Goal: Task Accomplishment & Management: Manage account settings

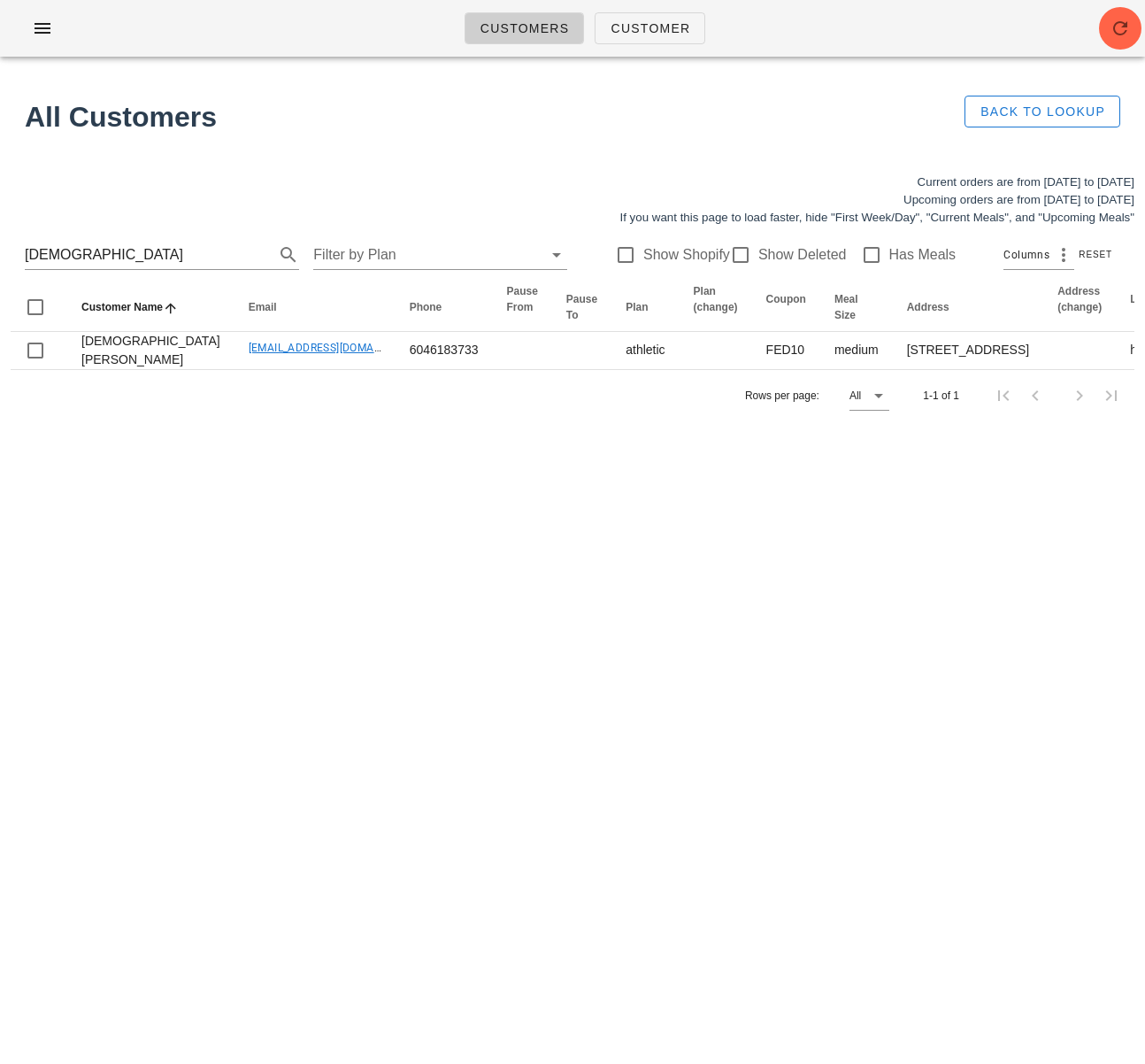
drag, startPoint x: 77, startPoint y: 258, endPoint x: -29, endPoint y: 251, distance: 106.2
click at [0, 251] on html "Customers Customer No customers found for your search. All Customers Back to Lo…" at bounding box center [572, 532] width 1145 height 1064
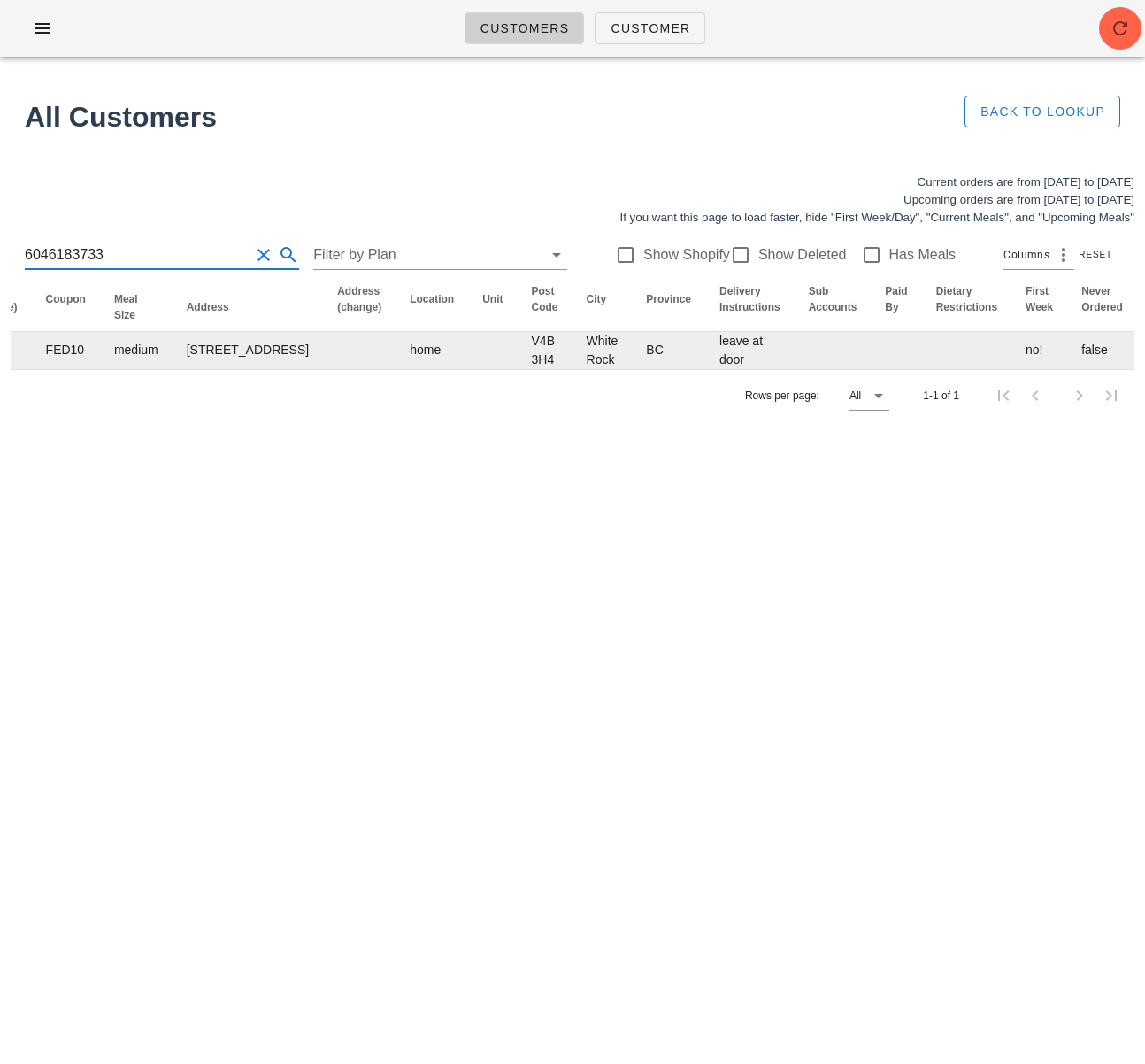
scroll to position [0, 1026]
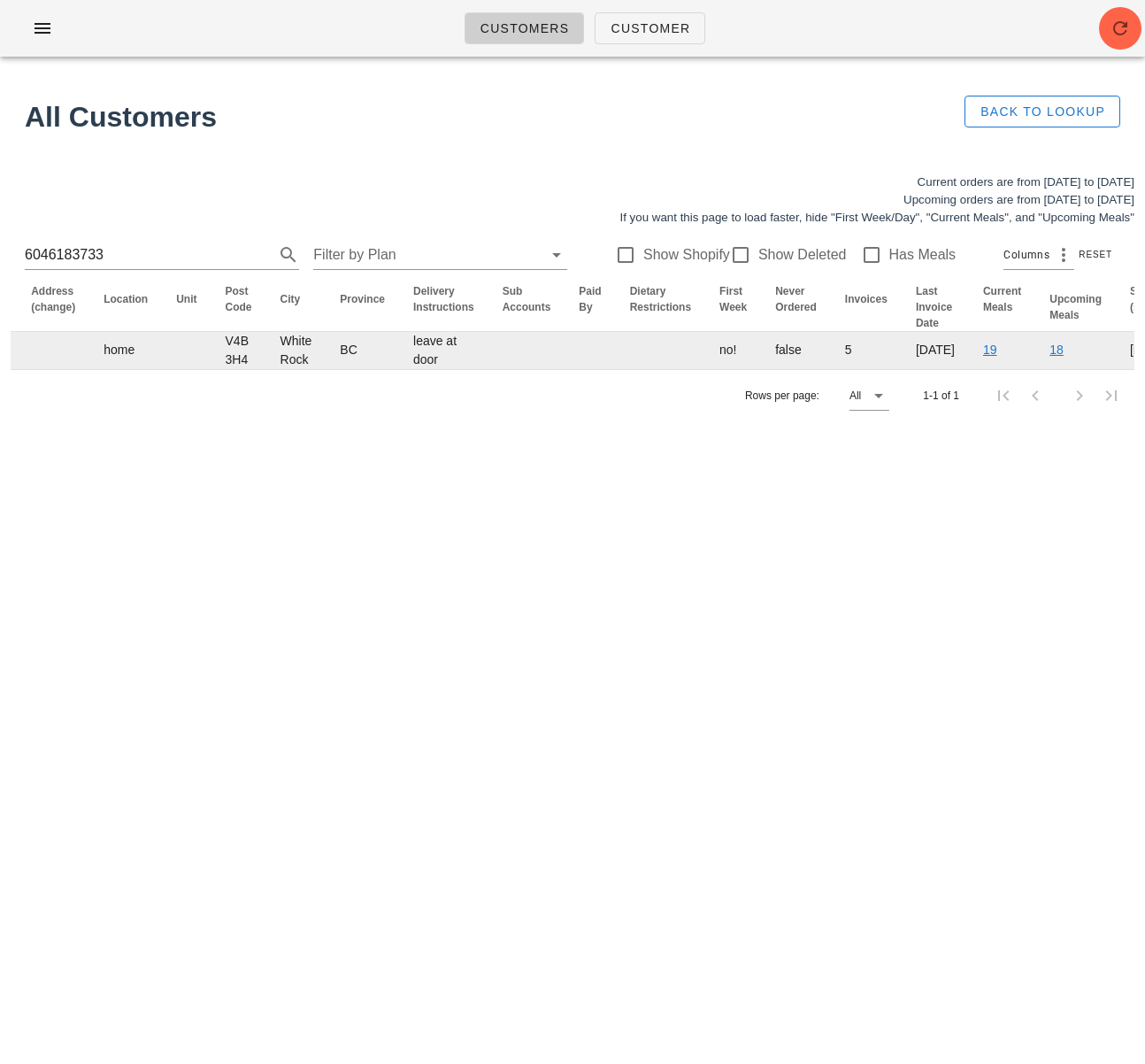
click at [399, 369] on td "leave at door" at bounding box center [443, 350] width 89 height 37
drag, startPoint x: 221, startPoint y: 379, endPoint x: 281, endPoint y: 414, distance: 69.5
click at [399, 369] on td "leave at door" at bounding box center [443, 350] width 89 height 37
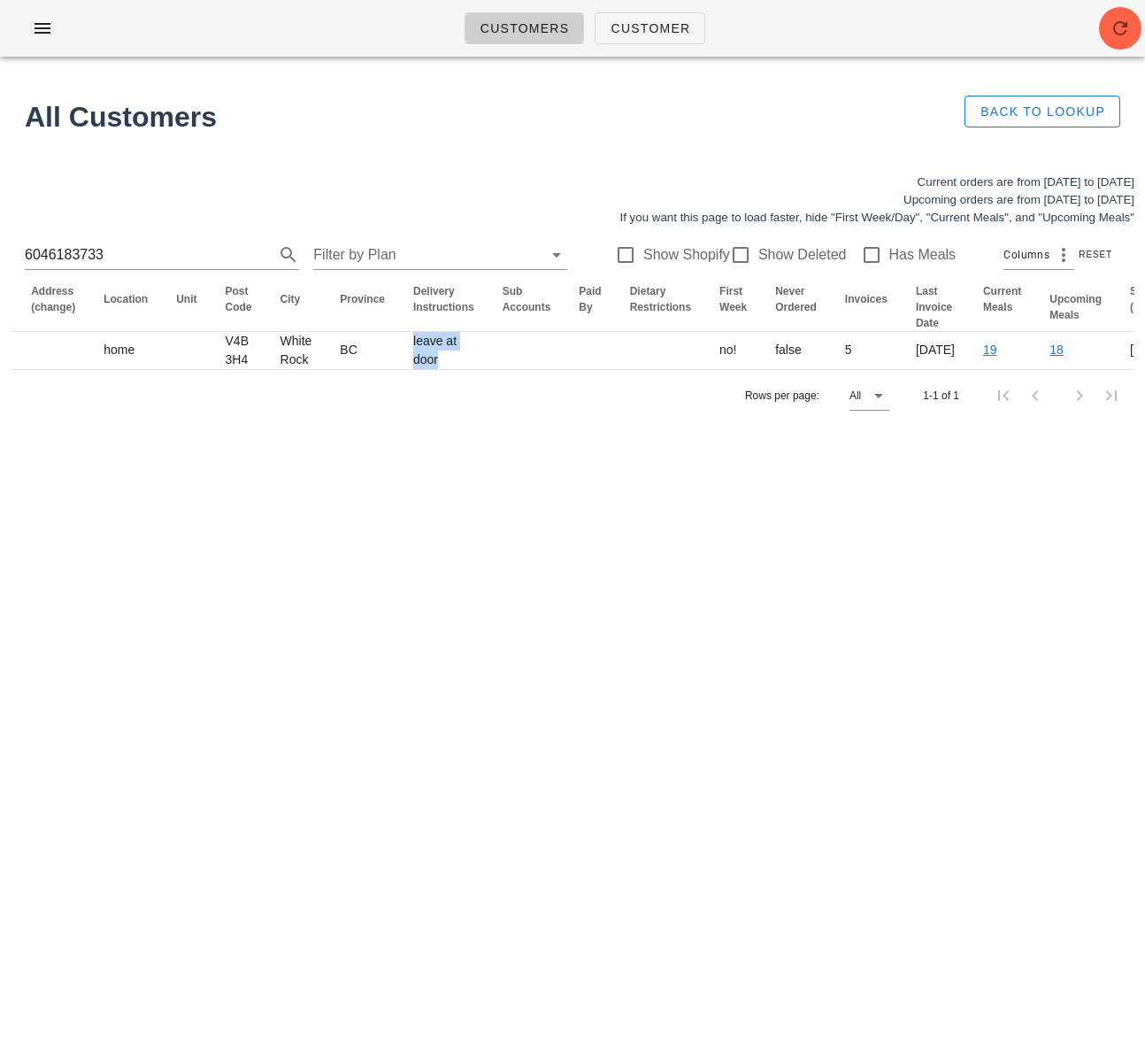
copy td "leave at door"
drag, startPoint x: 136, startPoint y: 257, endPoint x: -55, endPoint y: 251, distance: 191.1
click at [0, 251] on html "Customers Customer No customers found for your search. All Customers Back to Lo…" at bounding box center [572, 532] width 1145 height 1064
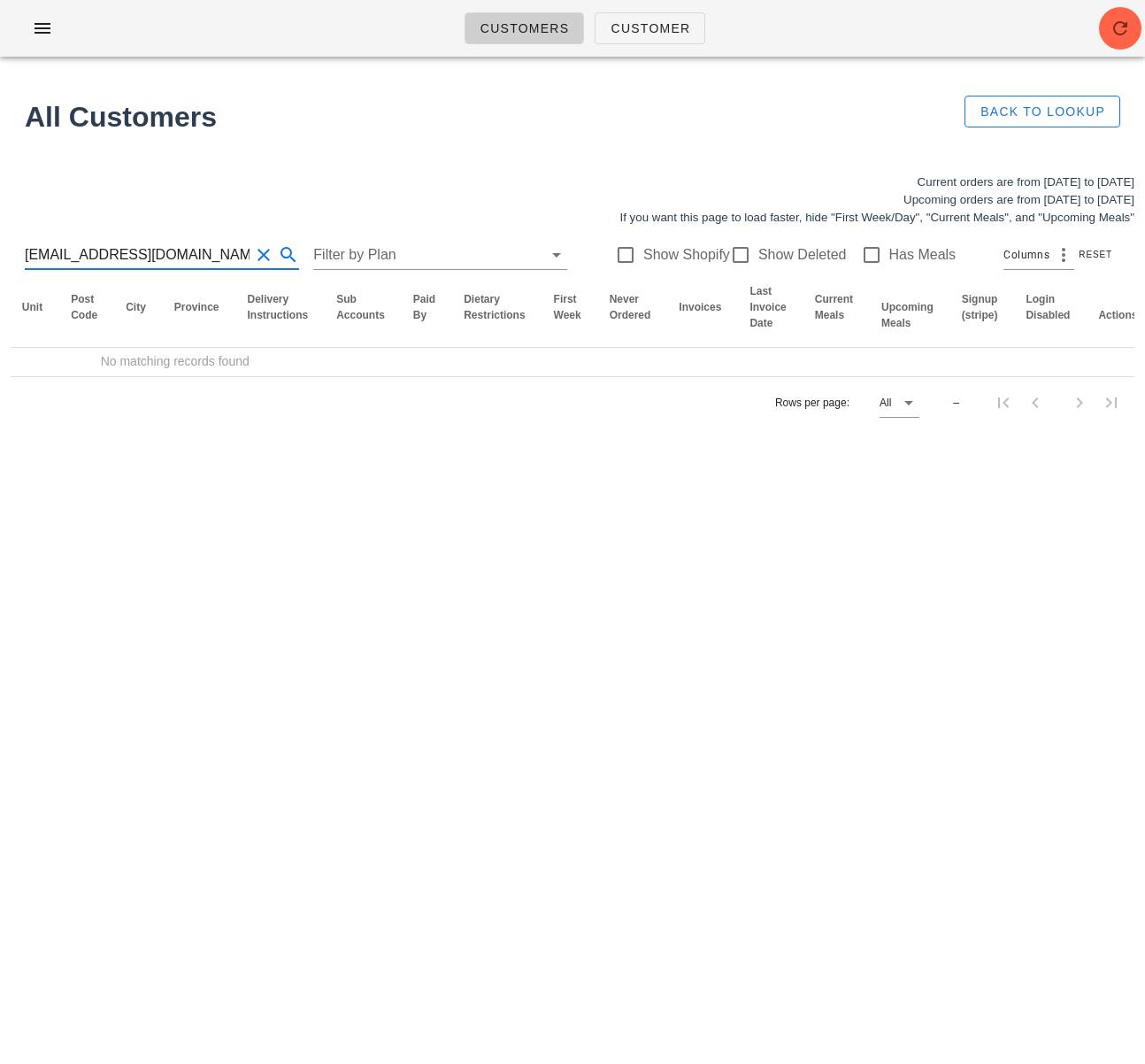
scroll to position [1, 0]
drag, startPoint x: 91, startPoint y: 254, endPoint x: 231, endPoint y: 255, distance: 140.0
click at [231, 255] on input "Jmaroy247@gmail.com" at bounding box center [137, 255] width 225 height 29
type input "Jmaroy247"
click at [729, 258] on div at bounding box center [741, 255] width 30 height 30
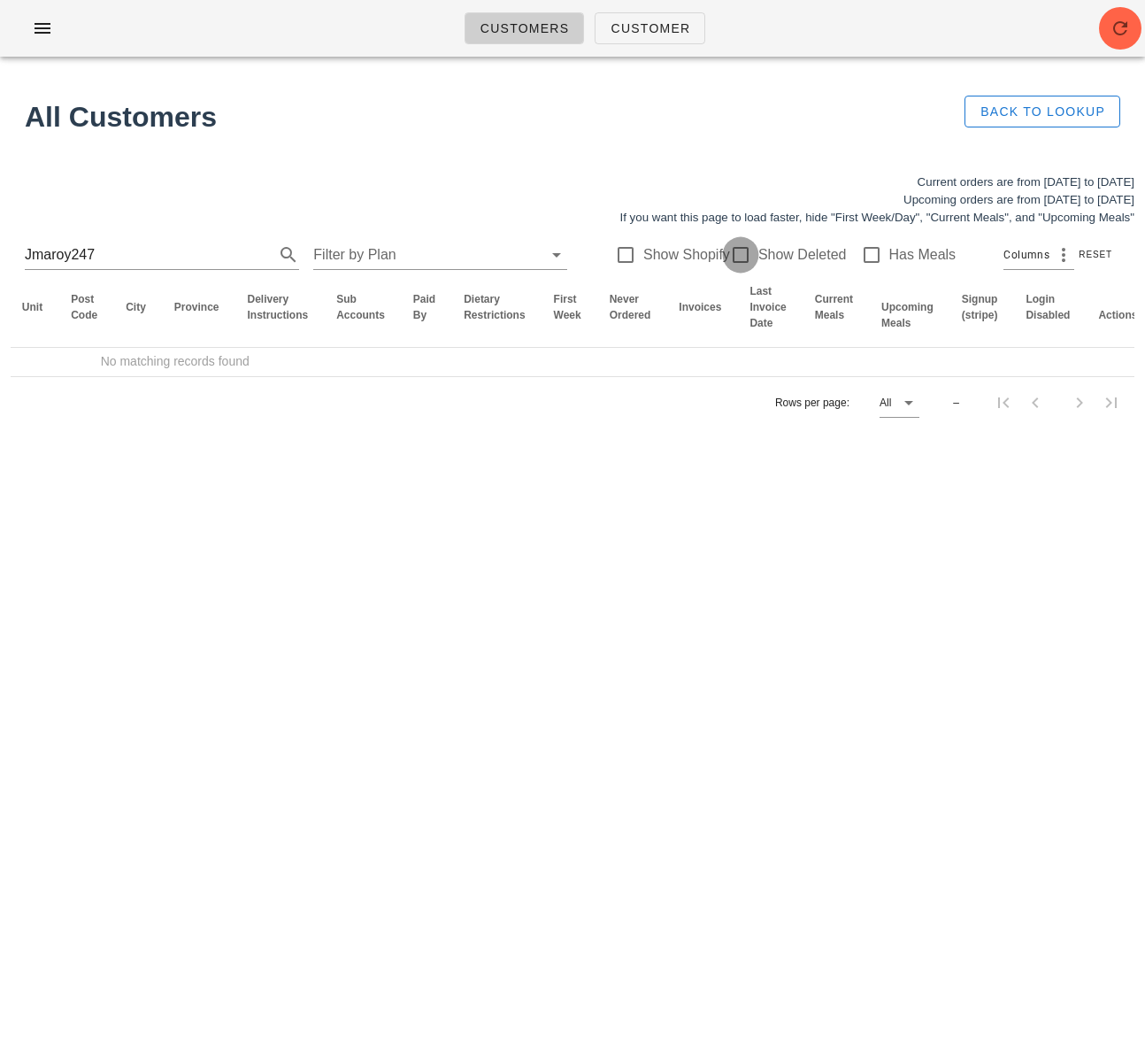
checkbox input "true"
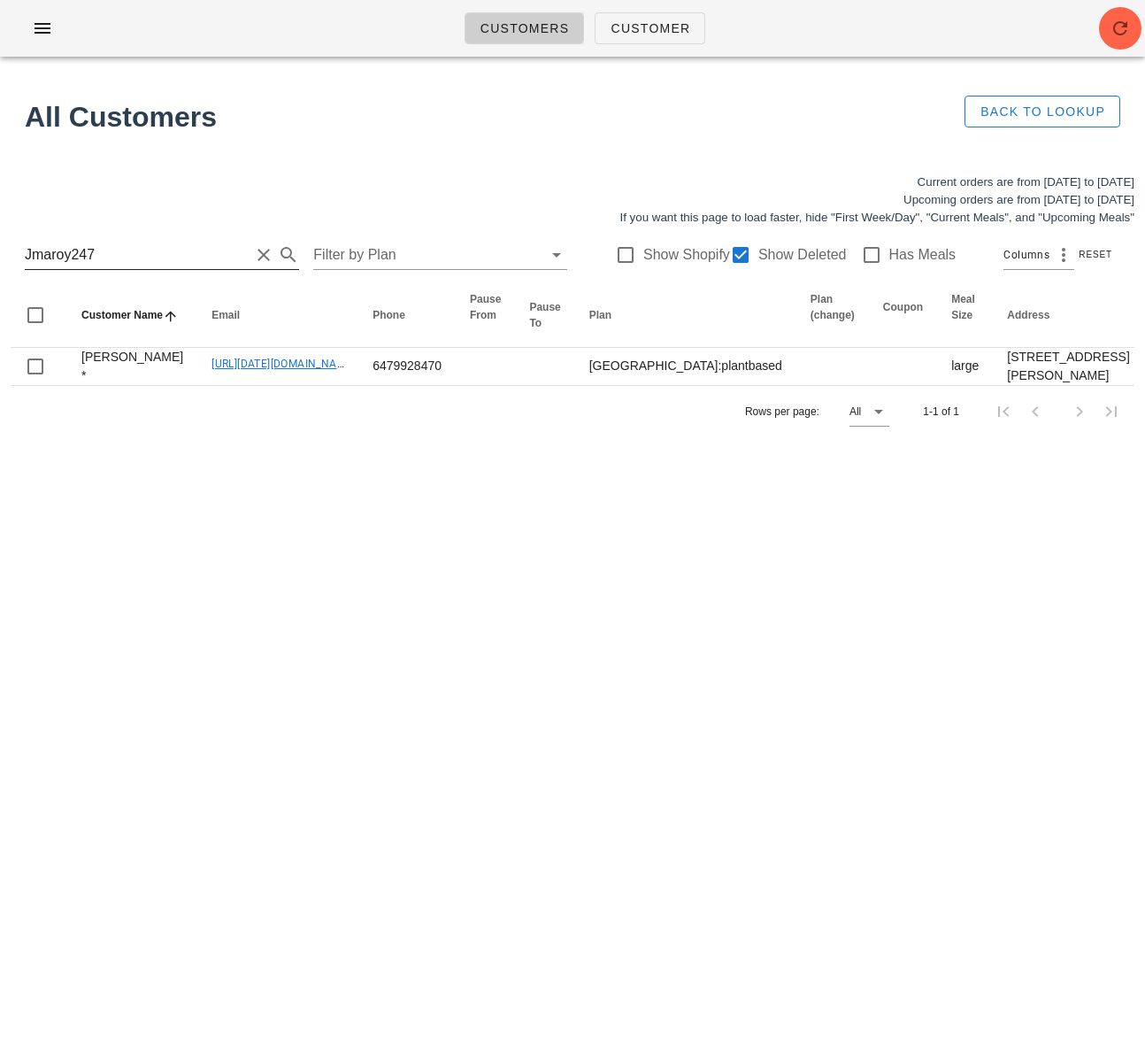
click at [106, 254] on input "Jmaroy247" at bounding box center [137, 255] width 225 height 29
drag, startPoint x: 109, startPoint y: 255, endPoint x: -36, endPoint y: 251, distance: 145.1
click at [0, 251] on html "Customers Customer No customers found for your search. All Customers Back to Lo…" at bounding box center [572, 532] width 1145 height 1064
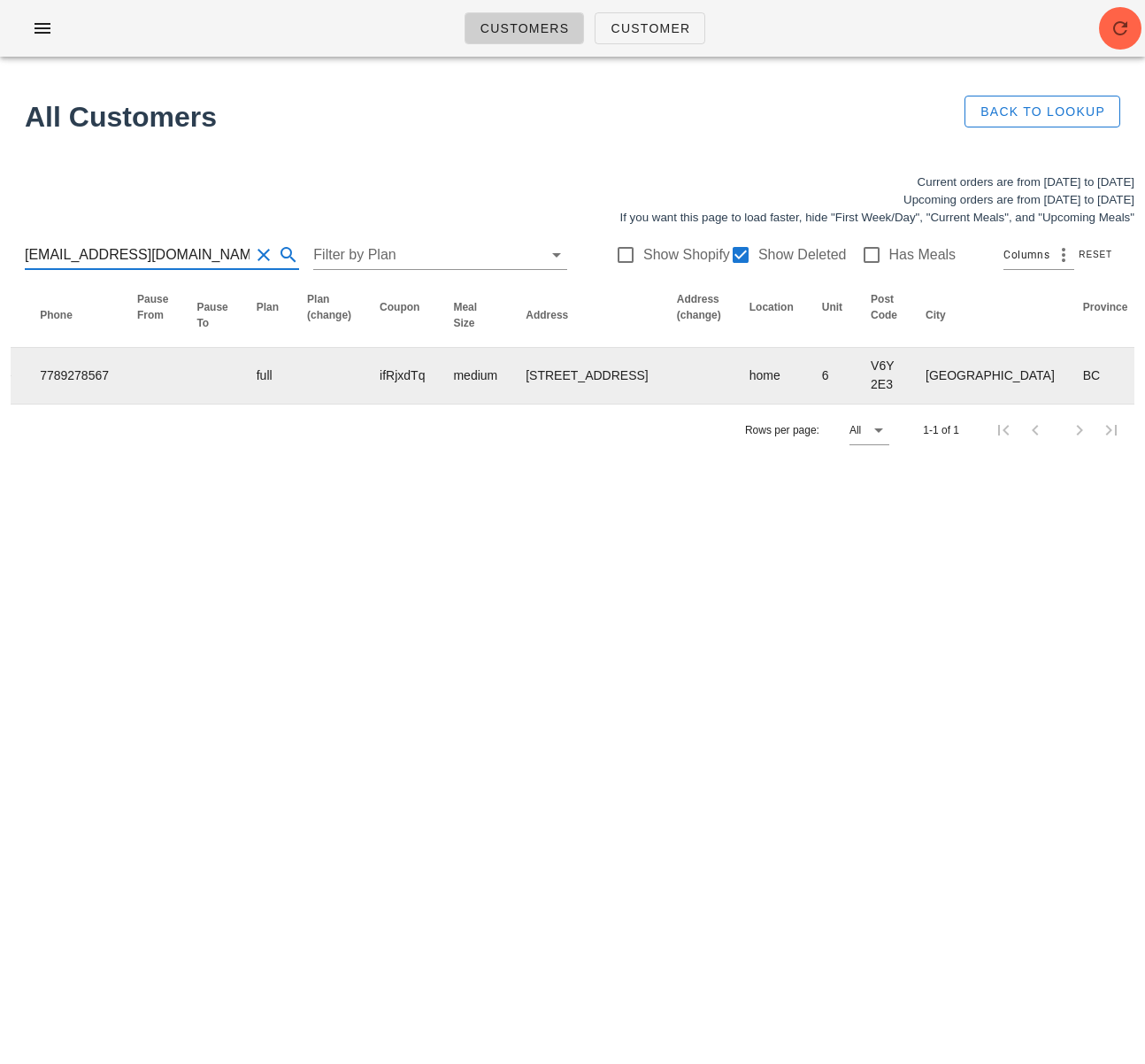
scroll to position [0, 1058]
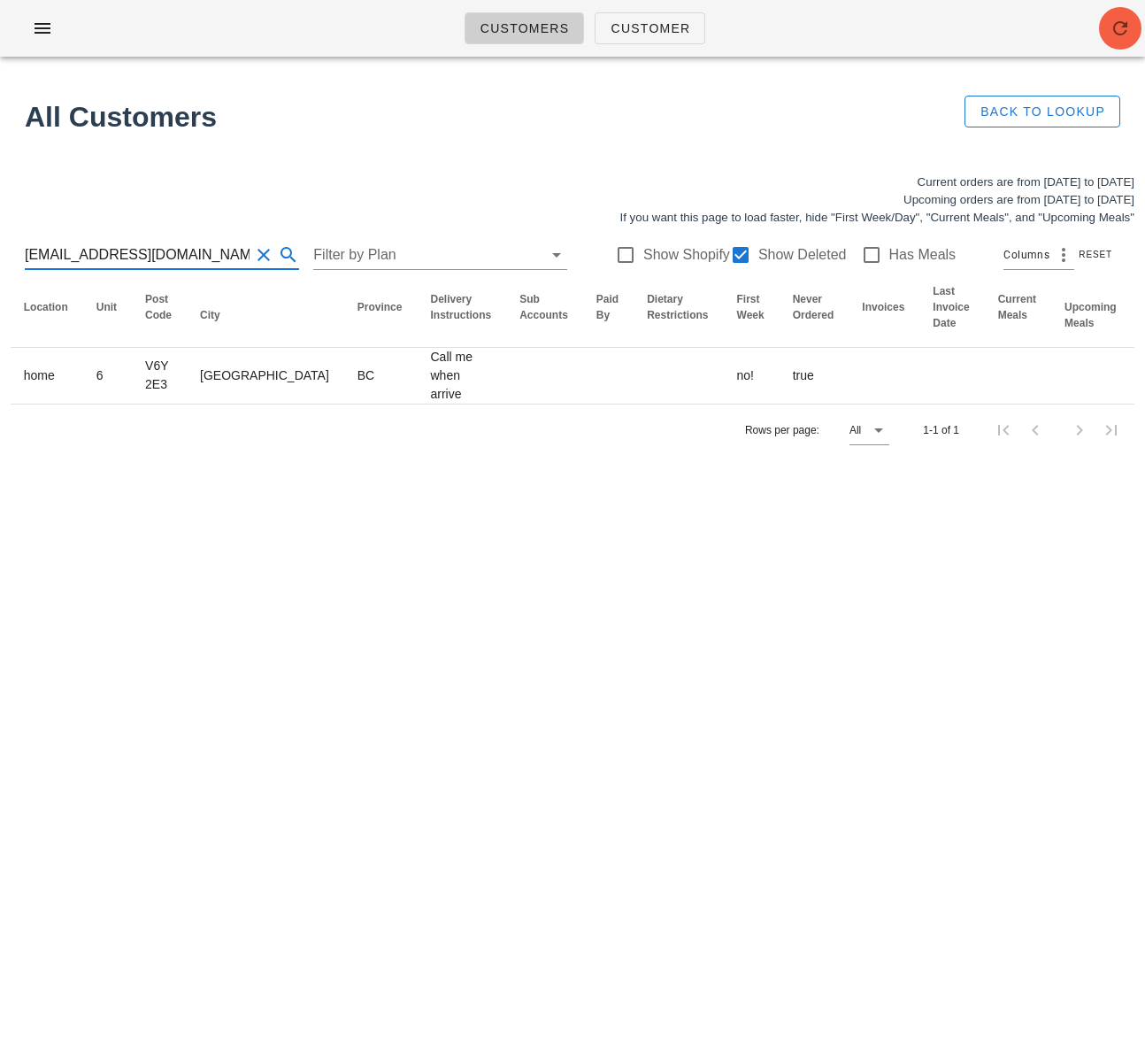
type input "timewilltellme84@gmail.com"
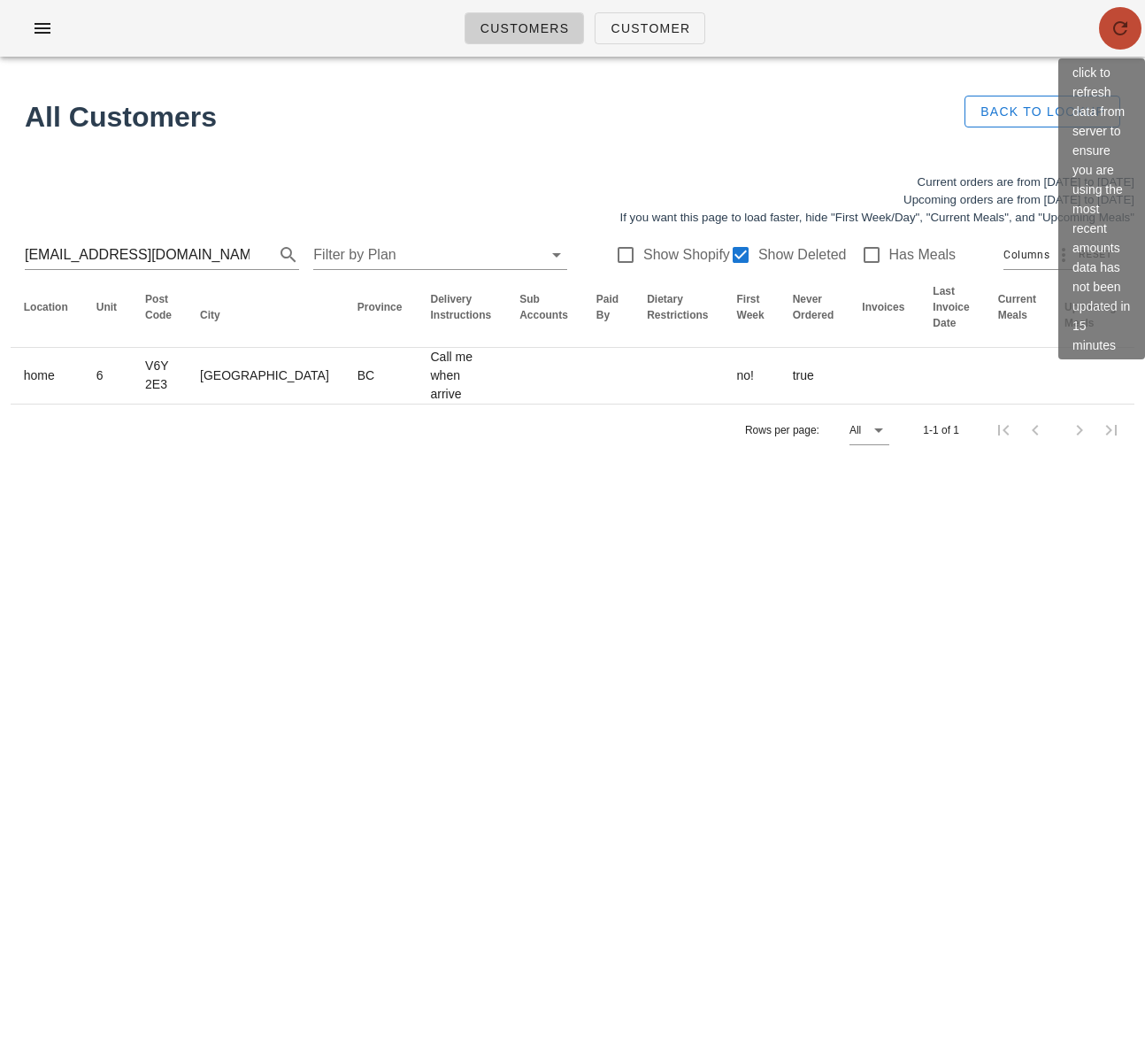
click at [1115, 32] on icon "button" at bounding box center [1119, 28] width 21 height 21
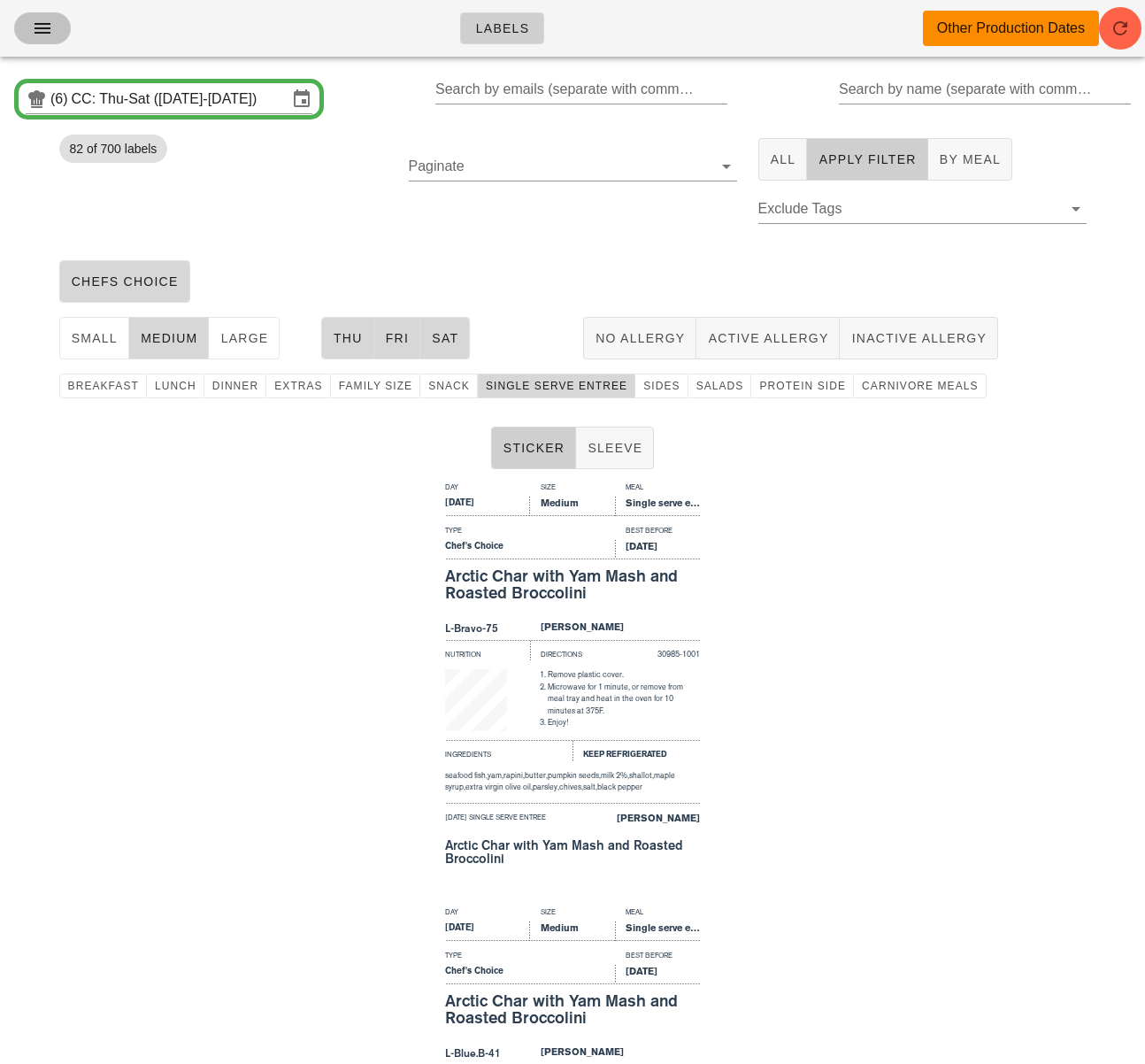
click at [43, 30] on icon "button" at bounding box center [42, 28] width 21 height 21
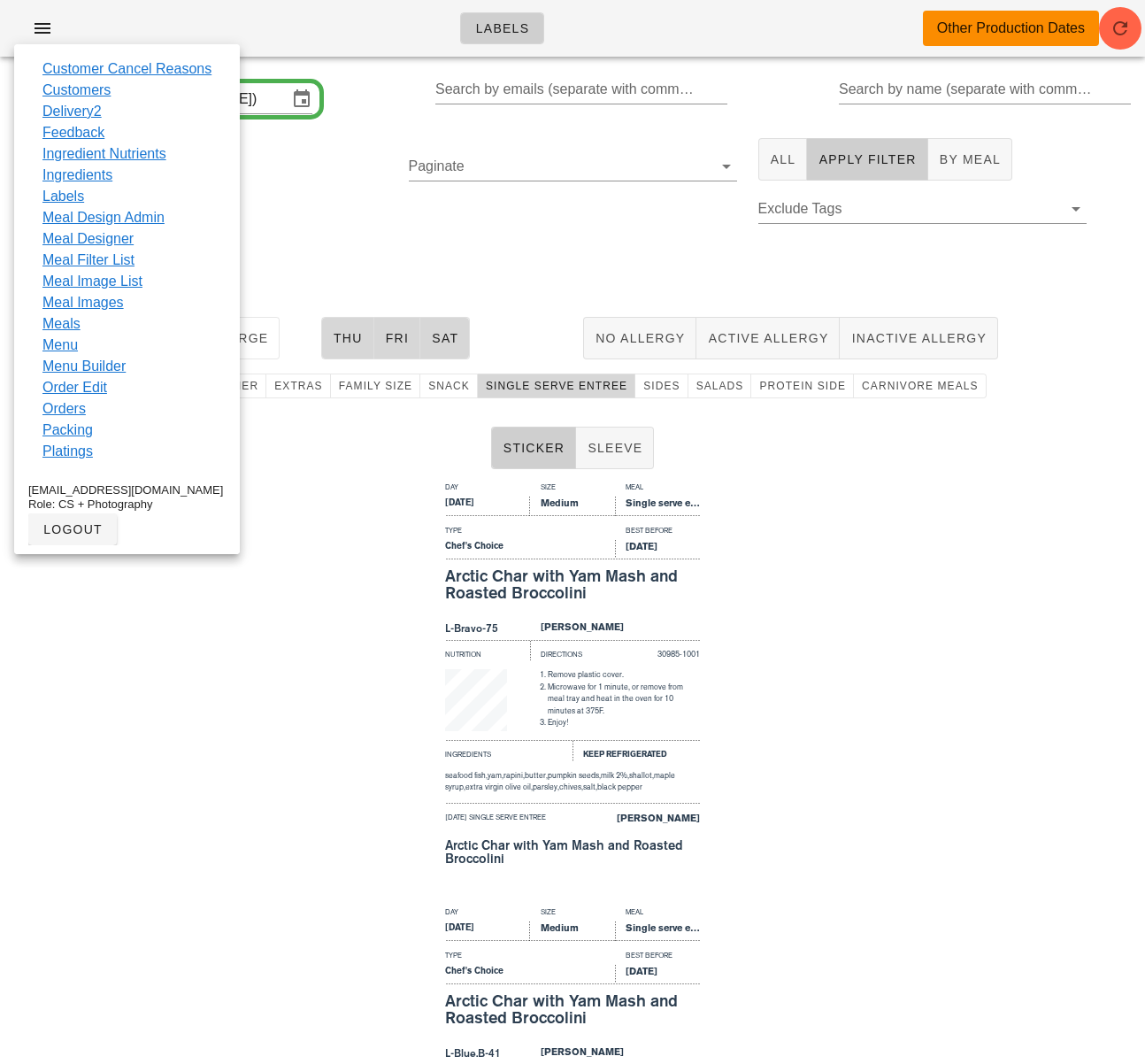
click at [79, 412] on link "Orders" at bounding box center [64, 409] width 44 height 21
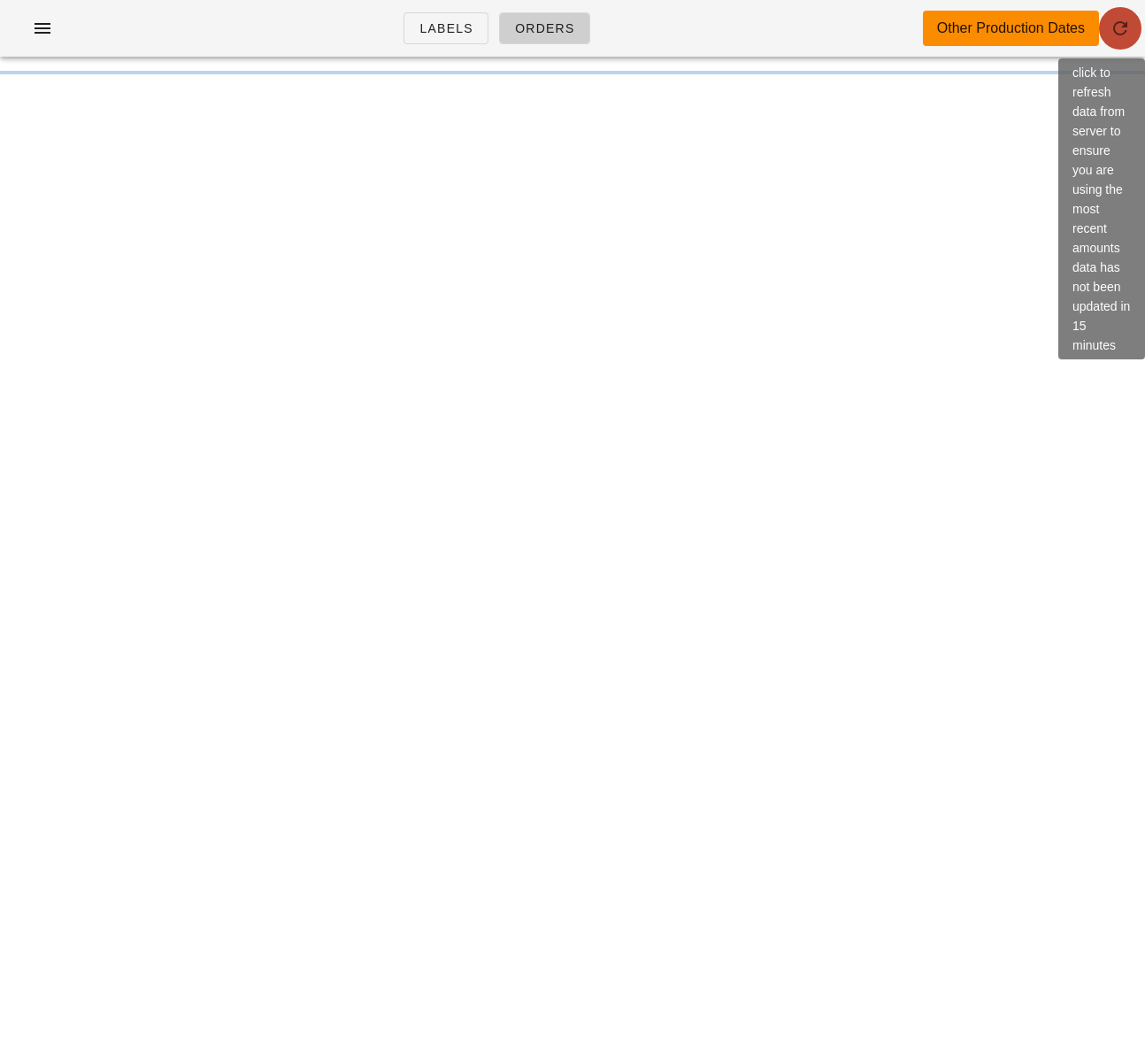
click at [1118, 29] on icon "button" at bounding box center [1119, 28] width 21 height 21
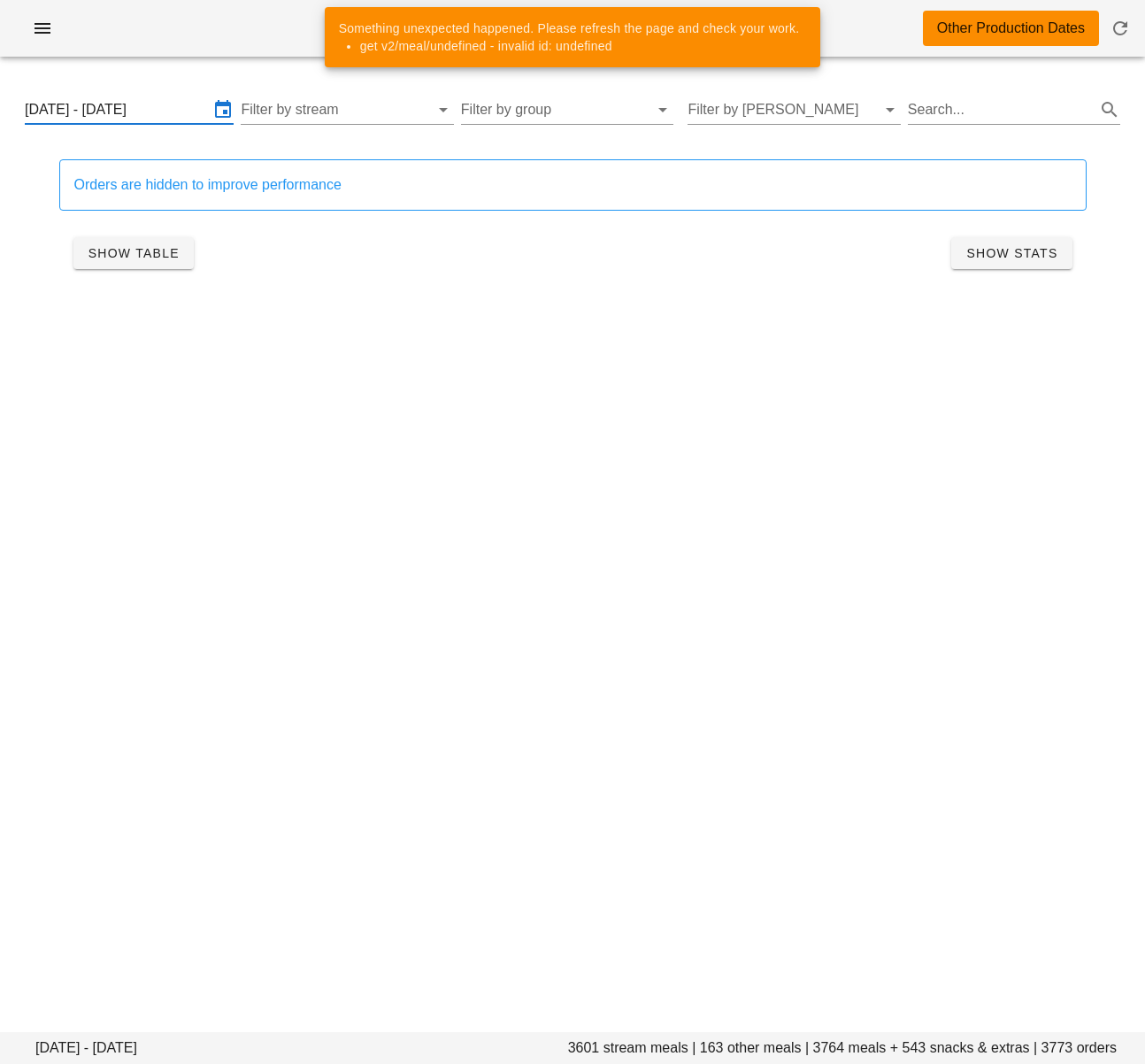
click at [129, 109] on input "Thursday September 4 - Saturday September 6" at bounding box center [117, 109] width 184 height 29
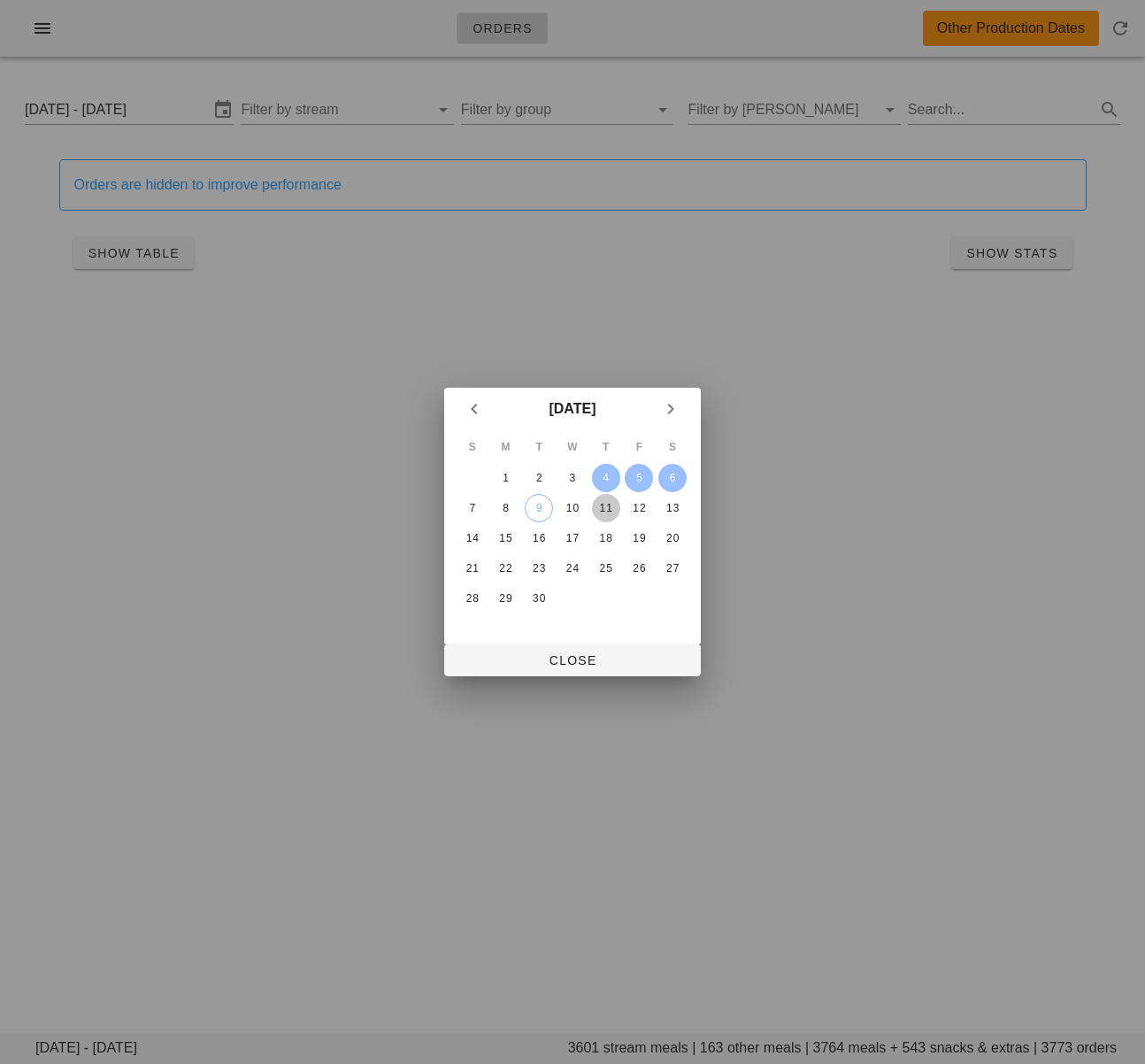
drag, startPoint x: 602, startPoint y: 508, endPoint x: 611, endPoint y: 509, distance: 9.1
click at [602, 508] on div "11" at bounding box center [606, 508] width 29 height 12
drag, startPoint x: 680, startPoint y: 506, endPoint x: 667, endPoint y: 510, distance: 13.6
click at [681, 506] on div "13" at bounding box center [672, 508] width 29 height 12
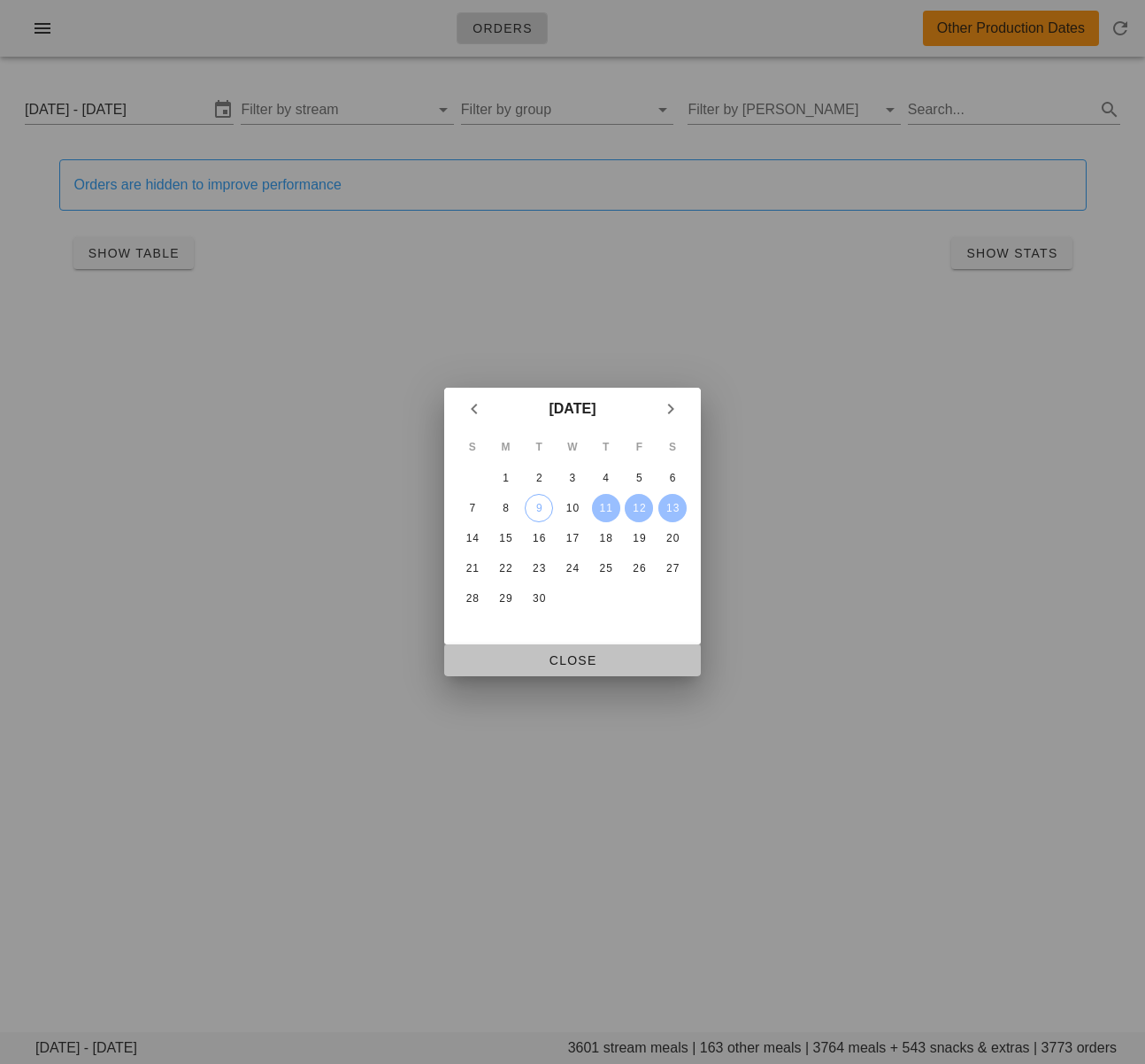
drag, startPoint x: 568, startPoint y: 662, endPoint x: 547, endPoint y: 564, distance: 100.2
click at [568, 662] on span "Close" at bounding box center [572, 660] width 228 height 14
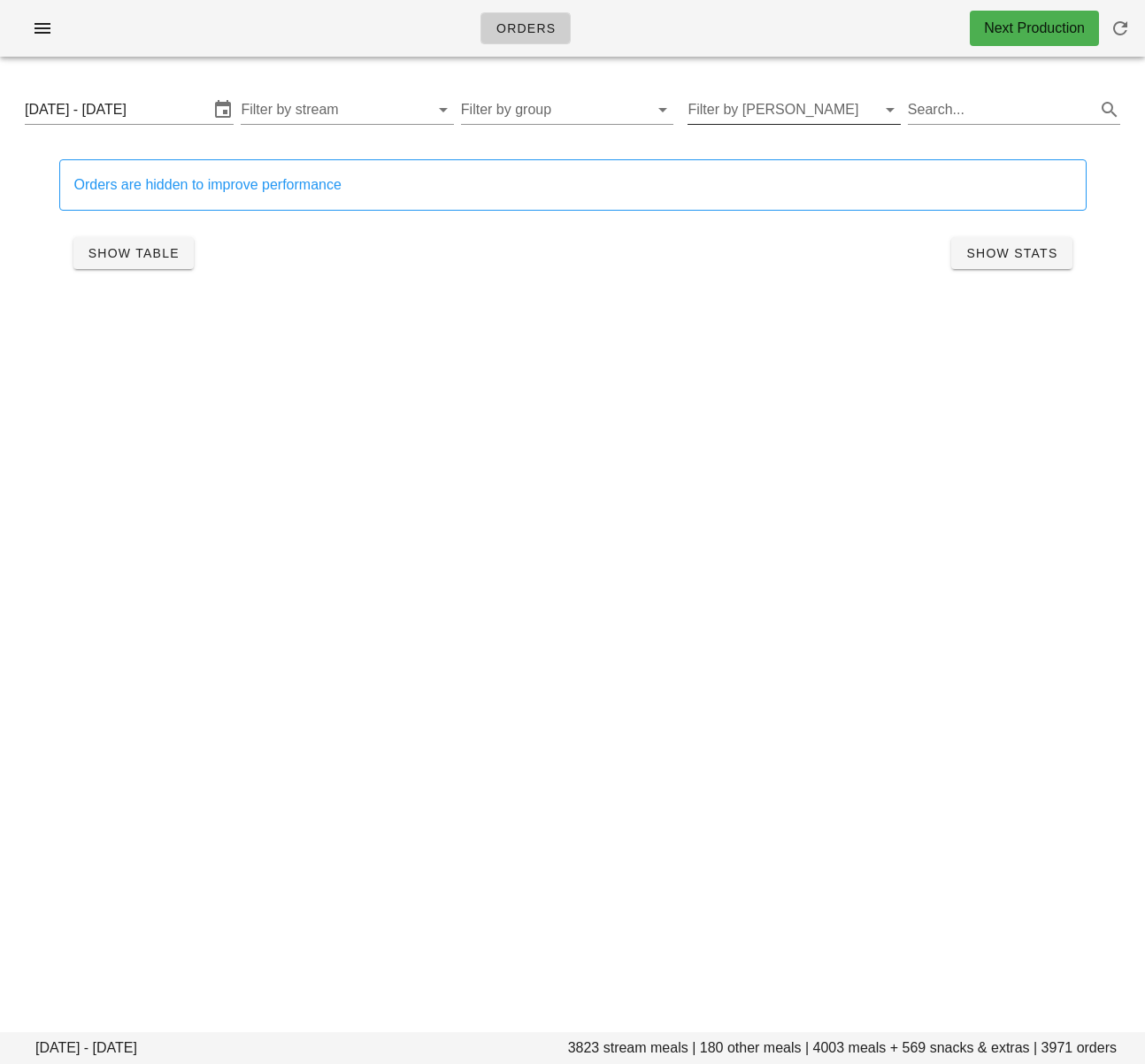
click at [772, 108] on input "Filter by tod" at bounding box center [779, 109] width 184 height 29
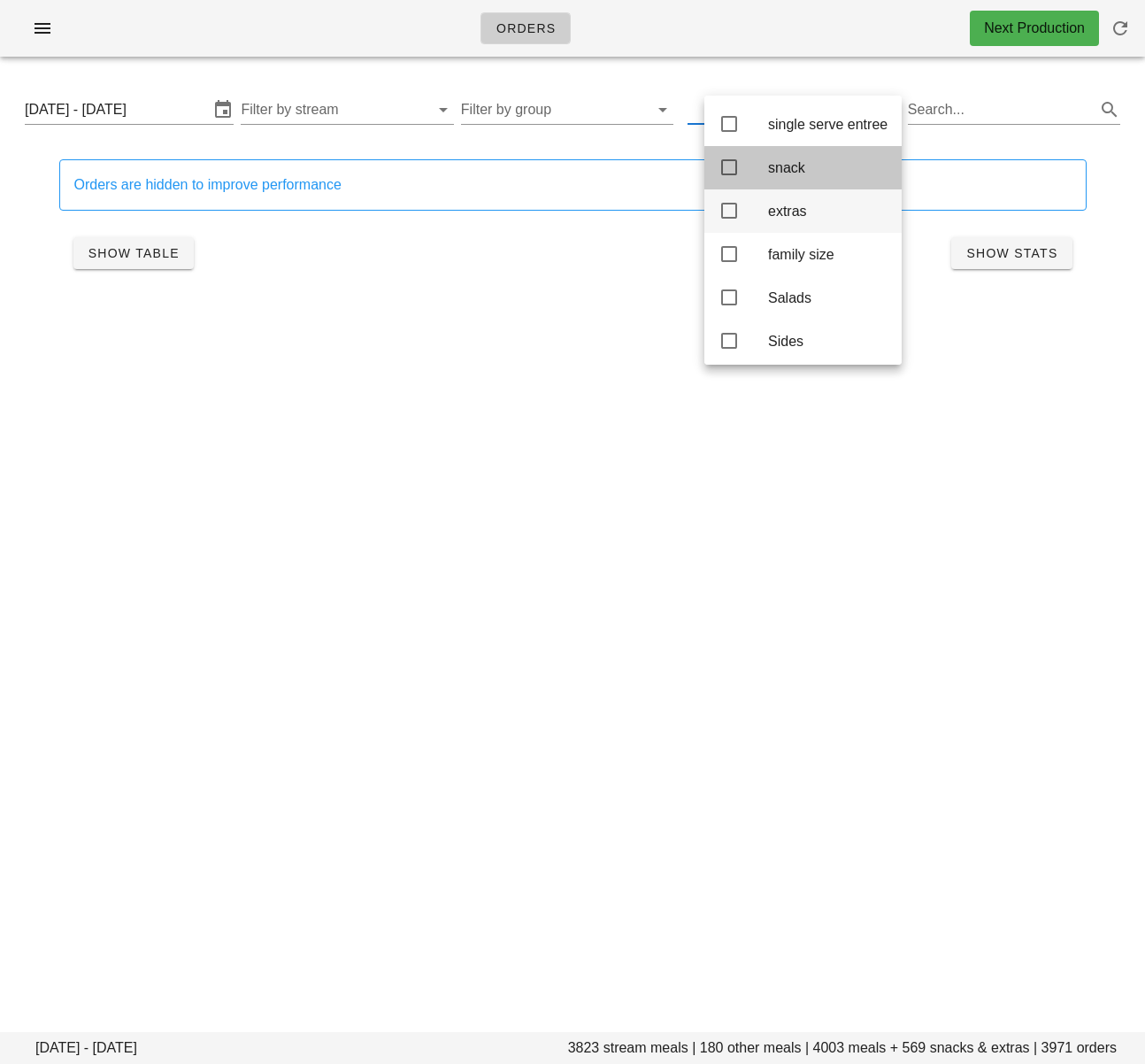
drag, startPoint x: 728, startPoint y: 173, endPoint x: 723, endPoint y: 235, distance: 62.2
click at [727, 174] on icon at bounding box center [729, 167] width 21 height 21
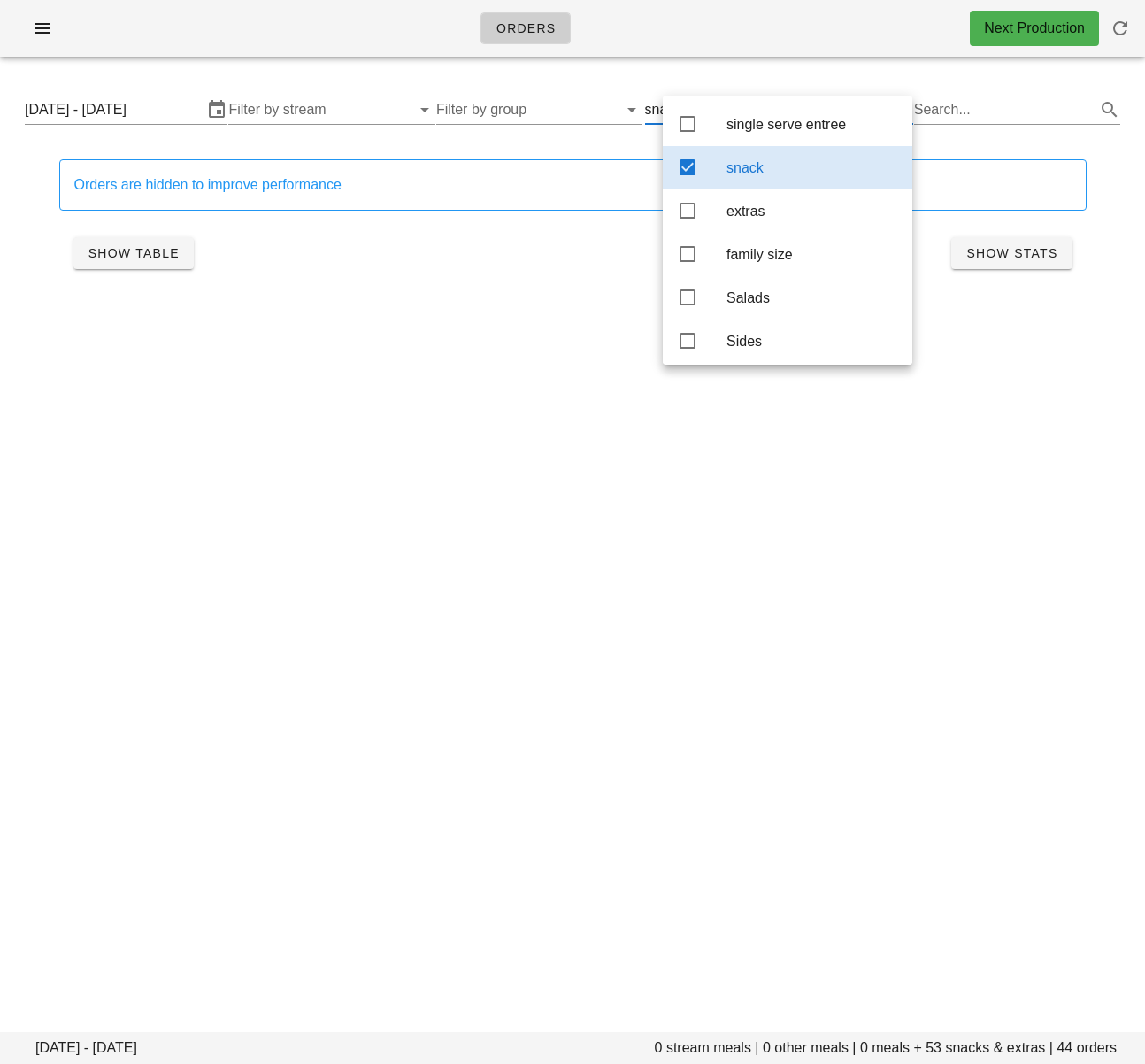
click at [404, 365] on div "Orders Next Production Thursday September 11 - Saturday September 13 0 stream m…" at bounding box center [572, 532] width 1145 height 1064
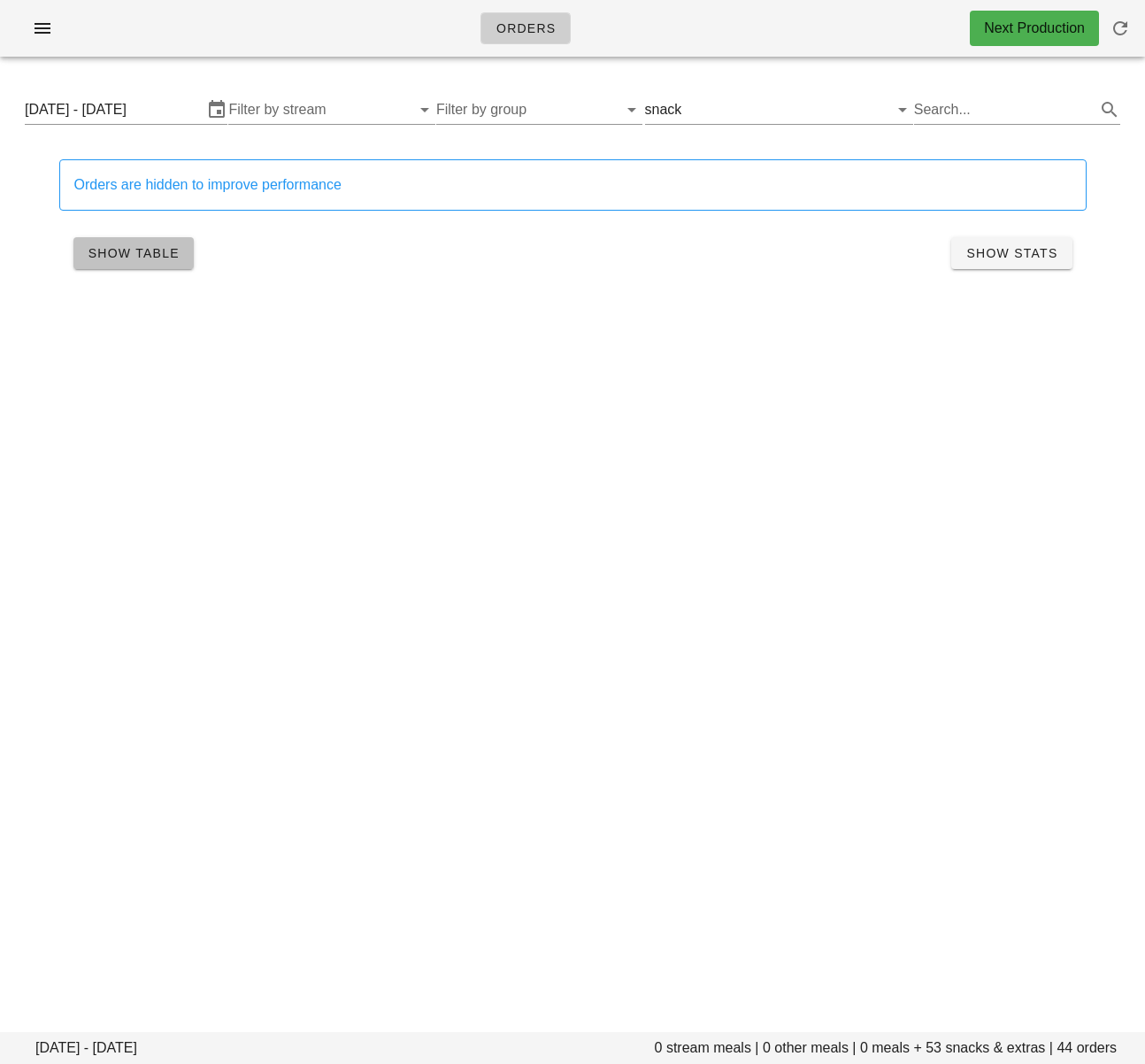
click at [172, 261] on button "Show Table" at bounding box center [133, 253] width 120 height 32
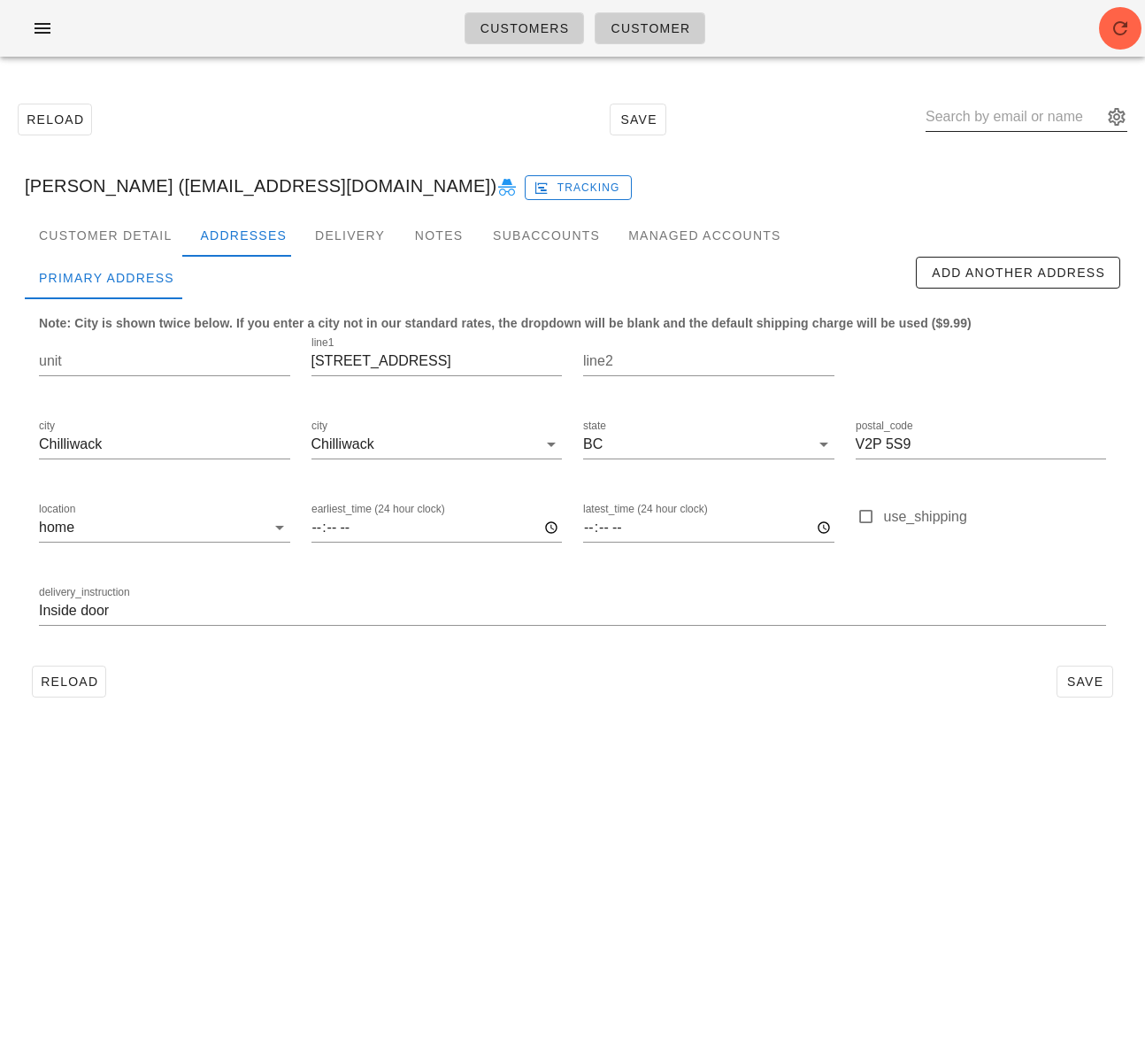
click at [1056, 118] on input "text" at bounding box center [1014, 117] width 176 height 29
paste input "timewilltellme84@gmail.com"
type input "timewilltellme84@gmail.com"
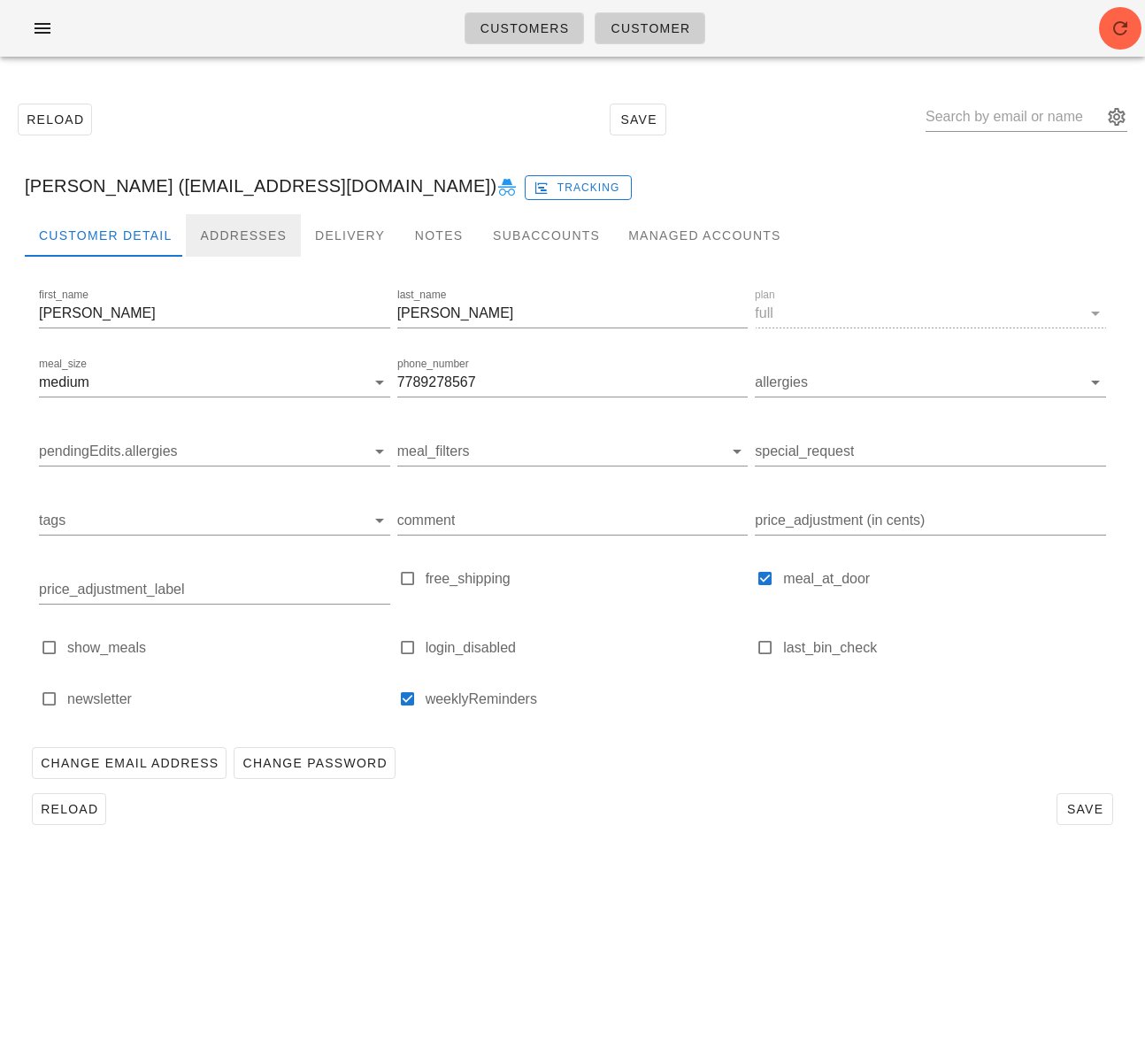
click at [232, 222] on div "Addresses" at bounding box center [243, 235] width 115 height 43
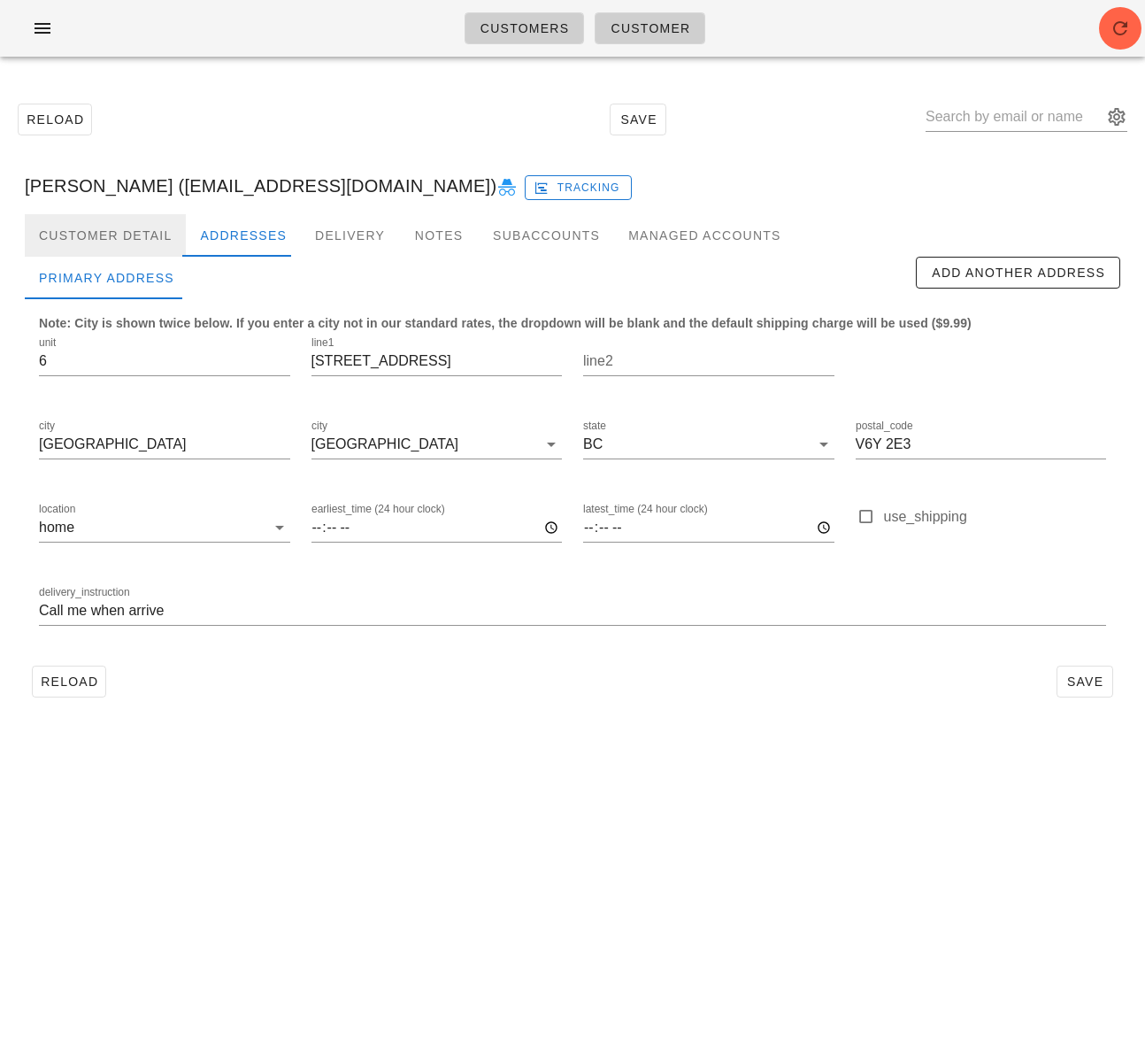
click at [135, 233] on div "Customer Detail" at bounding box center [105, 235] width 161 height 43
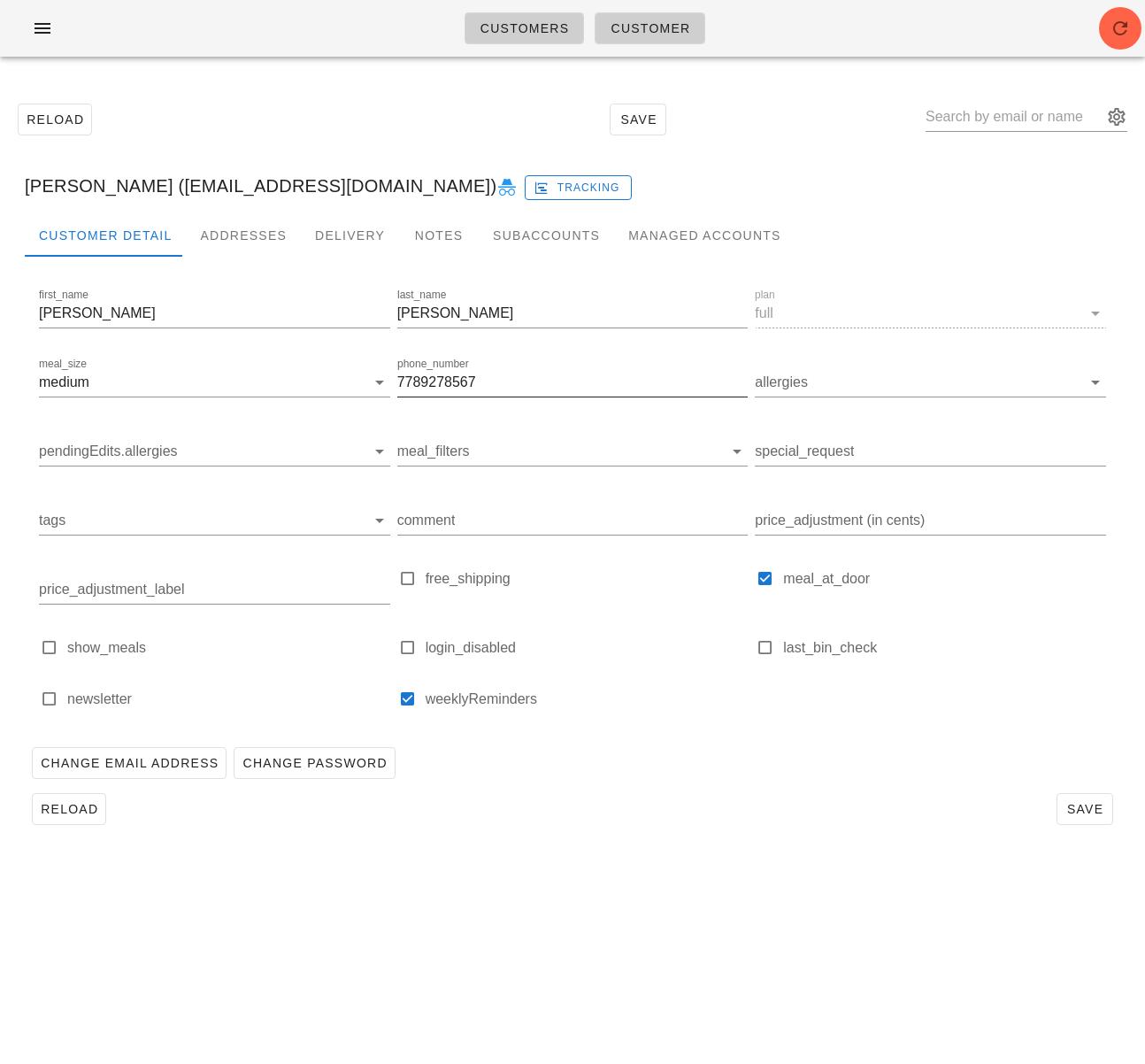
click at [413, 383] on input "7789278567" at bounding box center [573, 382] width 351 height 29
click at [235, 235] on div "Addresses" at bounding box center [243, 235] width 115 height 43
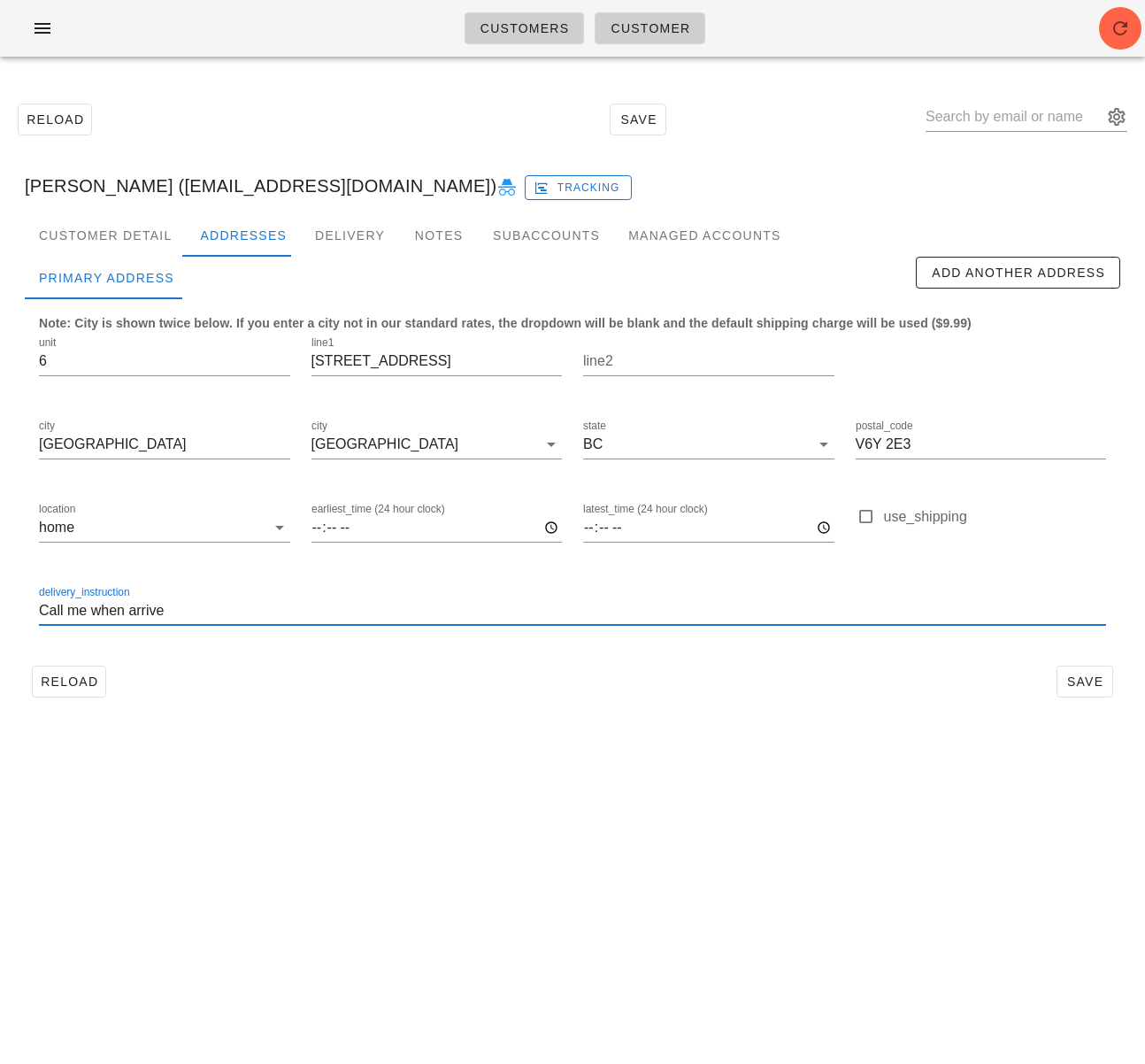
drag, startPoint x: 86, startPoint y: 607, endPoint x: 72, endPoint y: 607, distance: 14.0
click at [70, 608] on input "Call me when arrive" at bounding box center [572, 611] width 1067 height 29
paste input "7789278567"
drag, startPoint x: 89, startPoint y: 610, endPoint x: 107, endPoint y: 616, distance: 19.0
click at [90, 610] on input "Call 7789278567 when arrive" at bounding box center [572, 611] width 1067 height 29
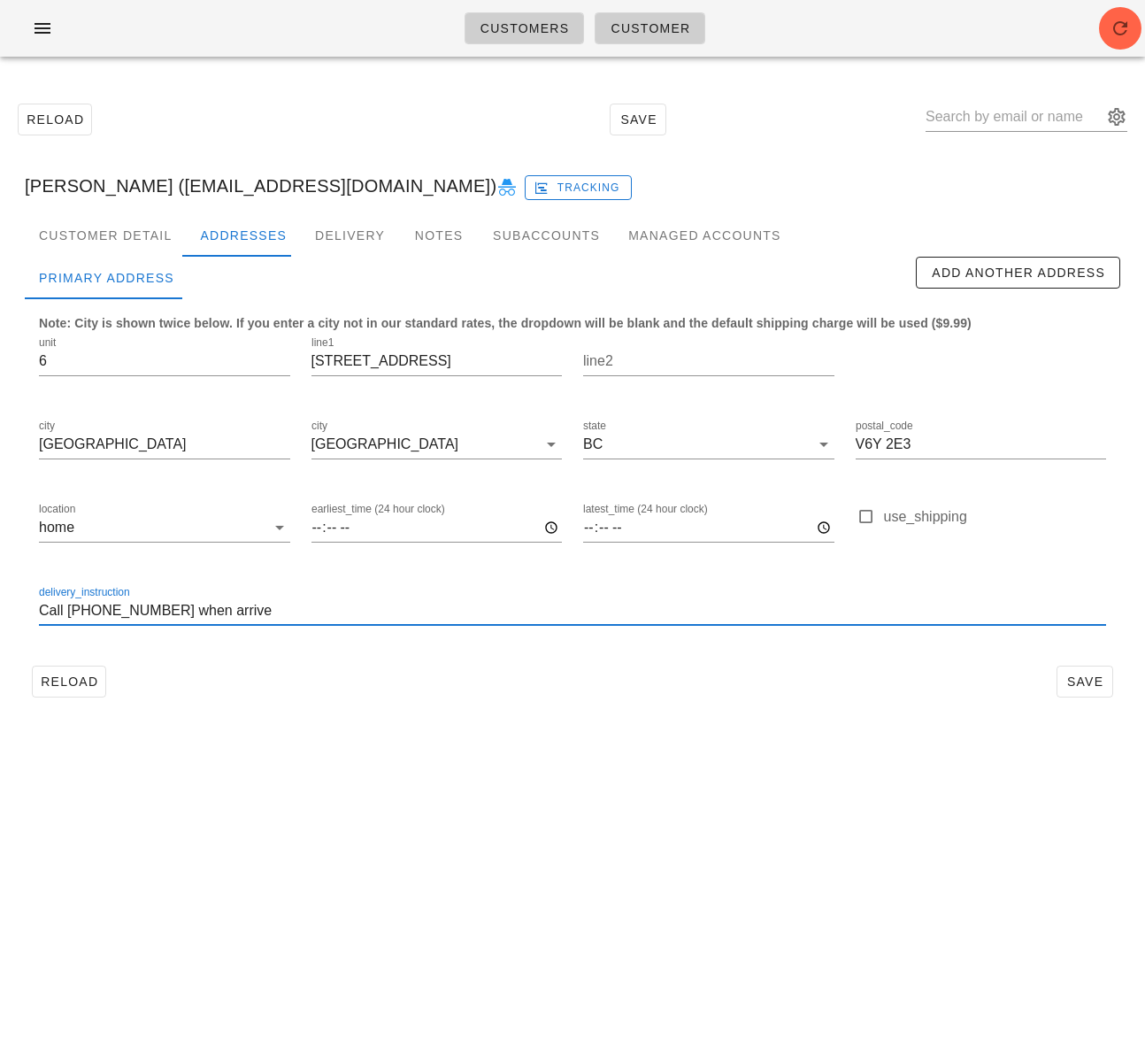
click at [119, 616] on input "Call 778 9278567 when arrive" at bounding box center [572, 611] width 1067 height 29
click at [228, 613] on input "Call 778 927 8567 when arrive" at bounding box center [572, 611] width 1067 height 29
type input "Call 778 927 8567 when arrived"
click at [58, 678] on span "Reload" at bounding box center [68, 681] width 58 height 14
click at [154, 617] on input "Call me when arrive" at bounding box center [572, 611] width 1067 height 29
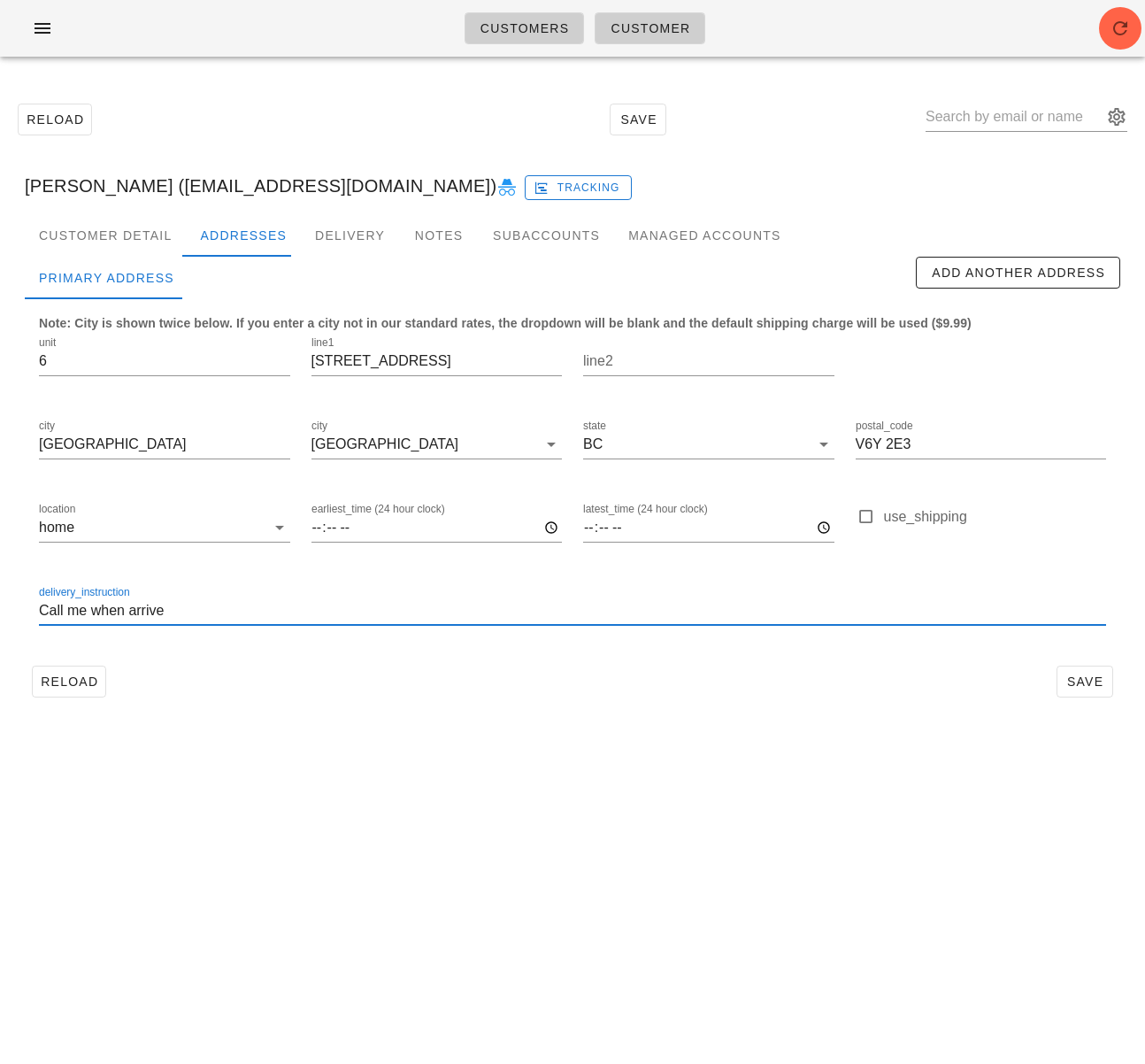
click at [70, 613] on input "Call me when arrive" at bounding box center [572, 611] width 1067 height 29
click at [76, 611] on input "Call me when arrive" at bounding box center [572, 611] width 1067 height 29
click at [70, 611] on input "Call me when arrive" at bounding box center [572, 611] width 1067 height 29
paste input "7789278567"
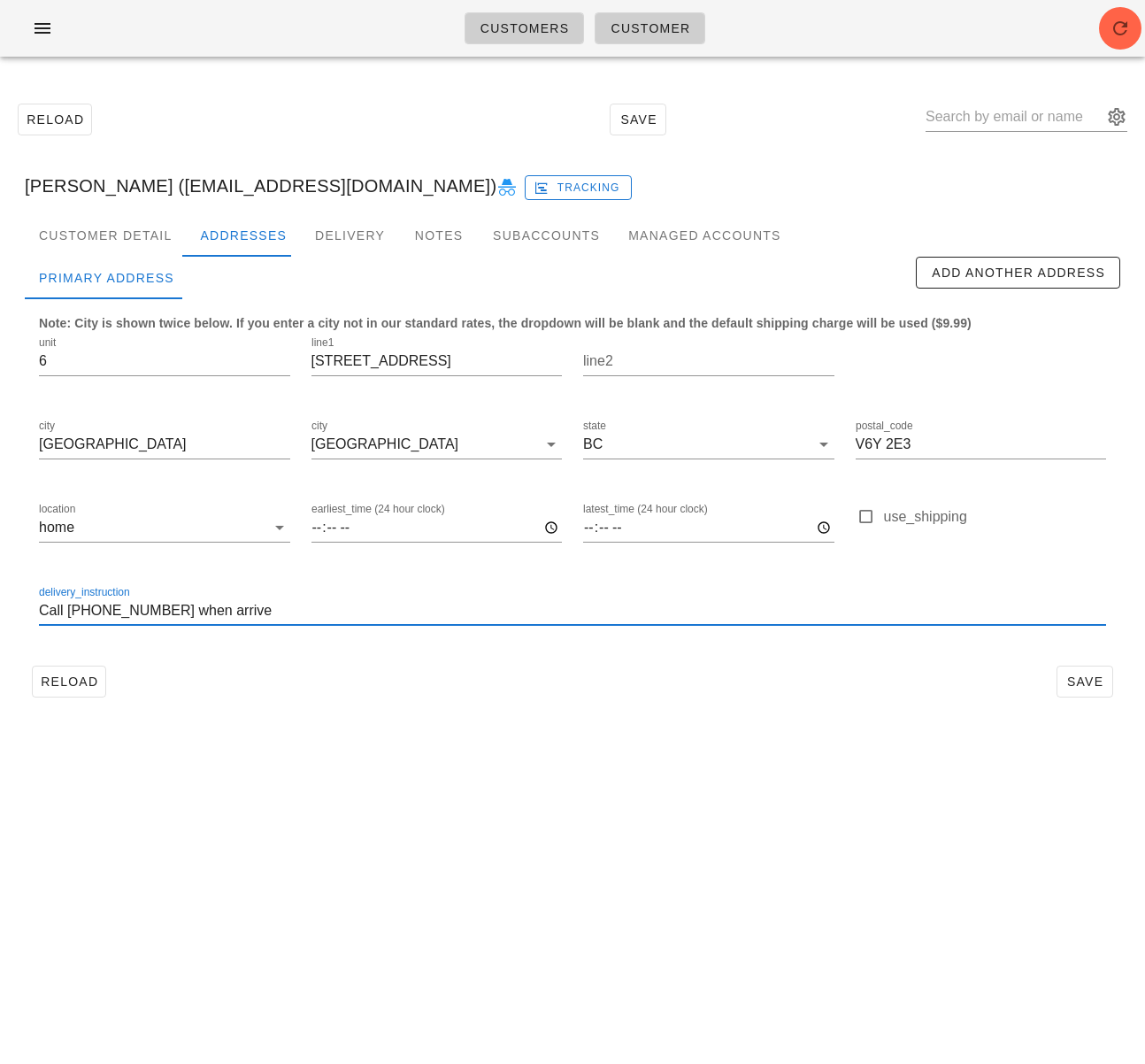
click at [92, 615] on input "Call 7789278567 when arrive" at bounding box center [572, 611] width 1067 height 29
click at [116, 612] on input "Call 778 9278567 when arrive" at bounding box center [572, 611] width 1067 height 29
click at [268, 612] on input "Call 778 927 8567 when arrive" at bounding box center [572, 611] width 1067 height 29
type input "Call 778 927 8567 when arrived"
click at [1106, 675] on button "Save" at bounding box center [1085, 681] width 57 height 32
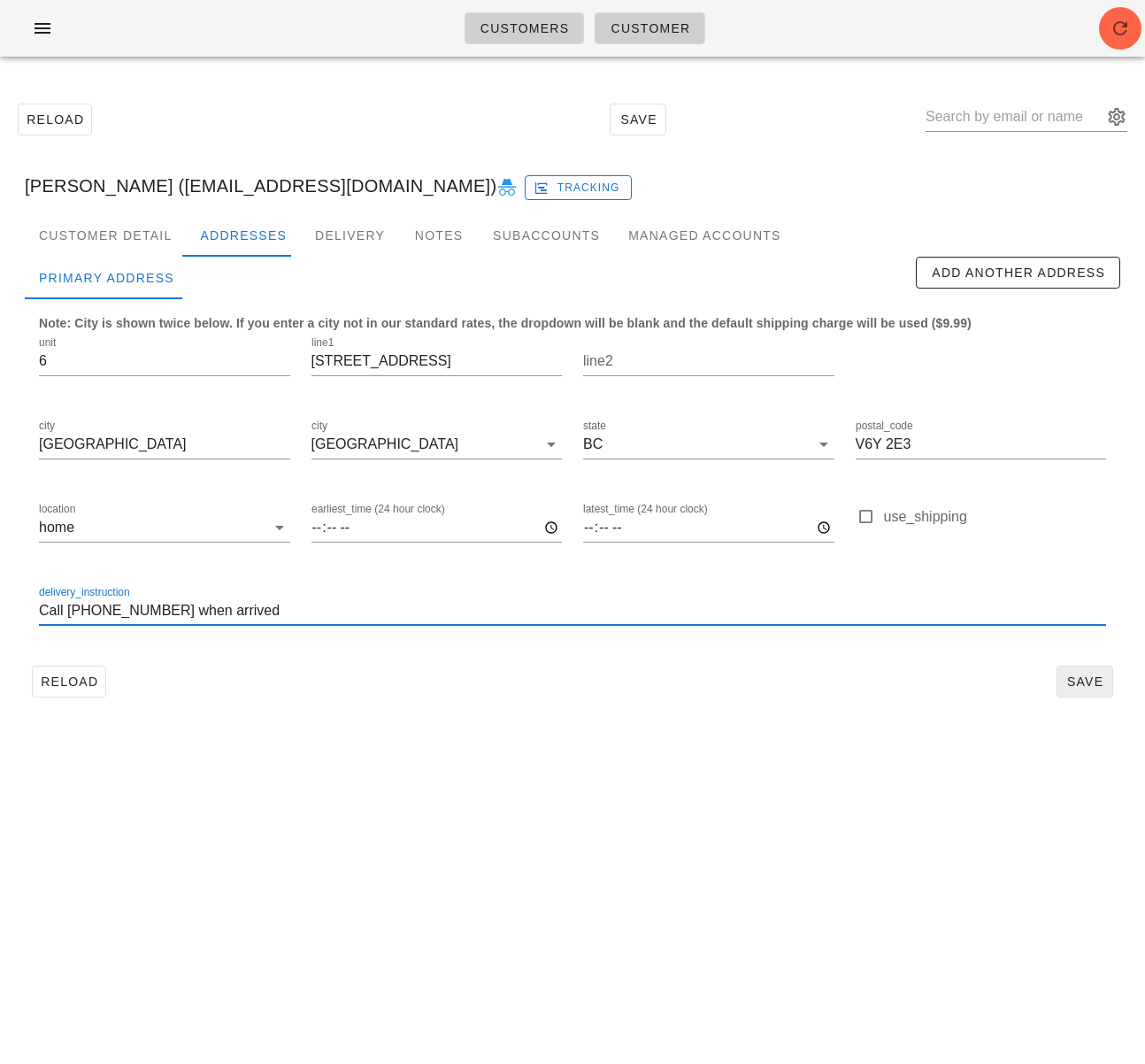
scroll to position [0, 0]
click at [983, 124] on input "text" at bounding box center [1014, 117] width 176 height 29
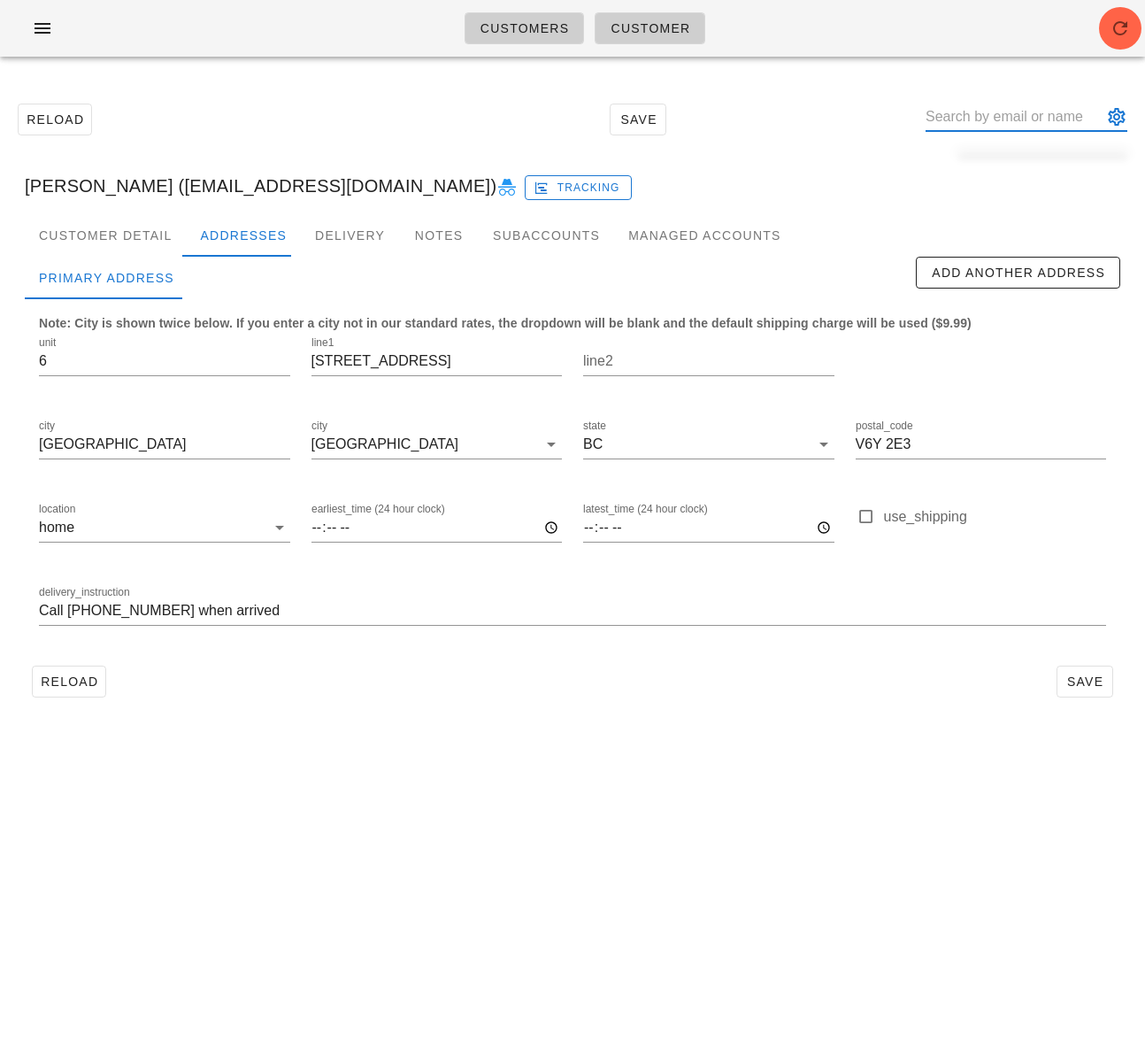
paste input "michellessetenity@live.com"
type input "michellessetenity@live.com"
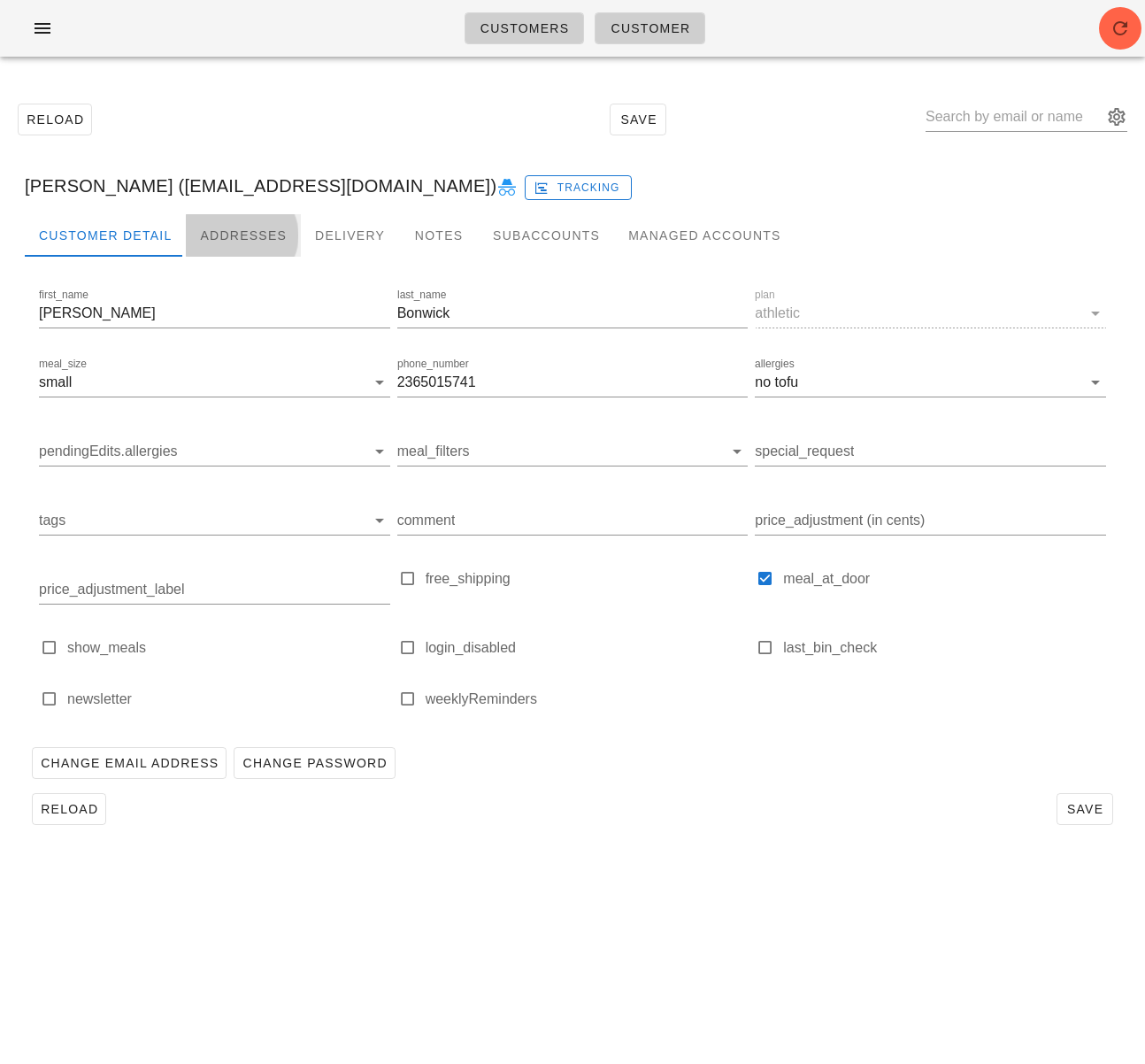
click at [212, 237] on div "Addresses" at bounding box center [243, 235] width 115 height 43
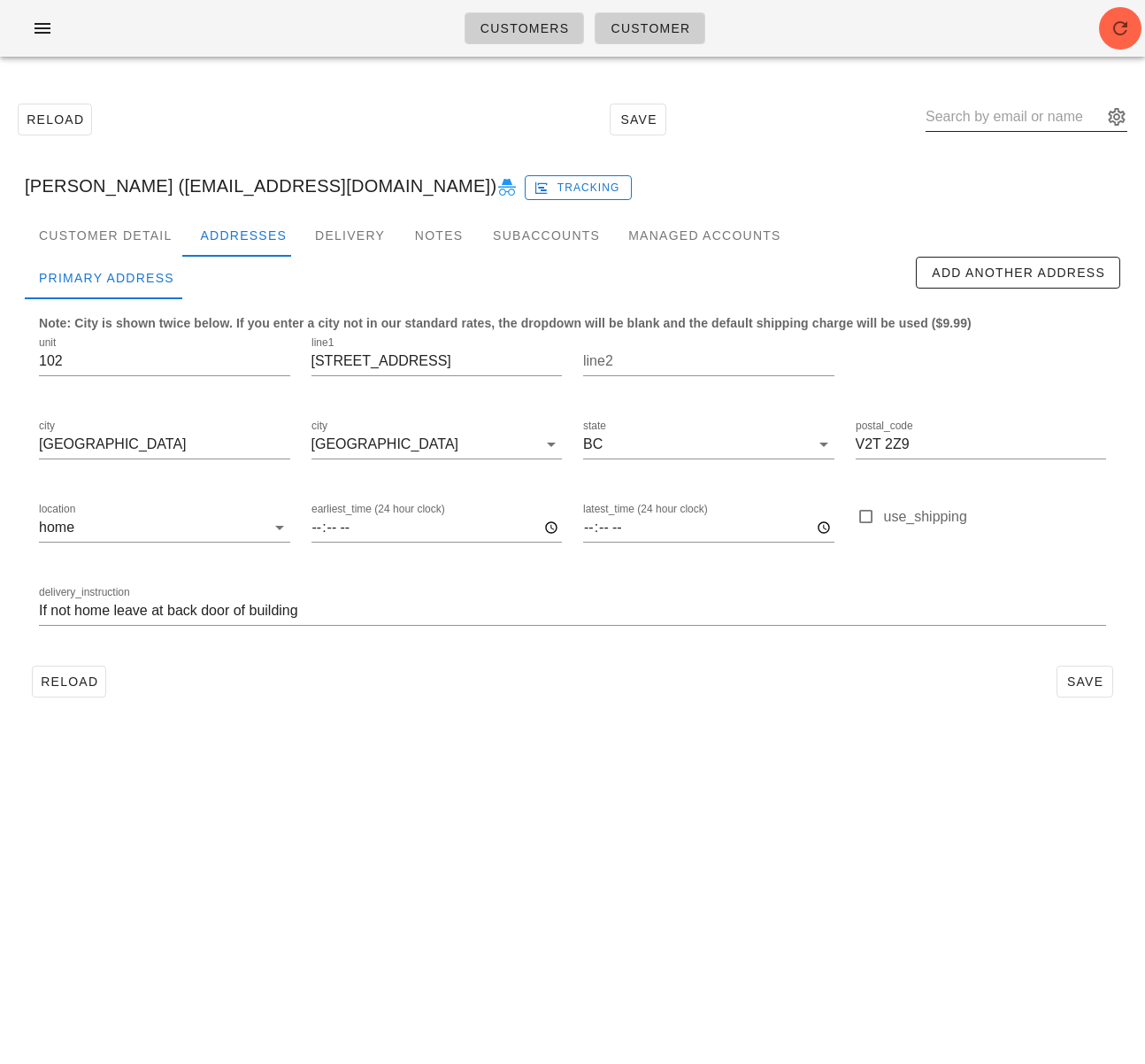
click at [992, 112] on input "text" at bounding box center [1014, 117] width 176 height 29
paste input "[EMAIL_ADDRESS][DOMAIN_NAME]"
type input "[EMAIL_ADDRESS][DOMAIN_NAME]"
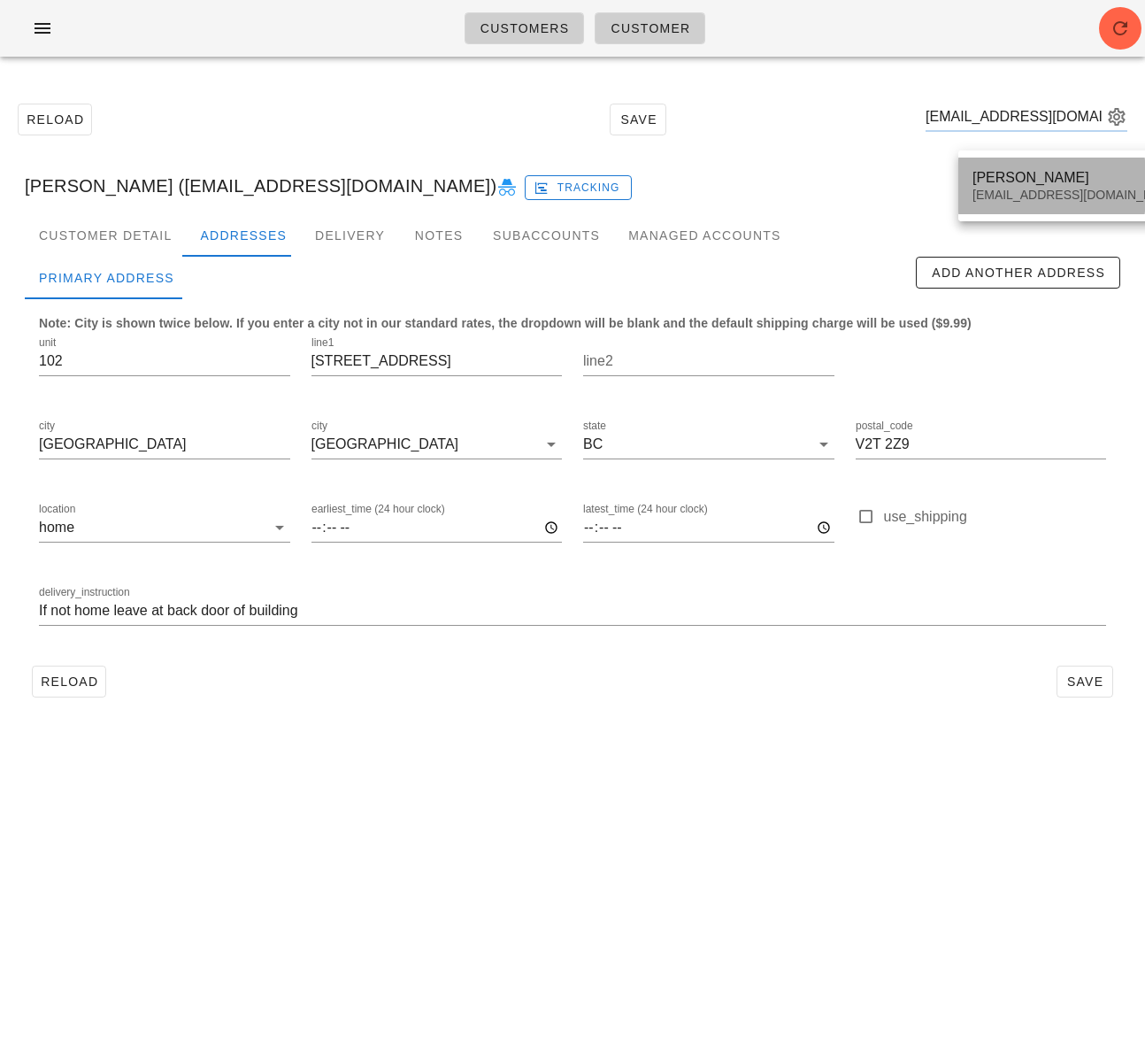
click at [984, 173] on div "[PERSON_NAME]" at bounding box center [1078, 177] width 210 height 17
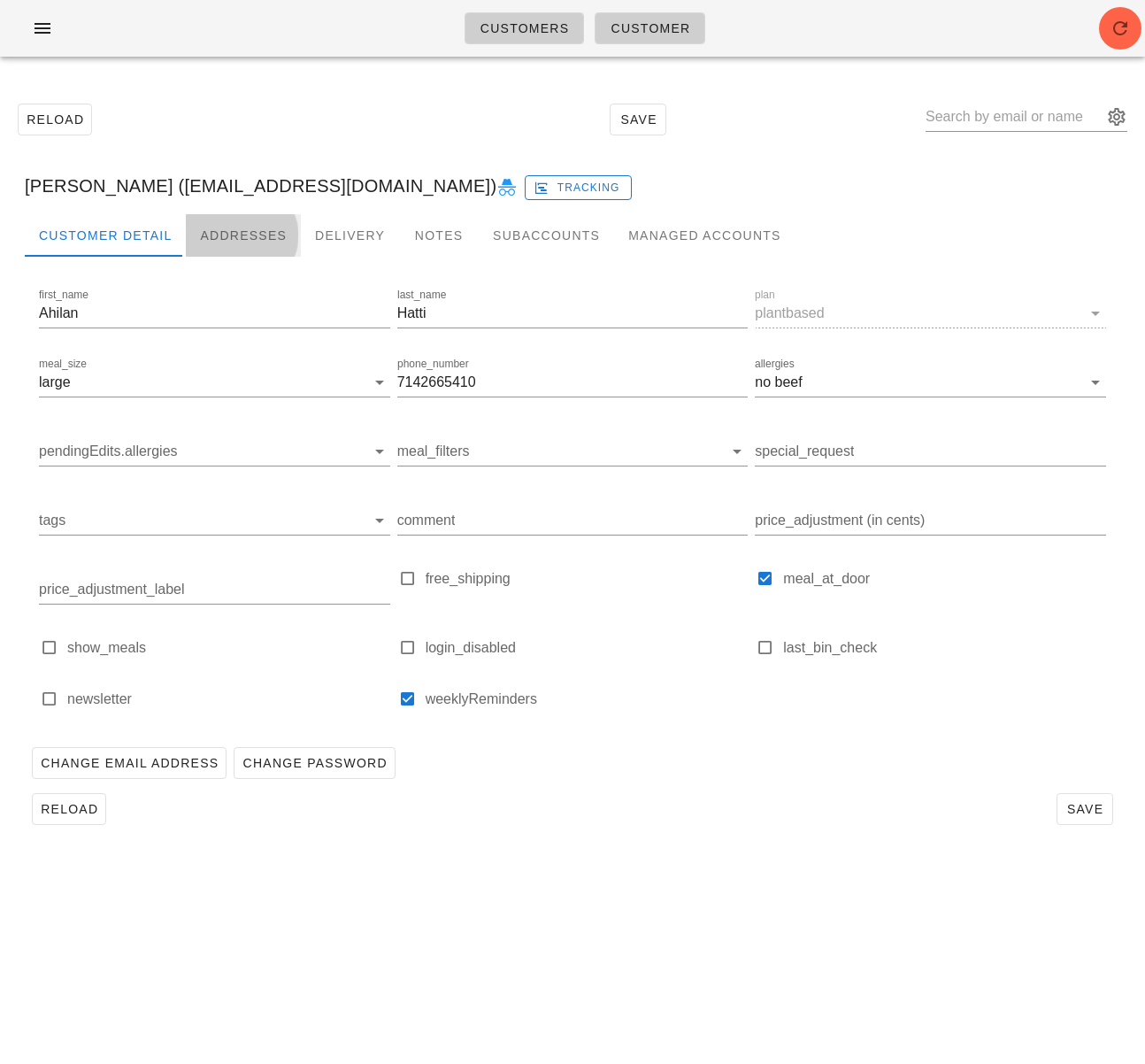
click at [233, 232] on div "Addresses" at bounding box center [243, 235] width 115 height 43
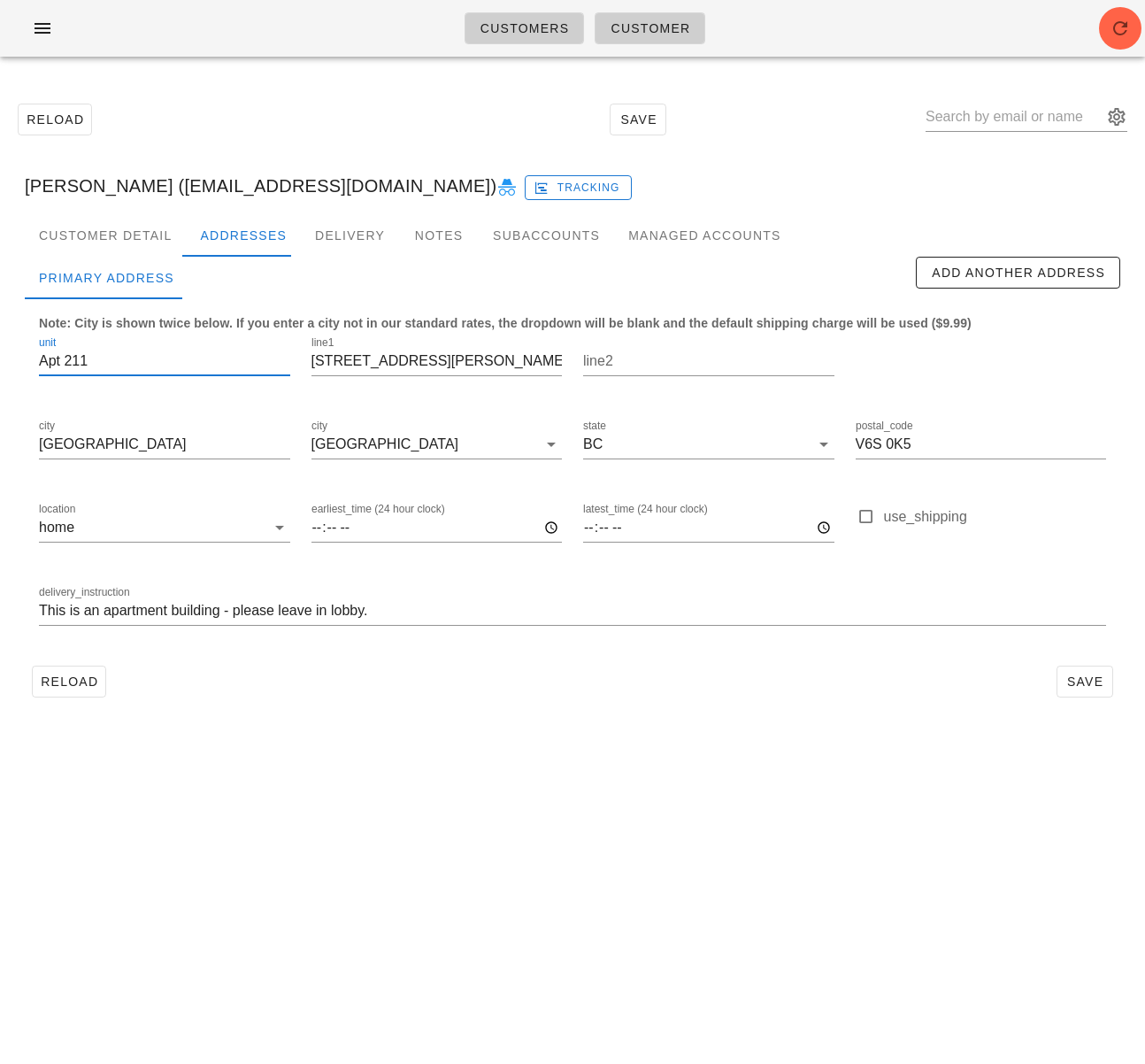
drag, startPoint x: 98, startPoint y: 359, endPoint x: 63, endPoint y: 365, distance: 35.5
click at [39, 357] on input "Apt 211" at bounding box center [164, 361] width 251 height 29
click at [68, 364] on input "Apt 211" at bounding box center [164, 361] width 251 height 29
drag, startPoint x: 52, startPoint y: 365, endPoint x: 37, endPoint y: 365, distance: 15.0
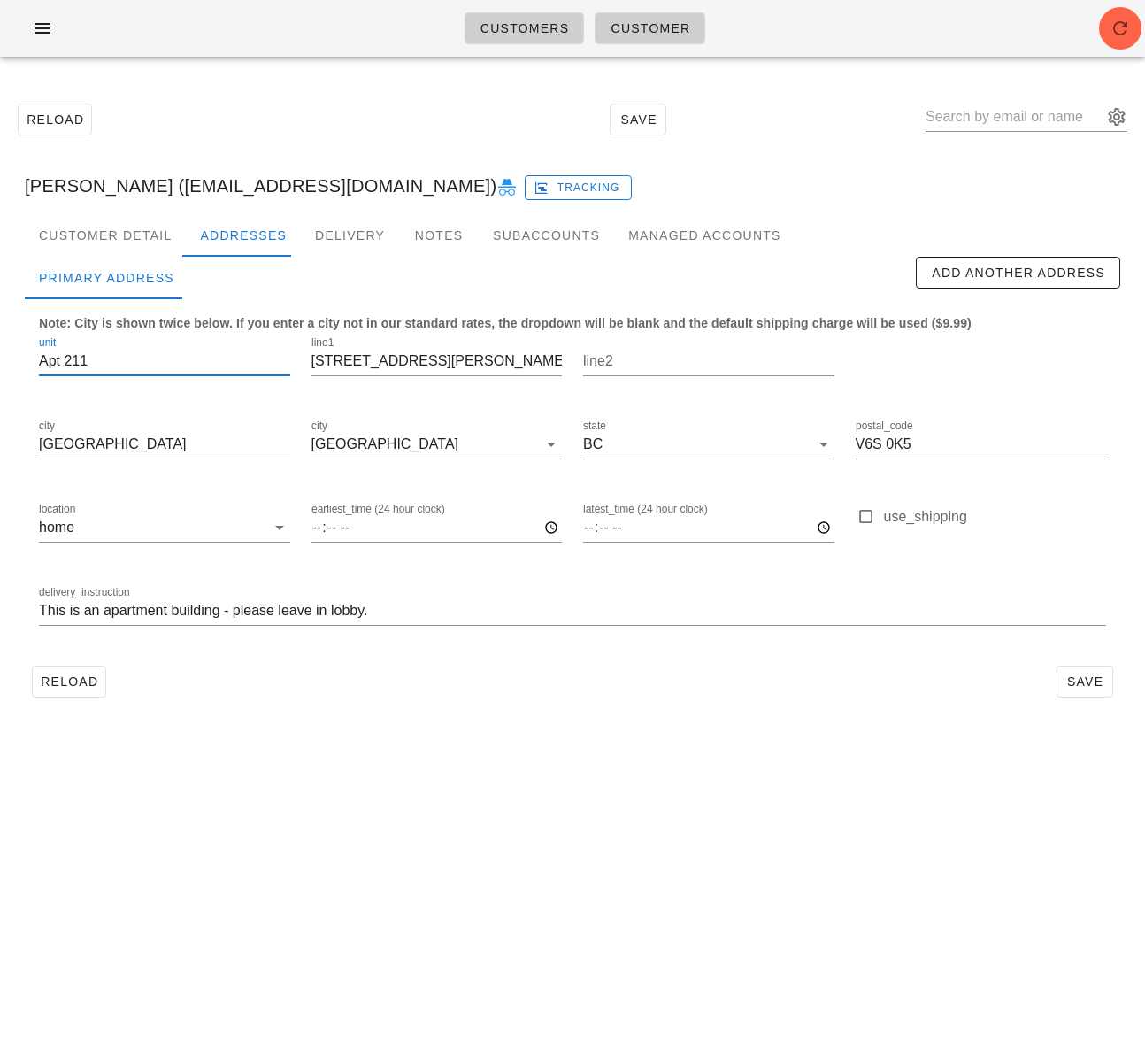
click at [37, 365] on div "unit Apt 211" at bounding box center [165, 364] width 273 height 83
click at [57, 360] on input "Apt 211" at bounding box center [164, 361] width 251 height 29
drag, startPoint x: 66, startPoint y: 358, endPoint x: 40, endPoint y: 358, distance: 26.0
click at [40, 358] on input "Apt 211" at bounding box center [164, 361] width 251 height 29
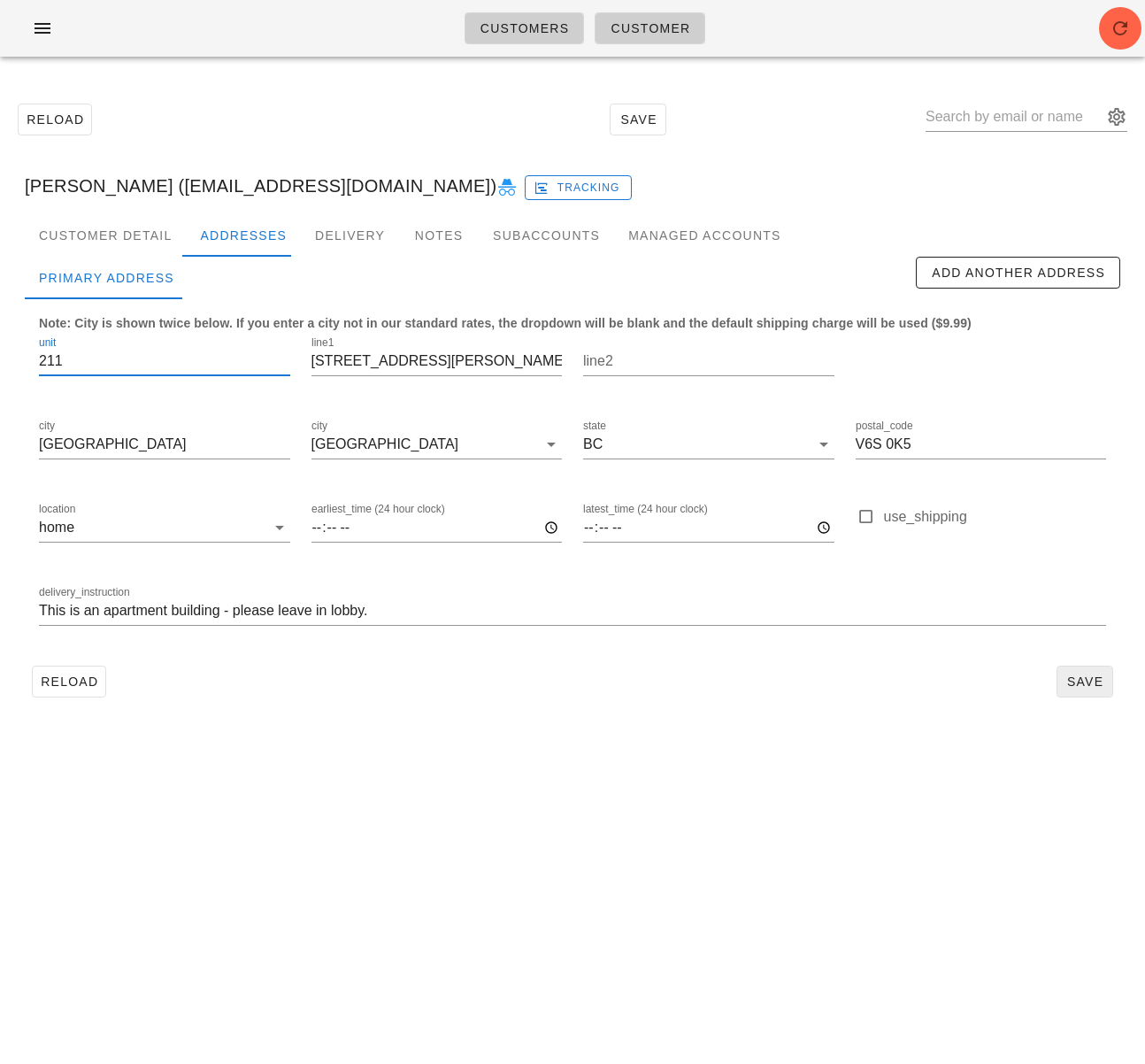
type input "211"
click at [1093, 687] on span "Save" at bounding box center [1085, 681] width 41 height 14
click at [970, 121] on input "text" at bounding box center [1014, 117] width 176 height 29
click at [273, 728] on div "Reload Save Ahilan Hatti (hattiahilan@gmail.com) Tracking Customer Detail Addre…" at bounding box center [572, 400] width 1145 height 658
click at [87, 686] on span "Reload" at bounding box center [68, 681] width 58 height 14
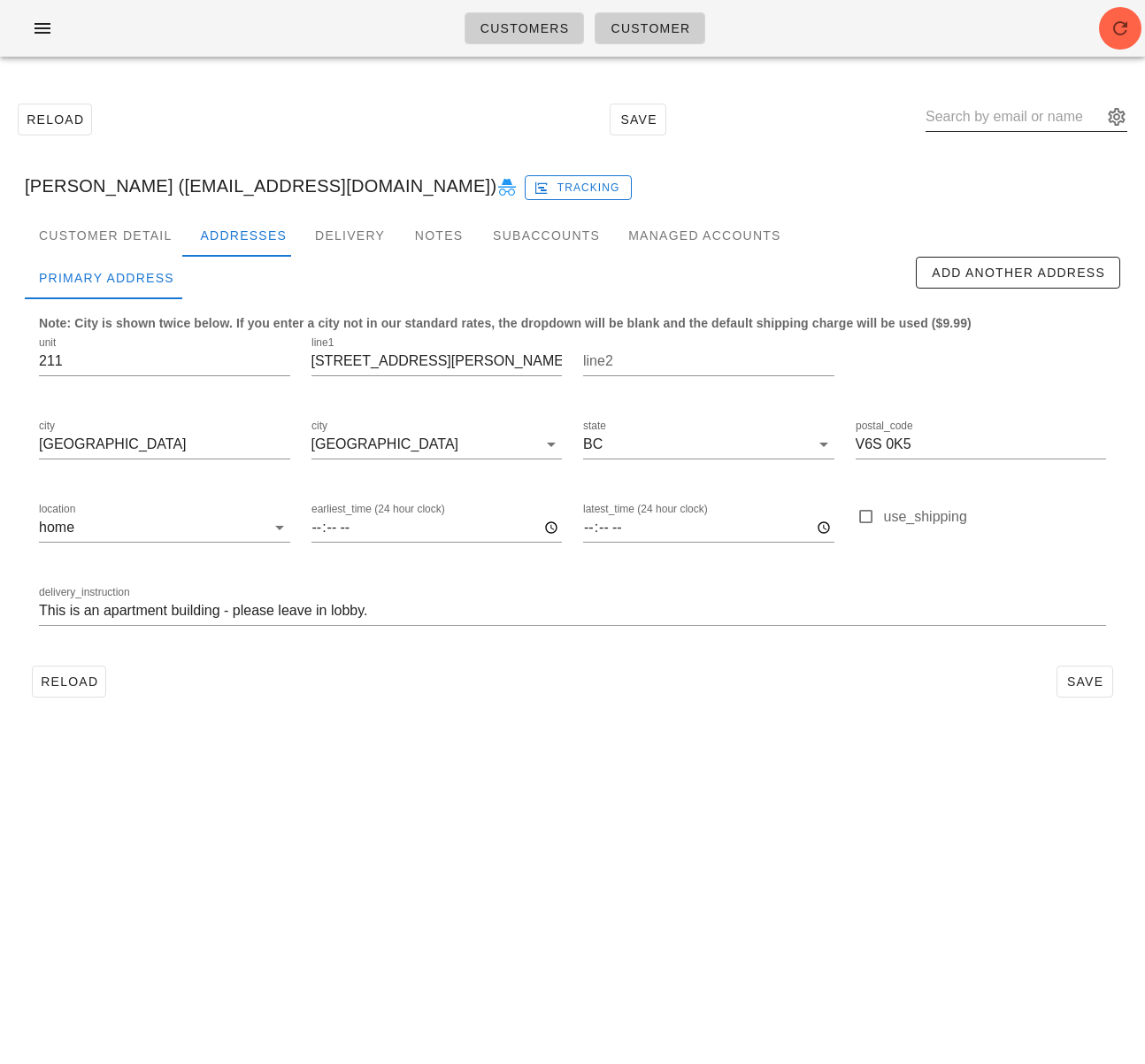
click at [1003, 111] on input "text" at bounding box center [1014, 117] width 176 height 29
paste input "[EMAIL_ADDRESS][DOMAIN_NAME]"
type input "[EMAIL_ADDRESS][DOMAIN_NAME]"
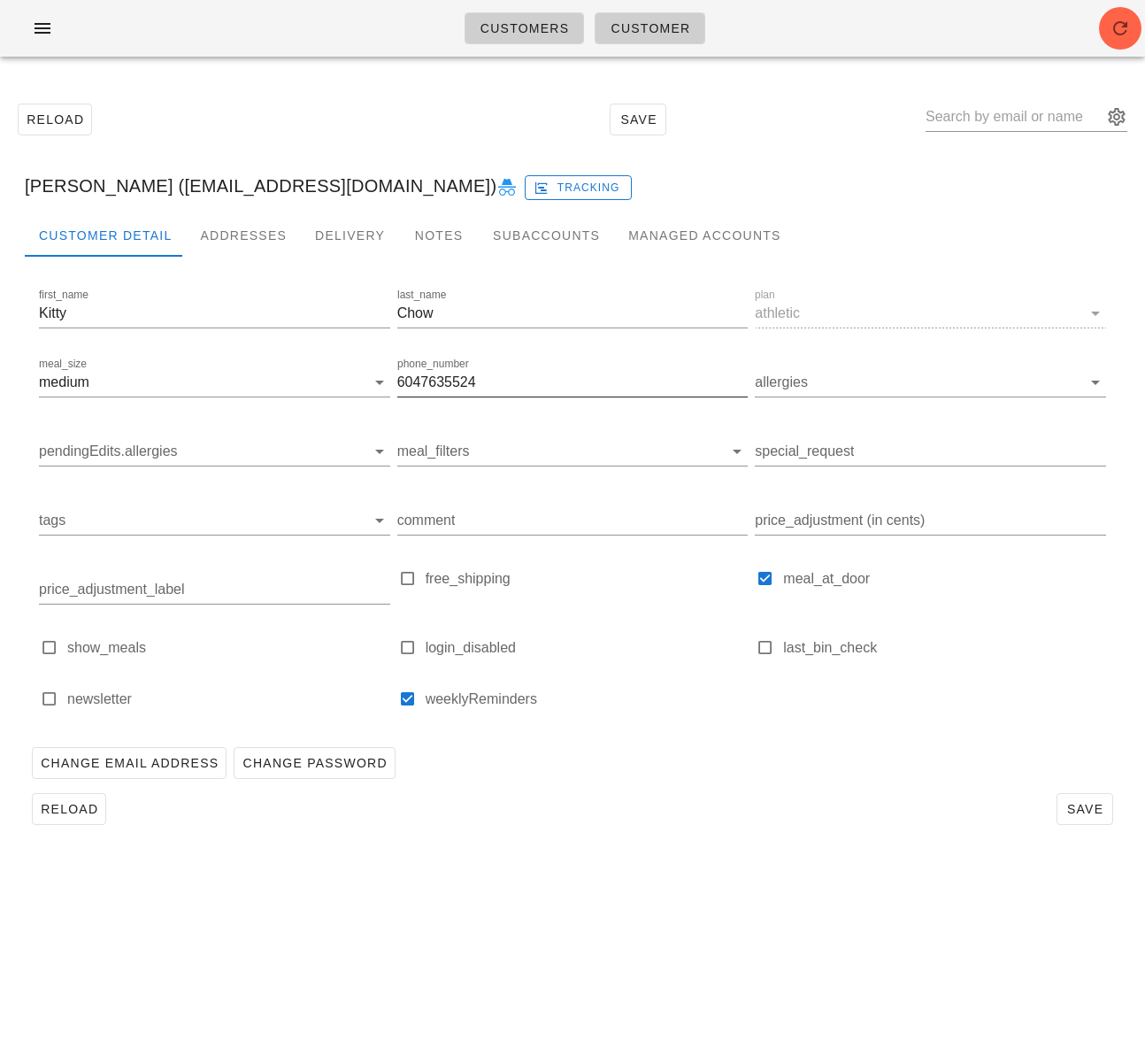
click at [415, 381] on input "6047635524" at bounding box center [573, 382] width 351 height 29
drag, startPoint x: 415, startPoint y: 381, endPoint x: 407, endPoint y: 369, distance: 14.4
click at [415, 381] on input "6047635524" at bounding box center [573, 382] width 351 height 29
click at [237, 233] on div "Addresses" at bounding box center [243, 235] width 115 height 43
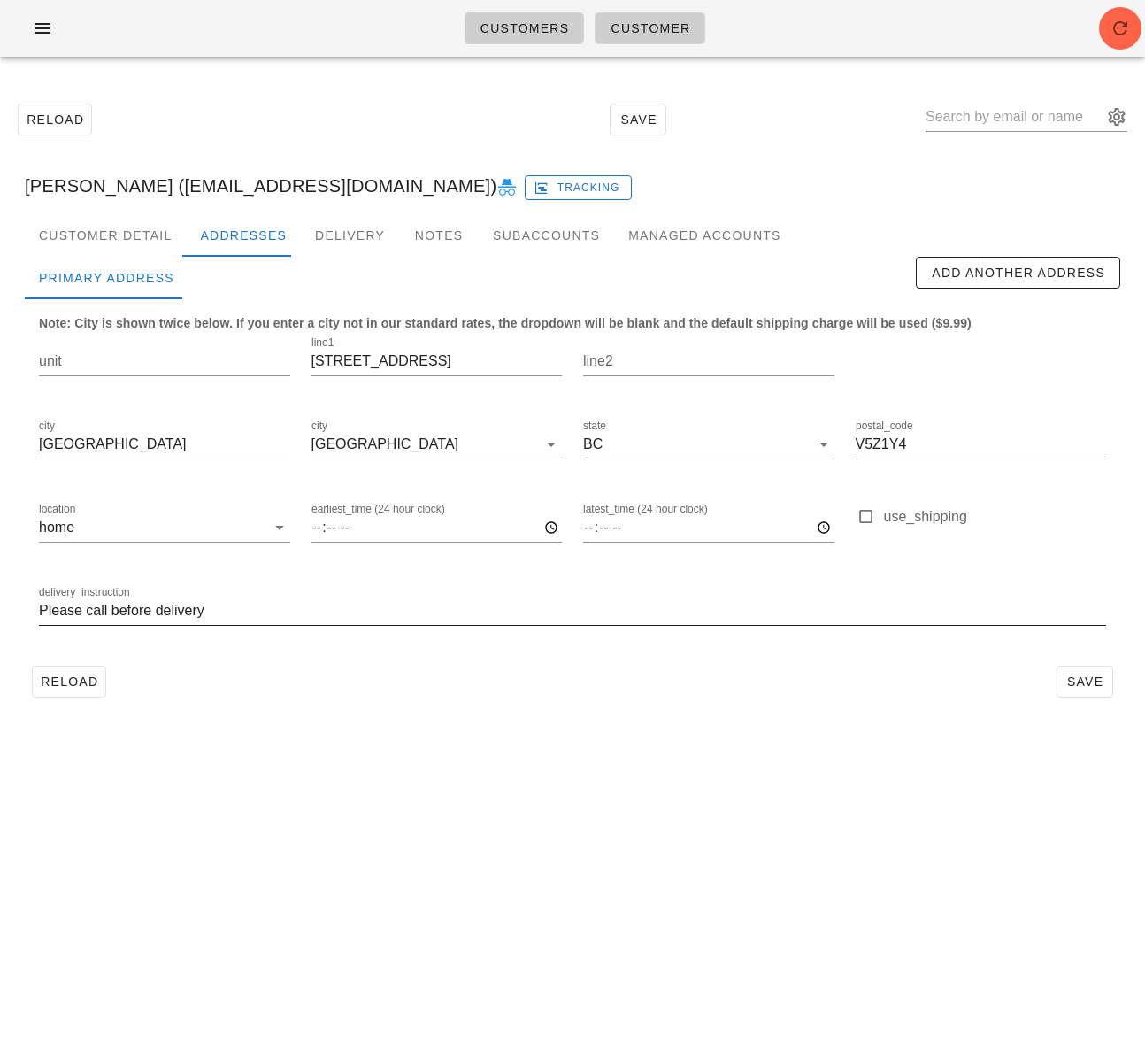
click at [107, 608] on input "Please call before delivery" at bounding box center [572, 611] width 1067 height 29
paste input "6047635524"
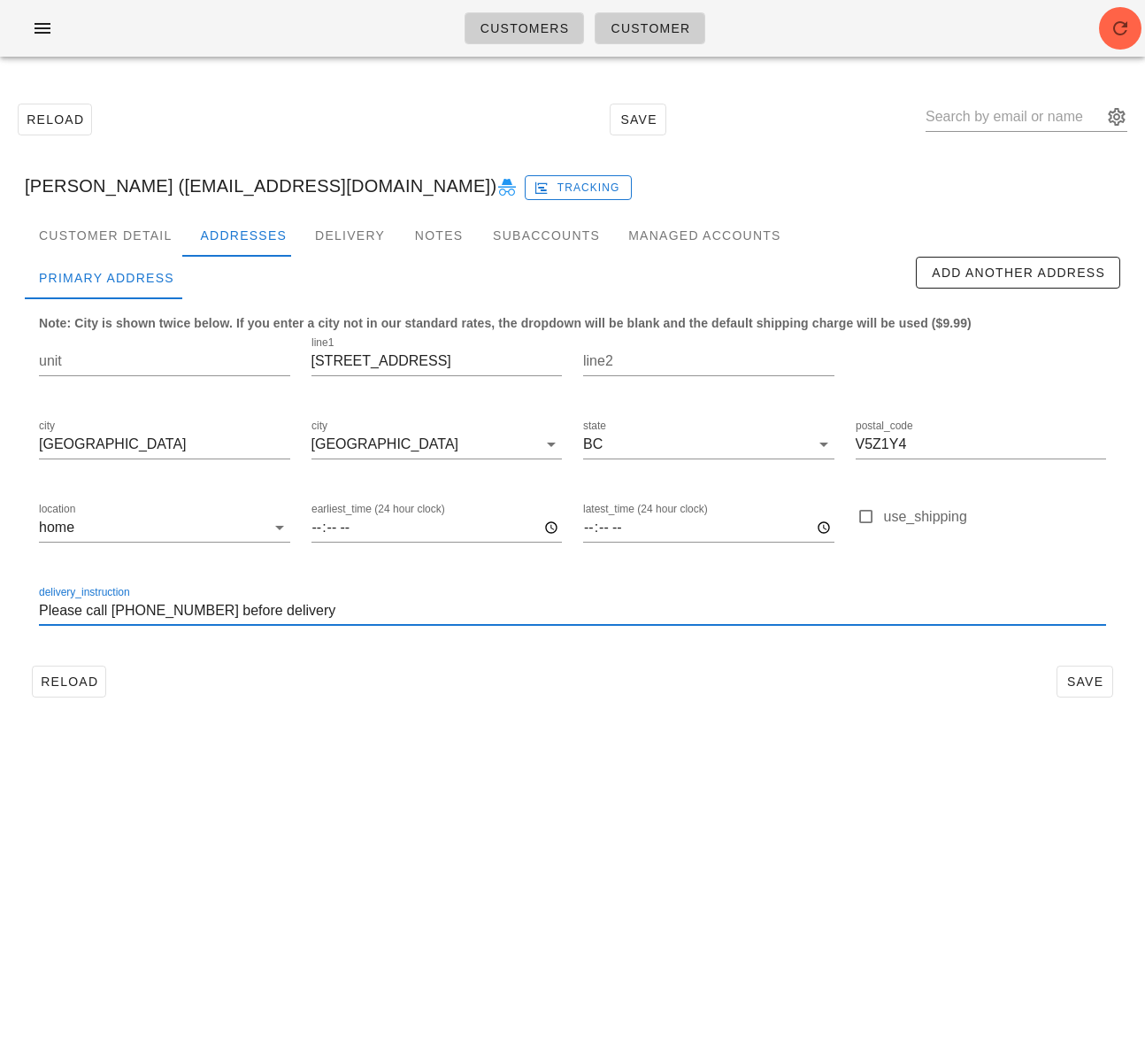
drag, startPoint x: 130, startPoint y: 613, endPoint x: 146, endPoint y: 621, distance: 17.9
click at [130, 613] on input "Please call 6047635524 before delivery" at bounding box center [572, 611] width 1067 height 29
click at [160, 617] on input "Please call 604 7635524 before delivery" at bounding box center [572, 611] width 1067 height 29
click at [345, 612] on input "Please call 604 763 5524 before delivery" at bounding box center [572, 611] width 1067 height 29
type input "Please call 604 763 5524 before delivery"
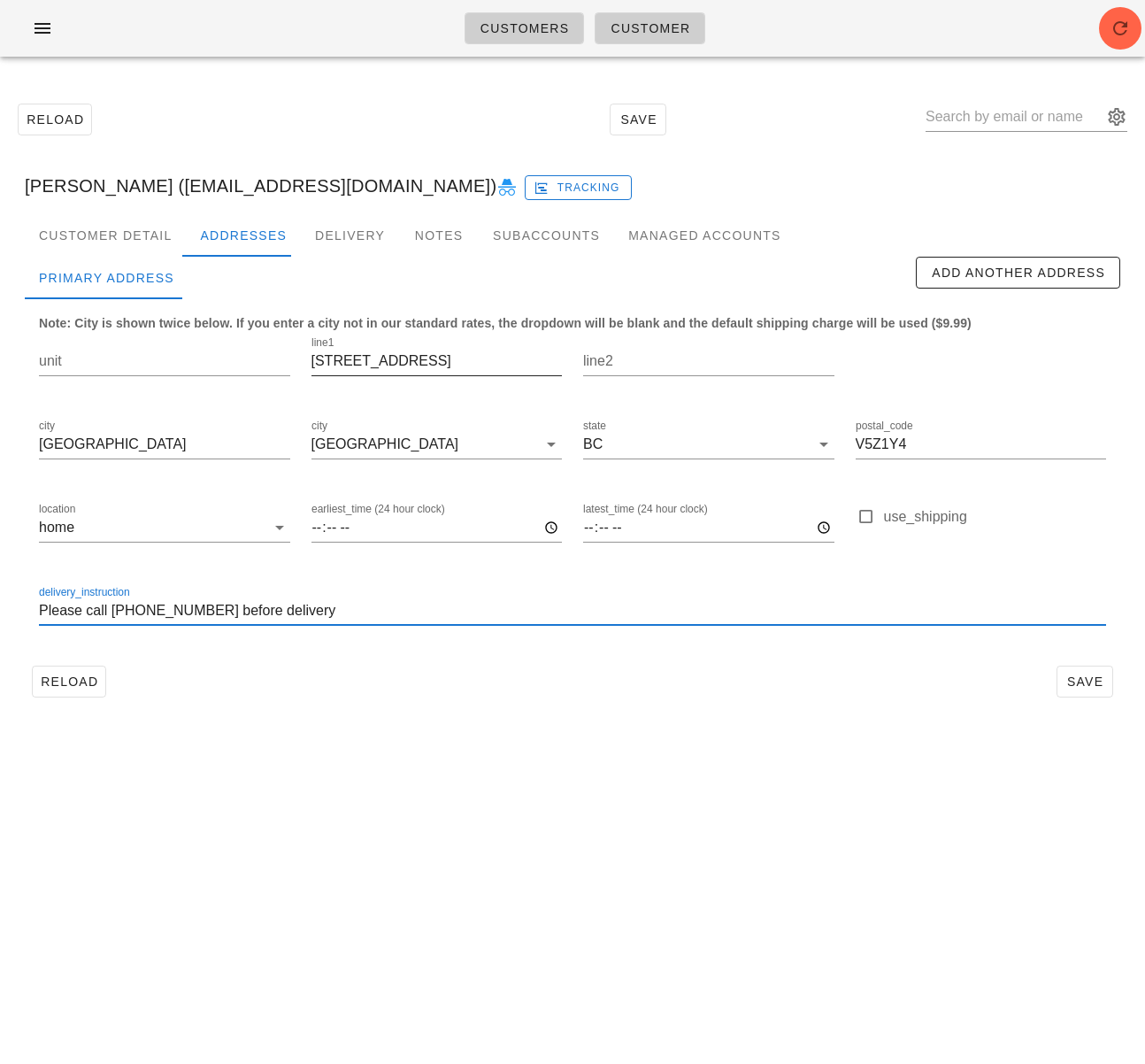
click at [345, 366] on input "905 w20th ave" at bounding box center [436, 361] width 251 height 29
paste input "W"
click at [394, 362] on input "905 W 20th ave" at bounding box center [436, 361] width 251 height 29
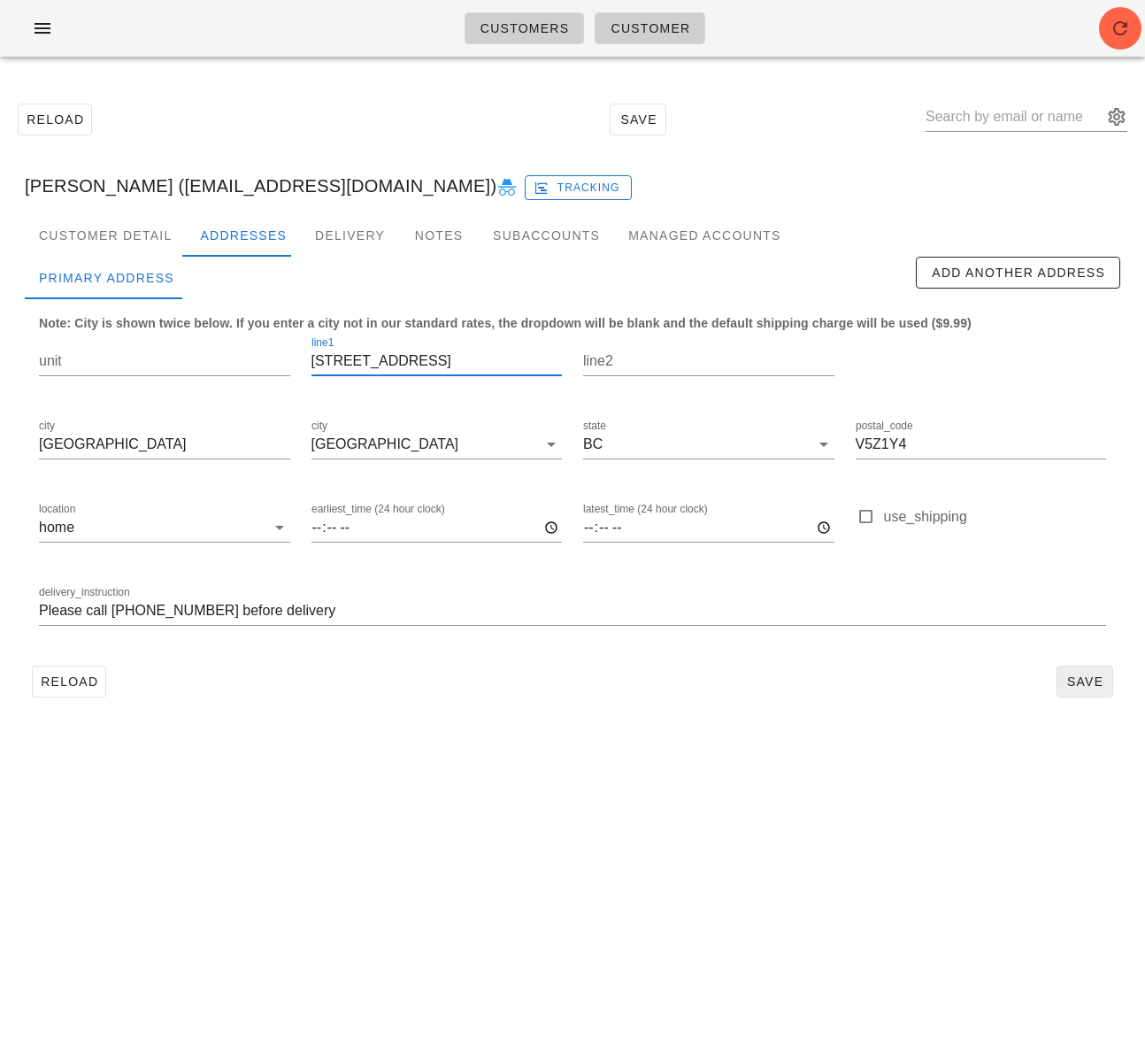
type input "905 W 20th Ave"
click at [1071, 674] on span "Save" at bounding box center [1085, 681] width 41 height 14
click at [380, 364] on input "905 W 20th Ave" at bounding box center [436, 361] width 251 height 29
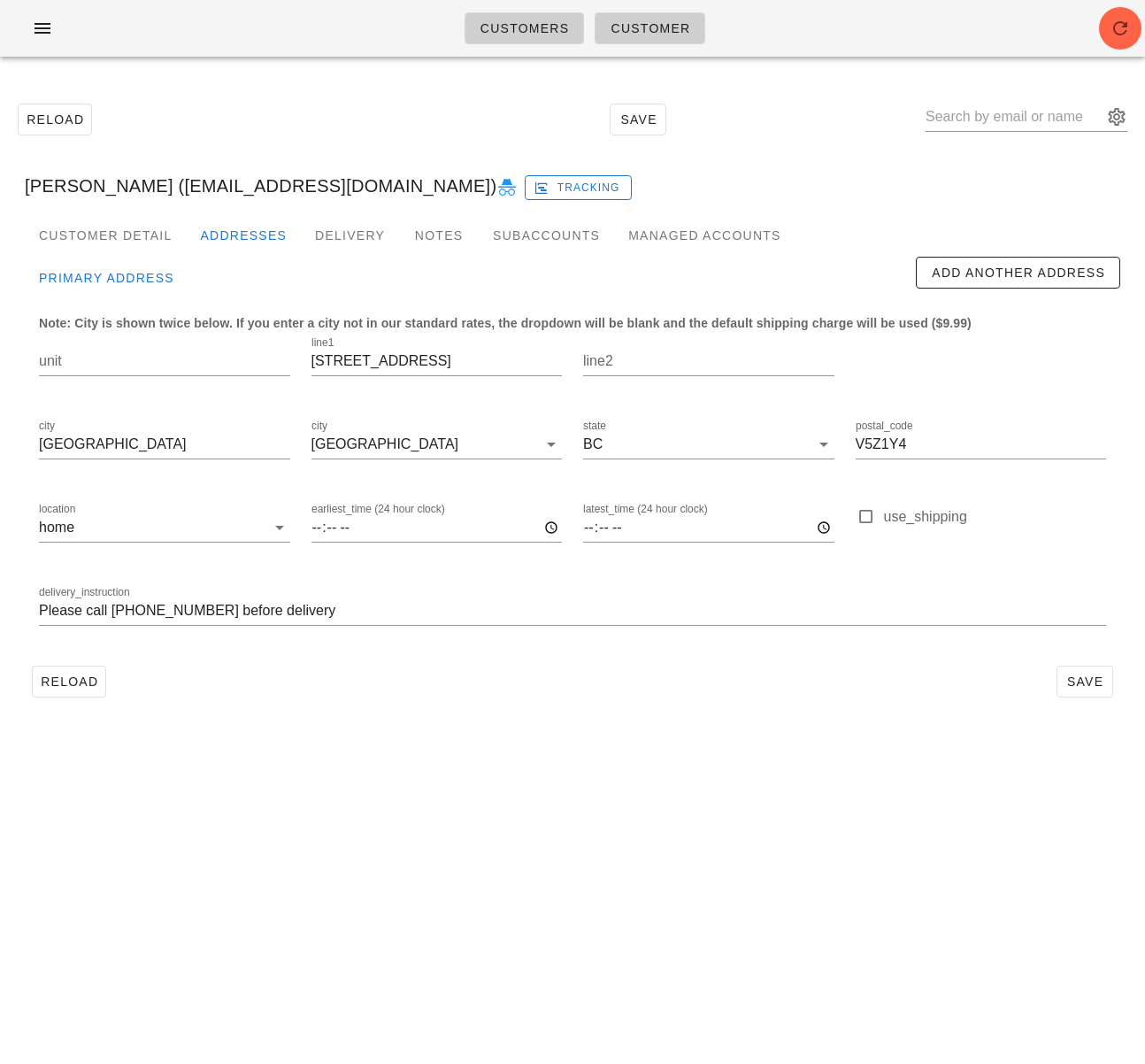
type input "[PERSON_NAME] ([EMAIL_ADDRESS][DOMAIN_NAME])"
click at [362, 366] on input "905 W 20th Ave" at bounding box center [436, 361] width 251 height 29
click at [361, 366] on input "905 W 20th Ave" at bounding box center [436, 361] width 251 height 29
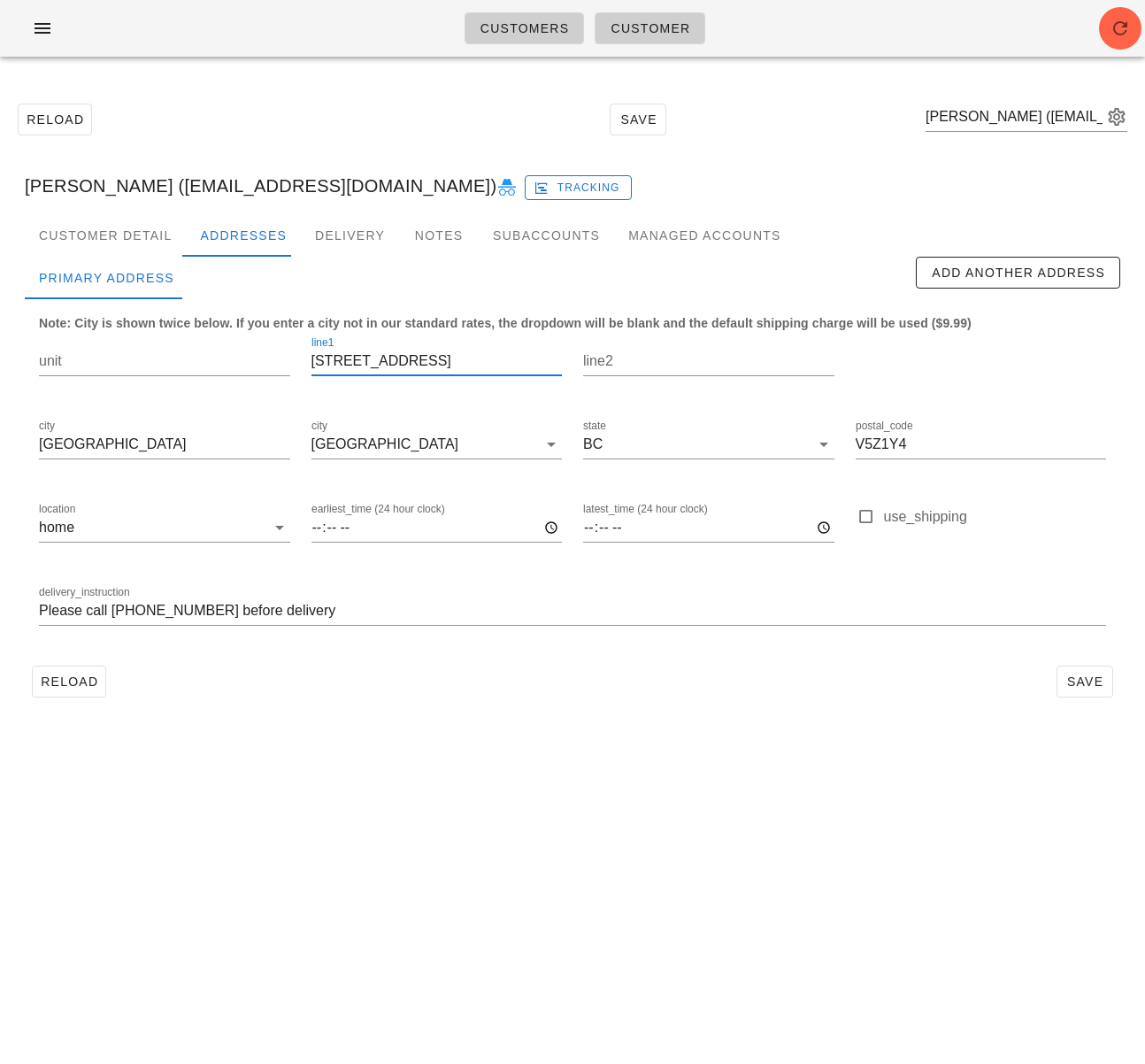
scroll to position [0, 0]
drag, startPoint x: 227, startPoint y: 814, endPoint x: 473, endPoint y: 728, distance: 260.6
click at [227, 811] on div "Customers Customer Reload Save Kitty Chow (Kitty_xo@hotmail.com) Kitty Chow (Ki…" at bounding box center [572, 532] width 1145 height 1064
click at [1067, 682] on span "Save" at bounding box center [1085, 681] width 41 height 14
drag, startPoint x: 82, startPoint y: 682, endPoint x: 102, endPoint y: 637, distance: 49.2
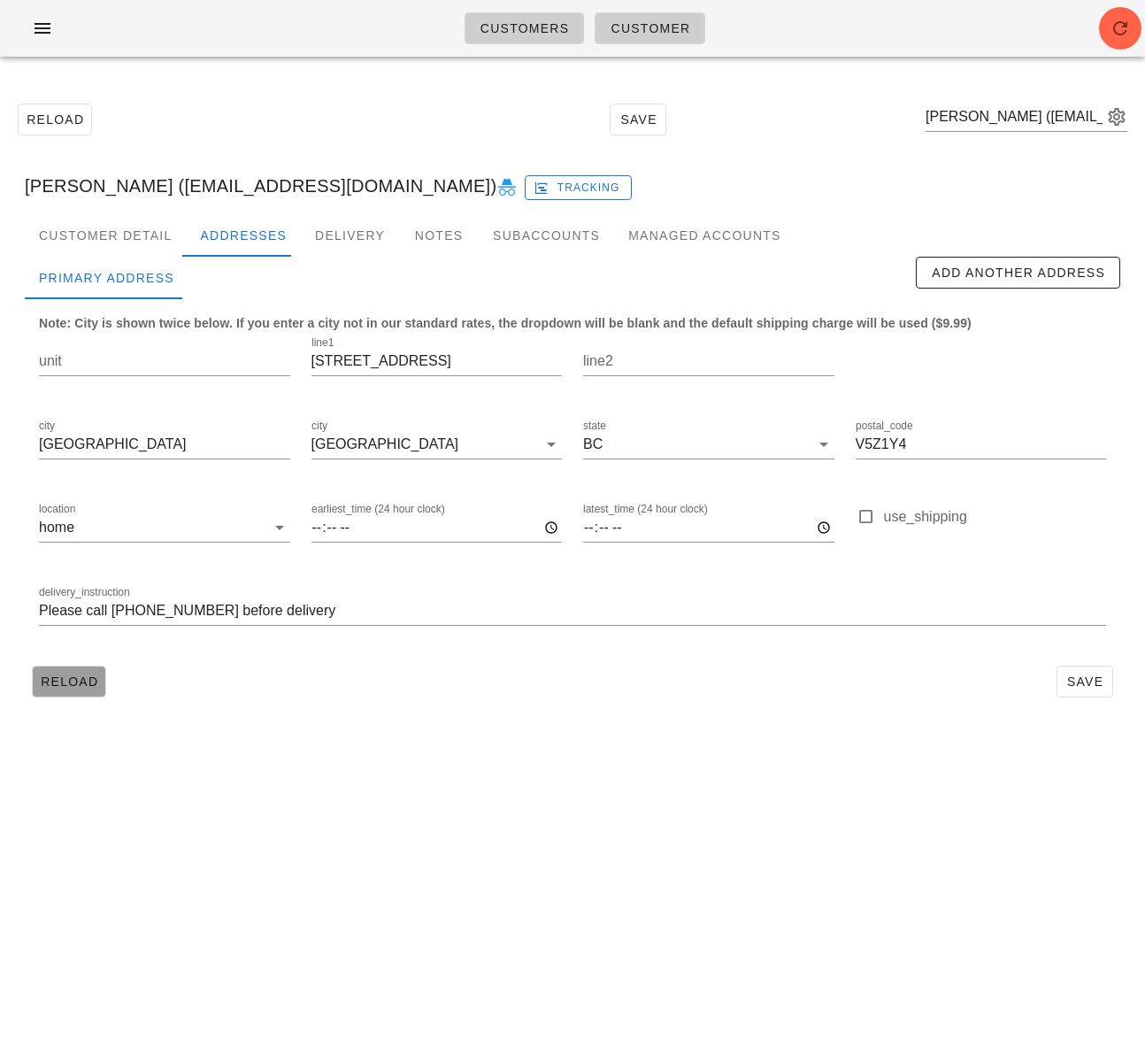
click at [82, 682] on span "Reload" at bounding box center [68, 681] width 58 height 14
click at [37, 26] on icon "button" at bounding box center [42, 28] width 21 height 21
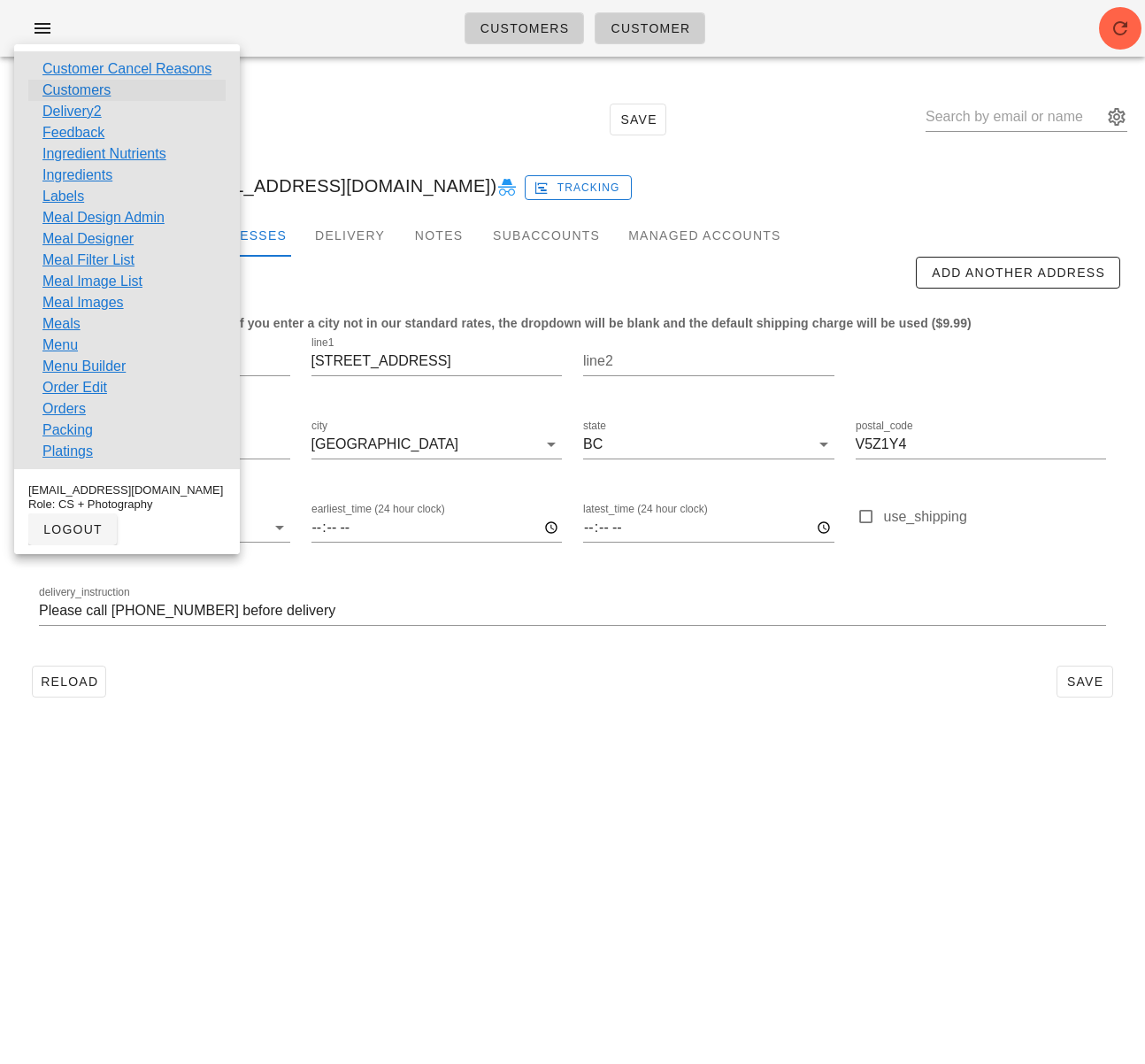
click at [96, 95] on link "Customers" at bounding box center [76, 89] width 68 height 21
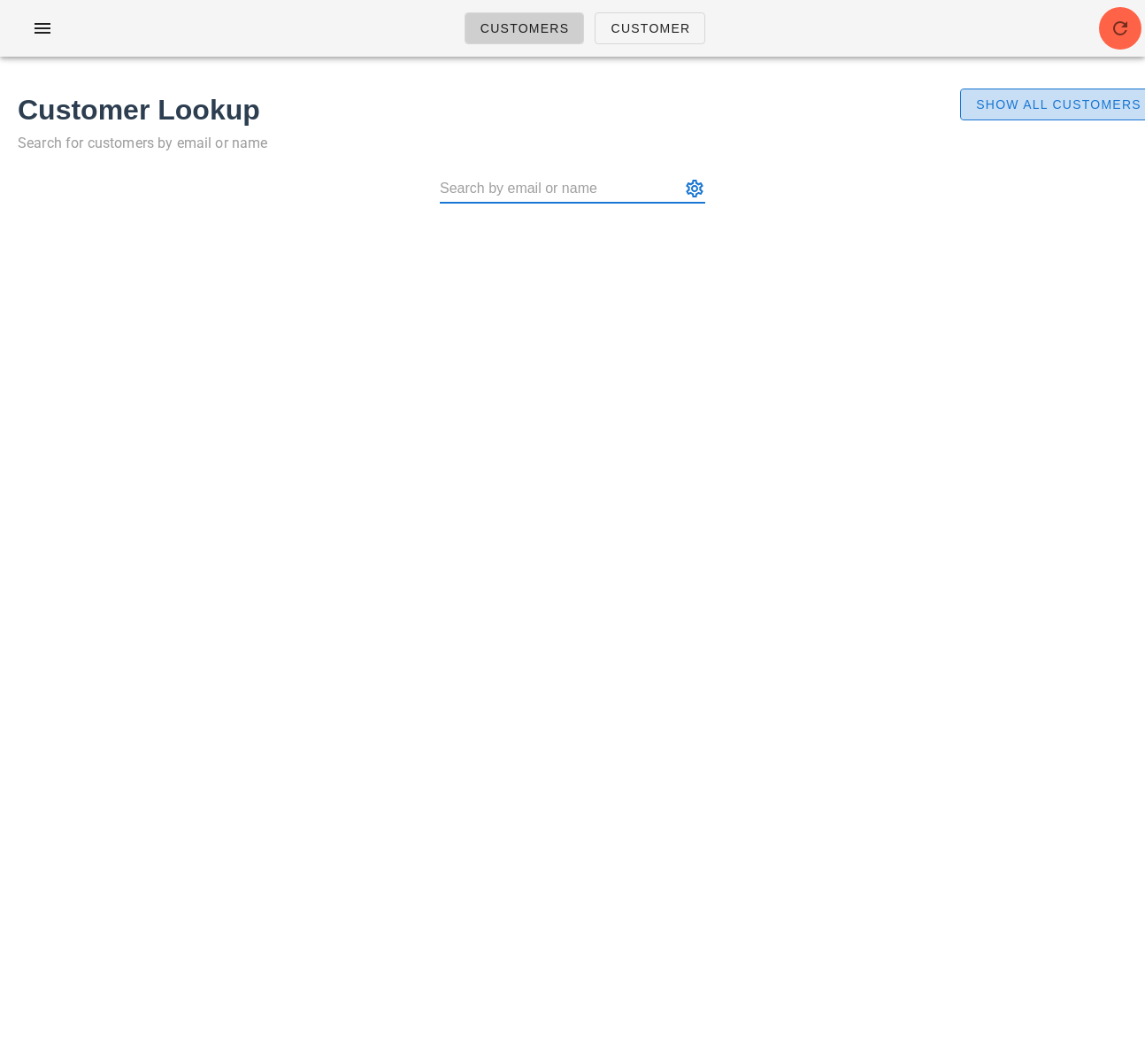
click at [1086, 97] on span "Show All Customers" at bounding box center [1058, 104] width 167 height 14
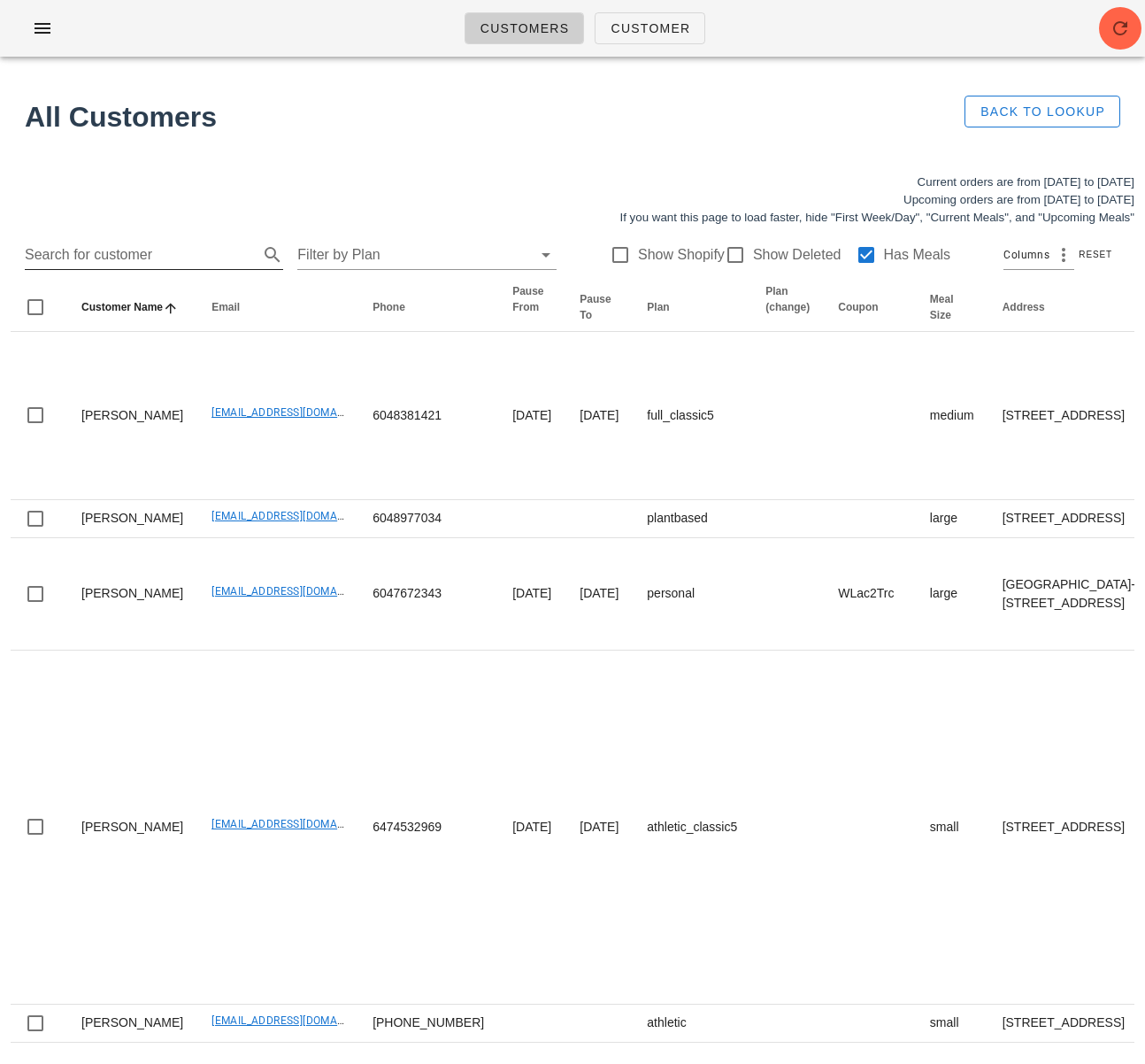
click at [172, 262] on input "Search for customer" at bounding box center [140, 255] width 230 height 29
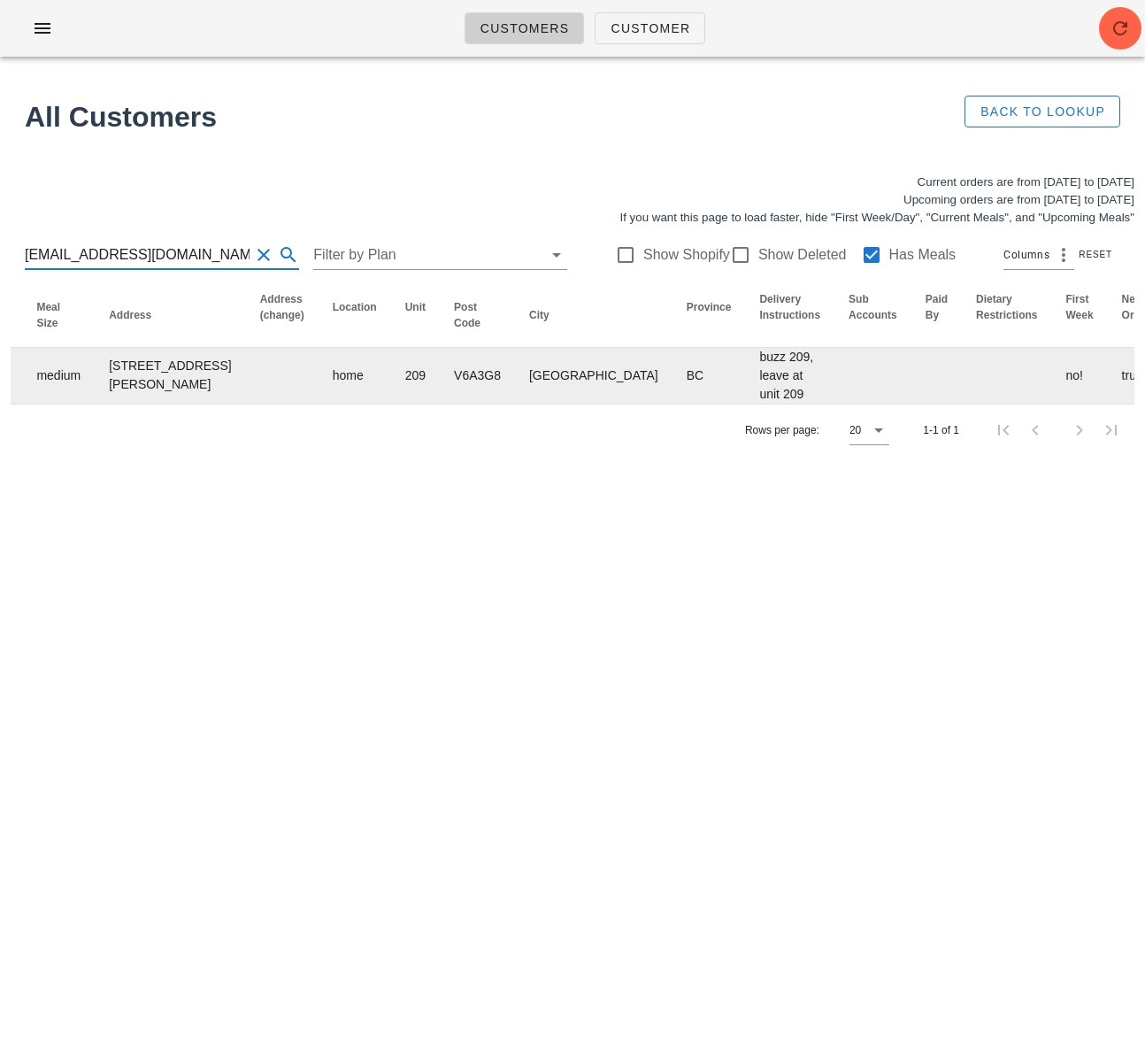
scroll to position [0, 1066]
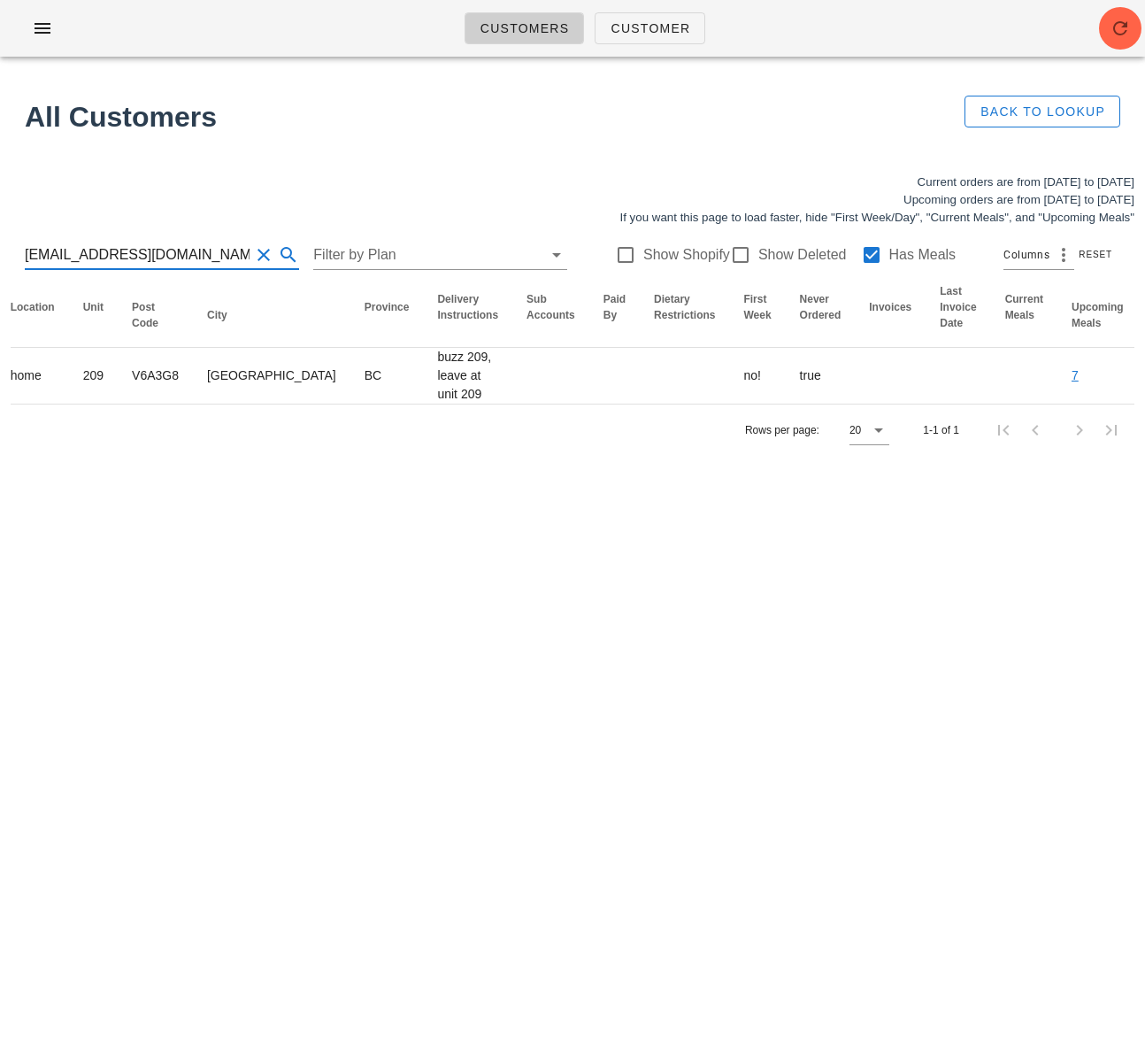
type input "[EMAIL_ADDRESS][DOMAIN_NAME]"
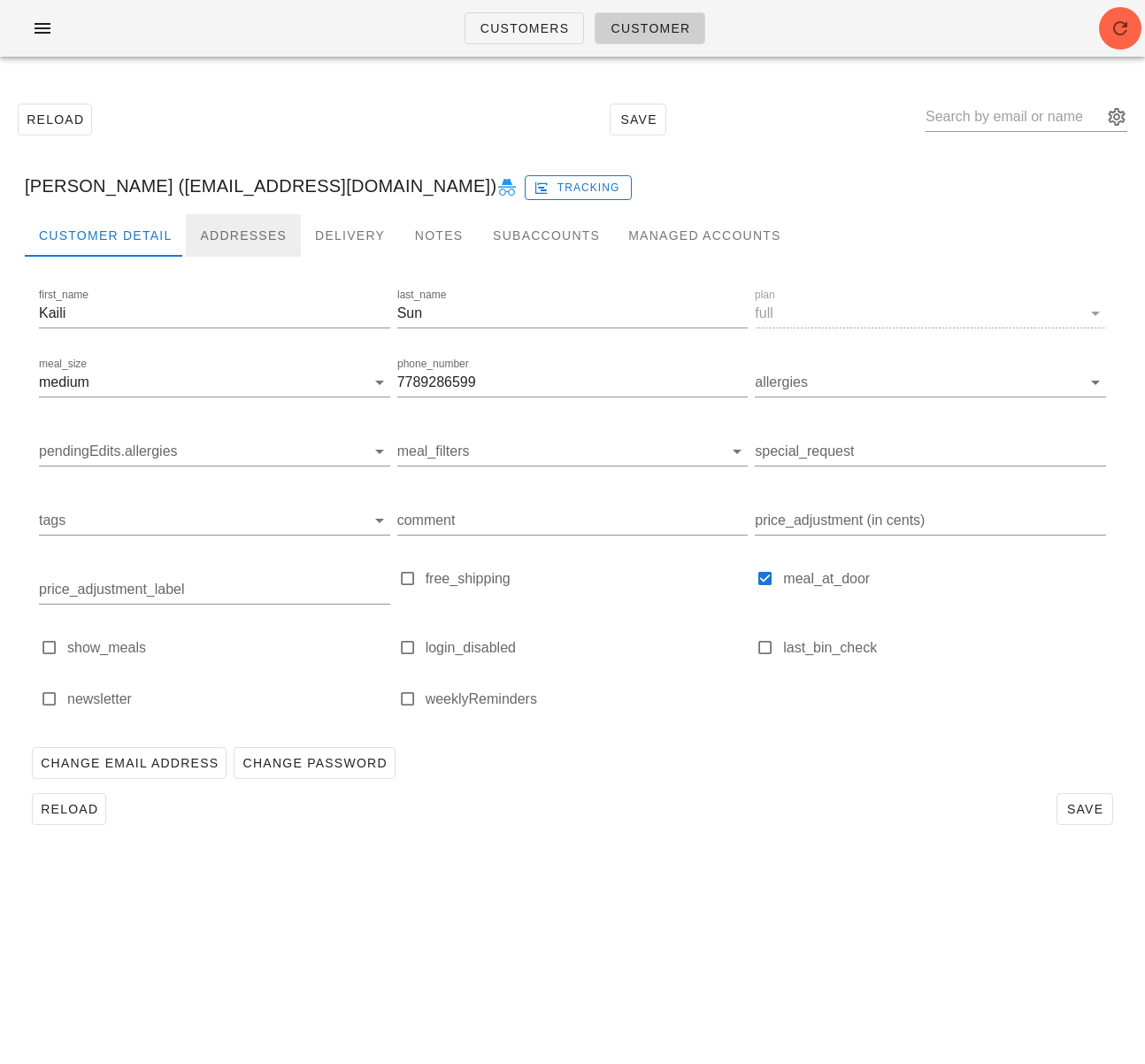
click at [241, 230] on div "Addresses" at bounding box center [243, 235] width 115 height 43
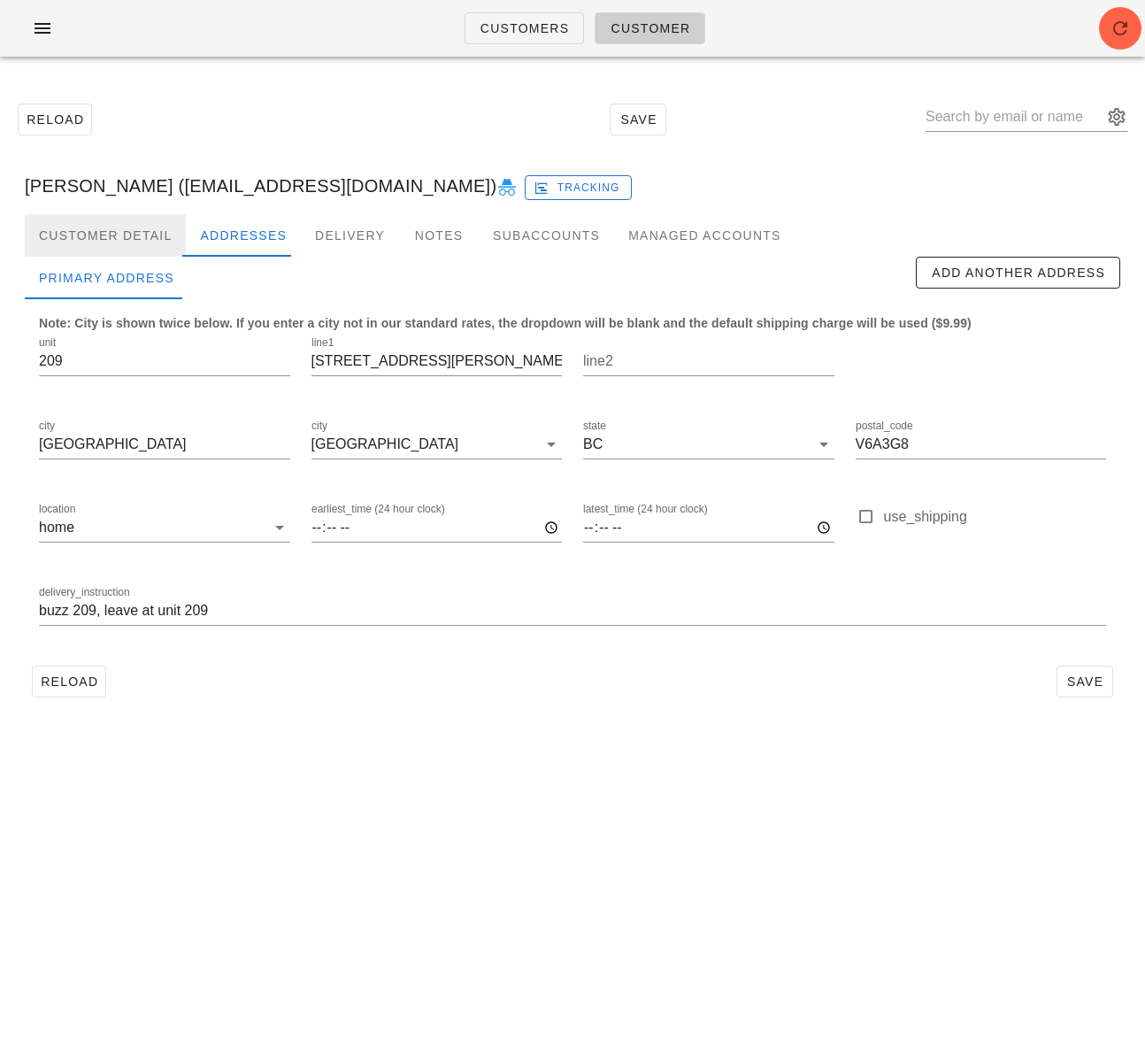
click at [139, 242] on div "Customer Detail" at bounding box center [105, 235] width 161 height 43
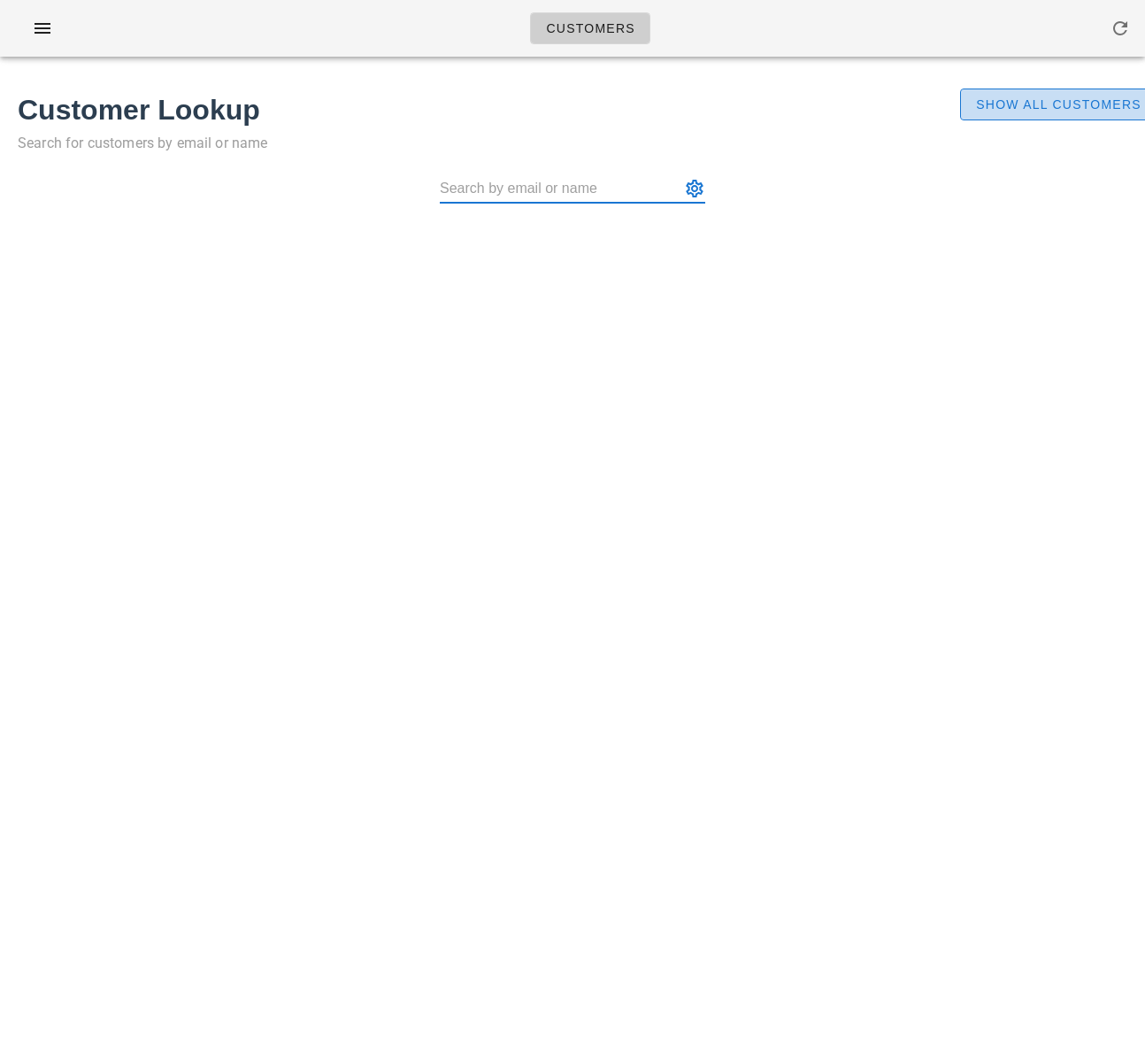
click at [1001, 105] on span "Show All Customers" at bounding box center [1058, 104] width 167 height 14
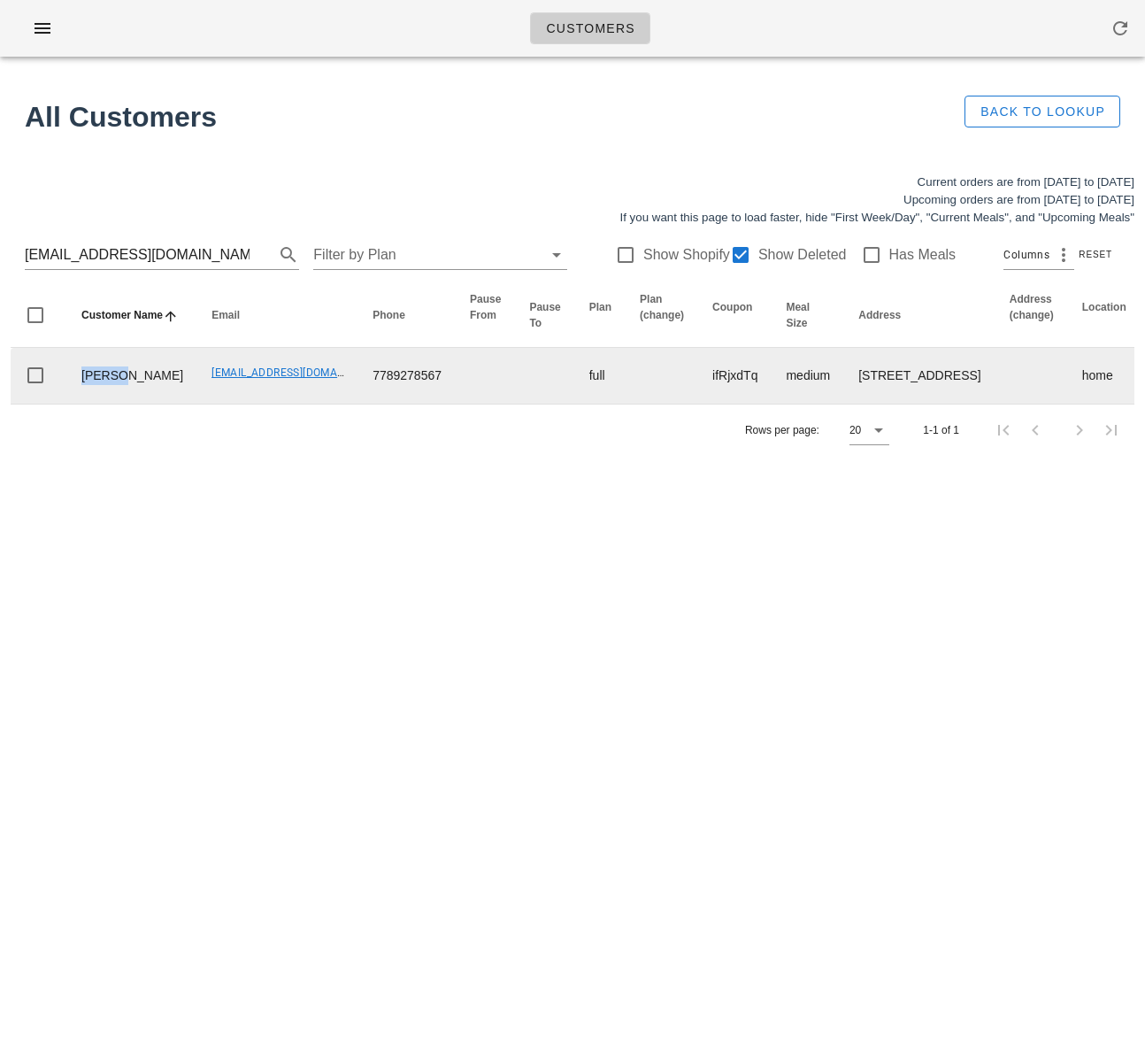
drag, startPoint x: 122, startPoint y: 382, endPoint x: 37, endPoint y: 401, distance: 87.1
click at [78, 377] on td "[PERSON_NAME]" at bounding box center [132, 376] width 130 height 56
copy td "[PERSON_NAME]"
drag, startPoint x: 146, startPoint y: 383, endPoint x: 308, endPoint y: 396, distance: 162.5
click at [300, 387] on td "[EMAIL_ADDRESS][DOMAIN_NAME]" at bounding box center [278, 376] width 161 height 56
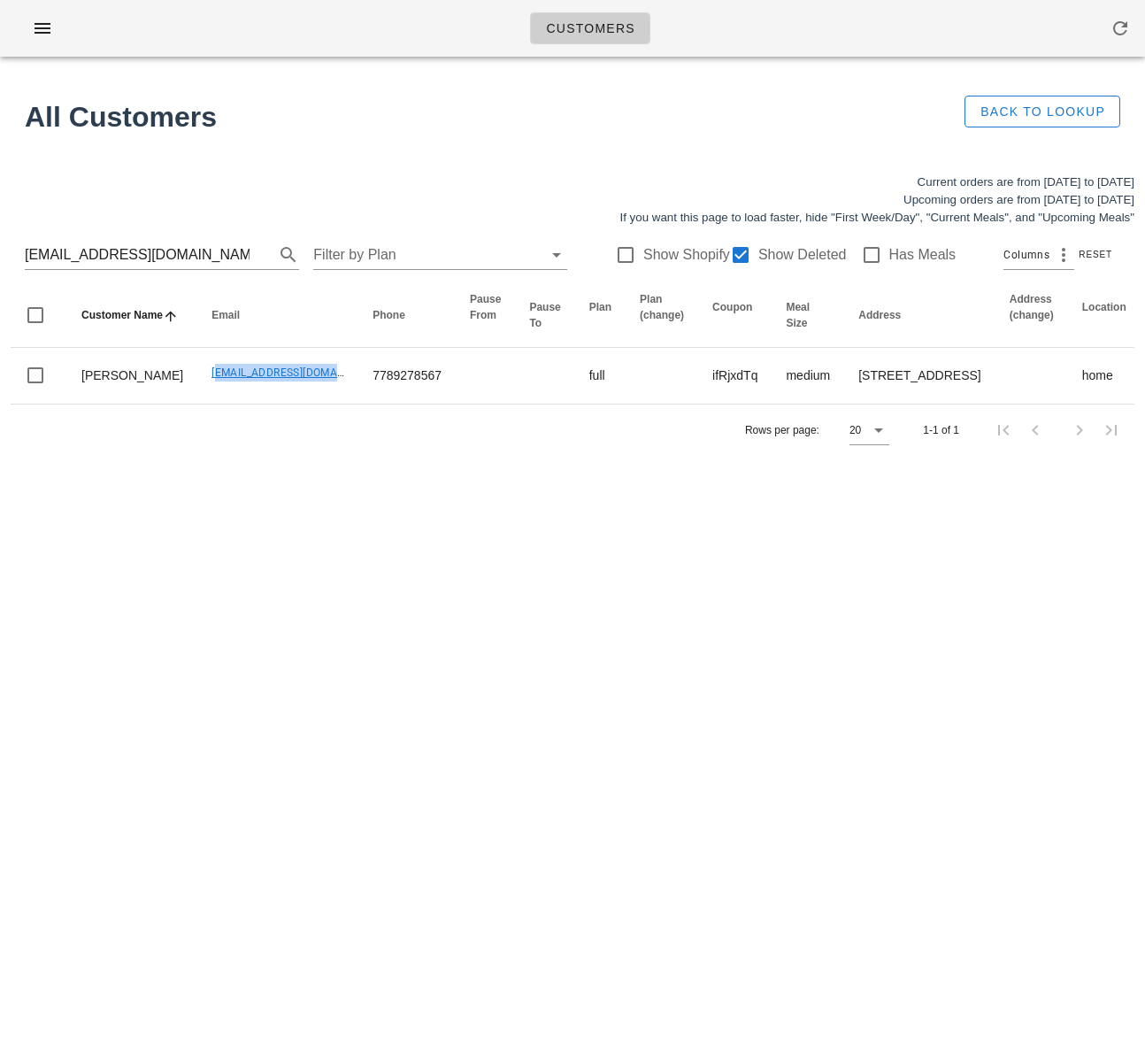
copy link "[EMAIL_ADDRESS][DOMAIN_NAME]"
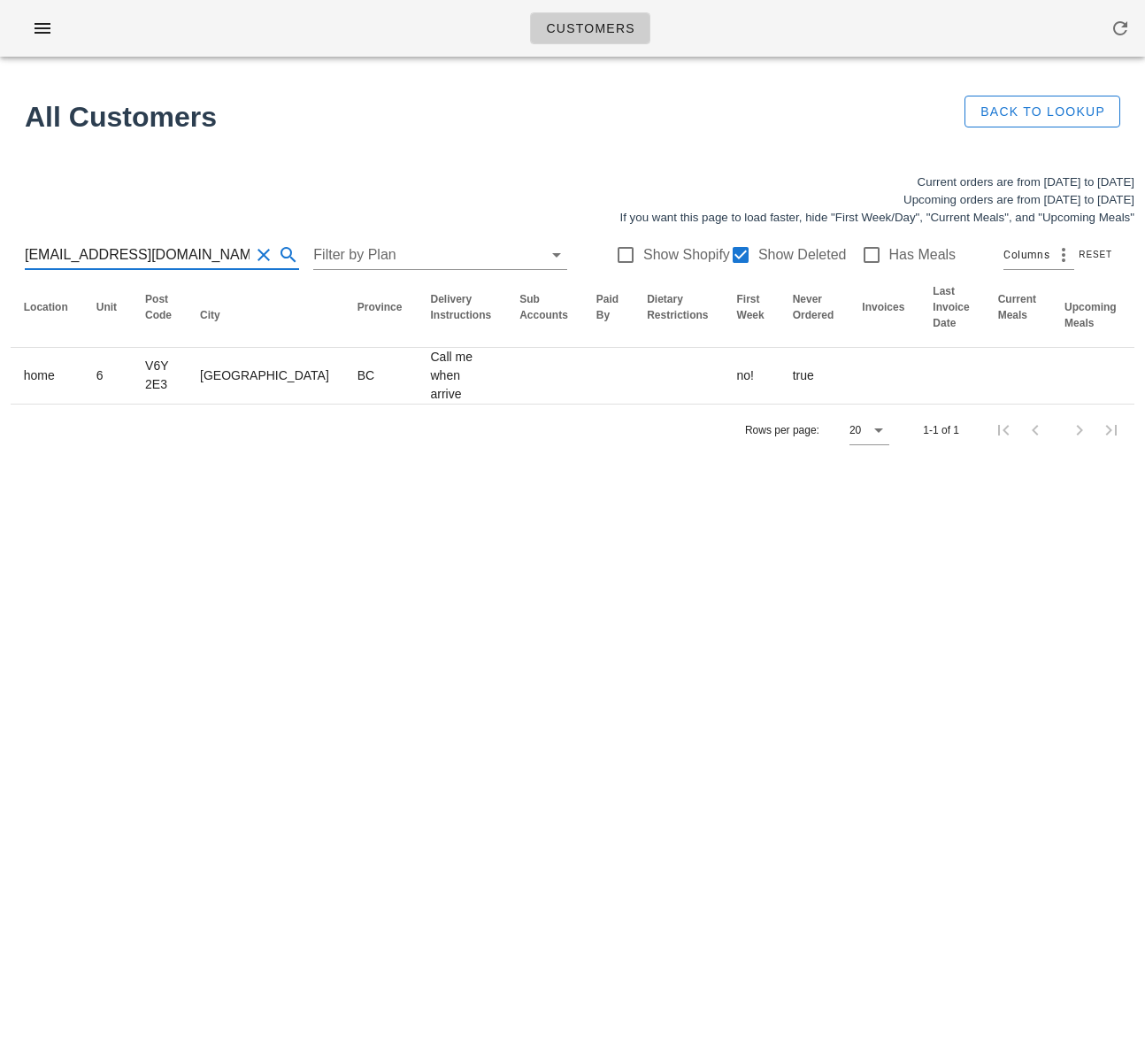
drag, startPoint x: 21, startPoint y: 251, endPoint x: -57, endPoint y: 250, distance: 78.0
click at [0, 250] on html "Customers Found 1 customer All Customers Back to Lookup Current orders are from…" at bounding box center [572, 532] width 1145 height 1064
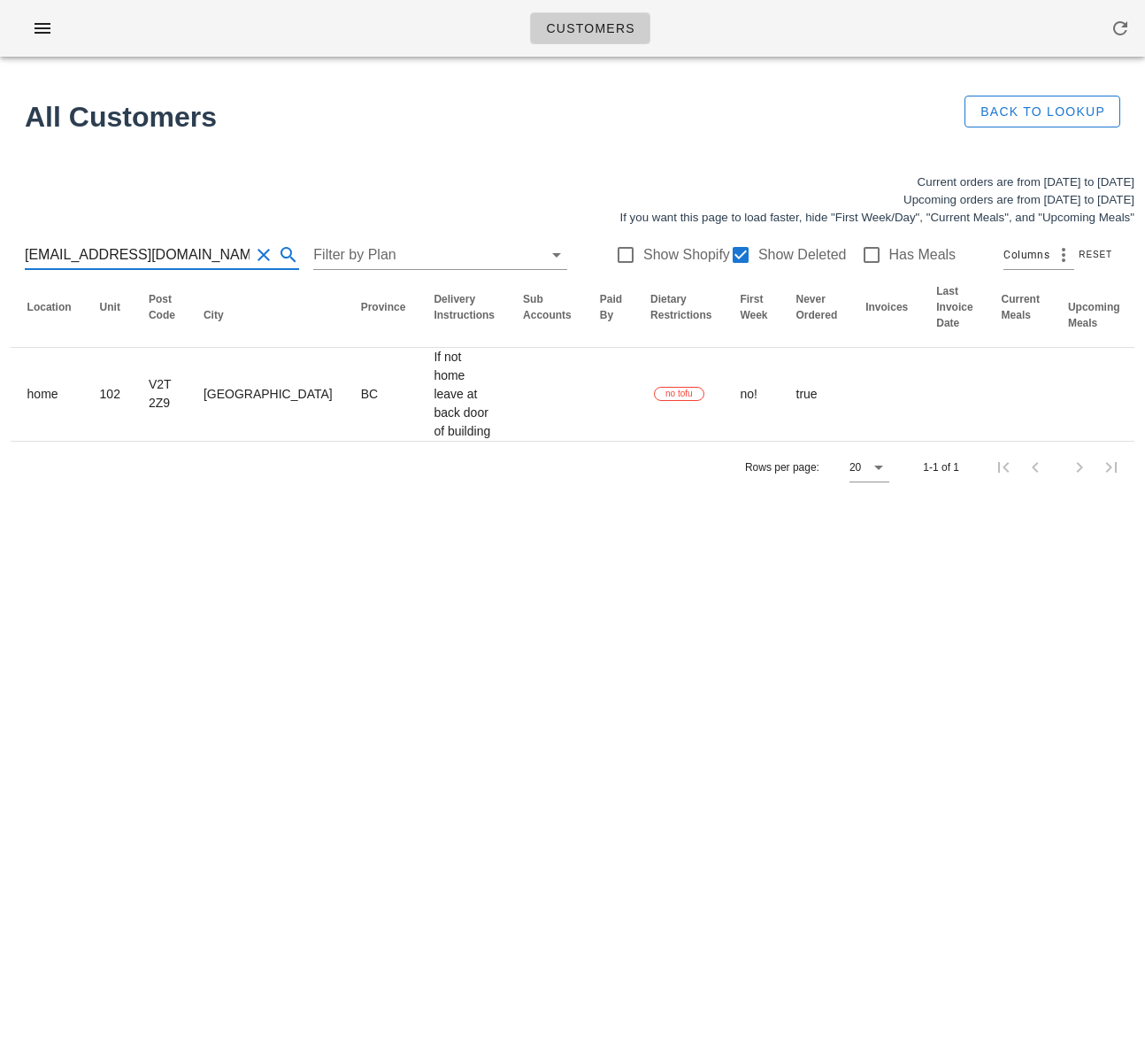
scroll to position [0, 1070]
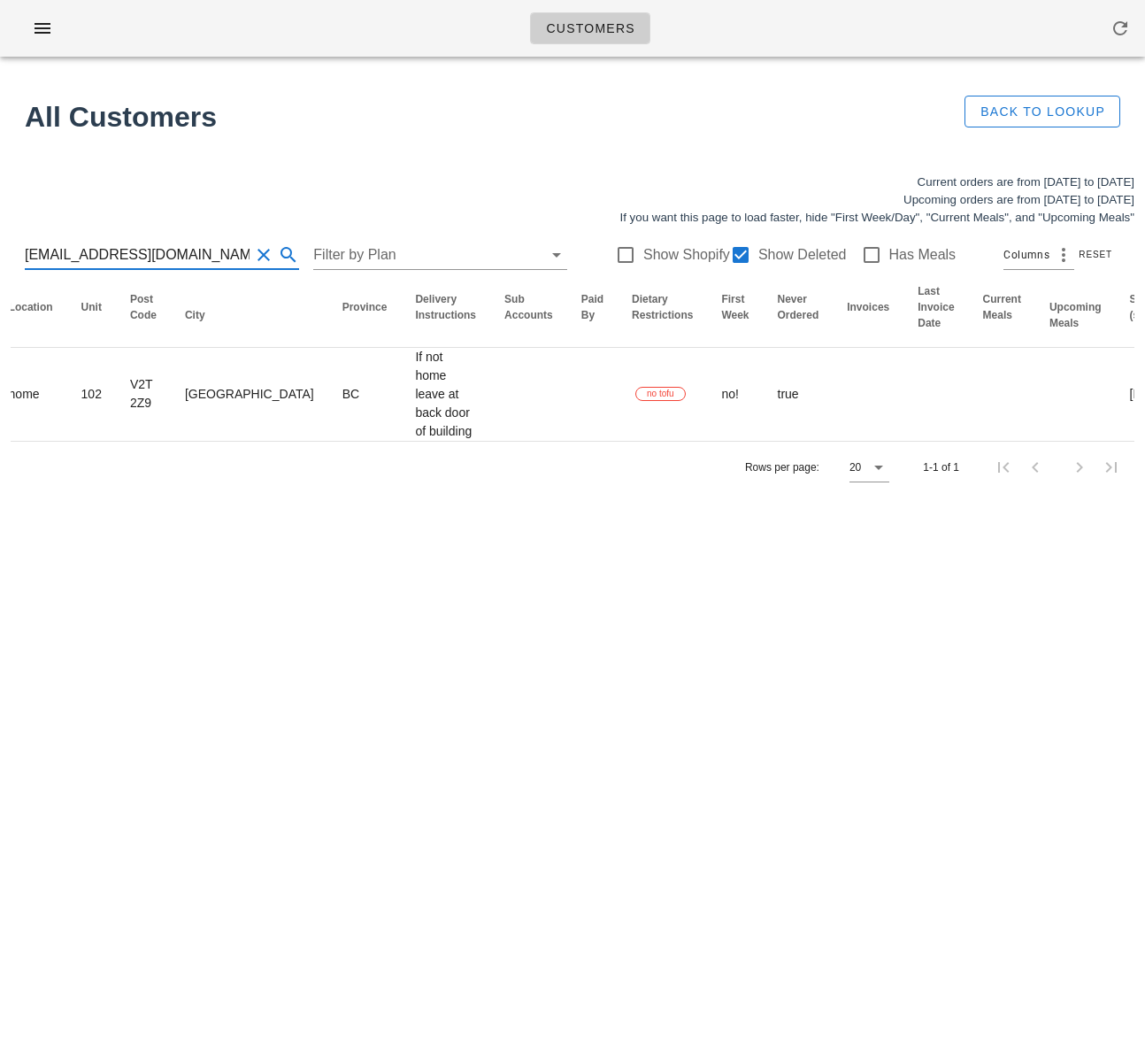
drag, startPoint x: 222, startPoint y: 251, endPoint x: -81, endPoint y: 251, distance: 303.0
click at [0, 251] on html "Customers Found 1 customer All Customers Back to Lookup Current orders are from…" at bounding box center [572, 532] width 1145 height 1064
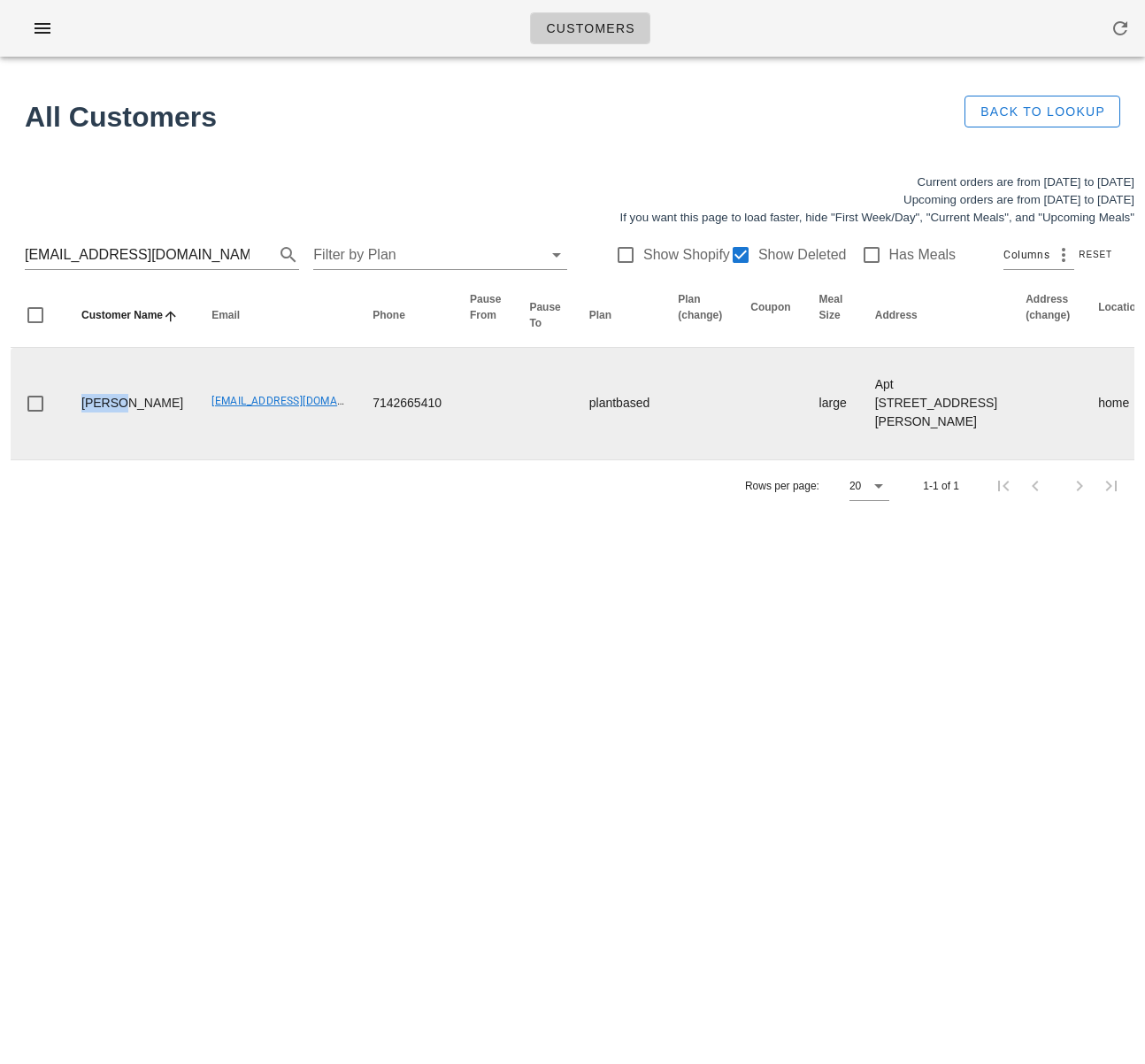
drag, startPoint x: 112, startPoint y: 394, endPoint x: 76, endPoint y: 394, distance: 36.0
click at [76, 394] on td "Ahilan Hatti" at bounding box center [132, 404] width 130 height 111
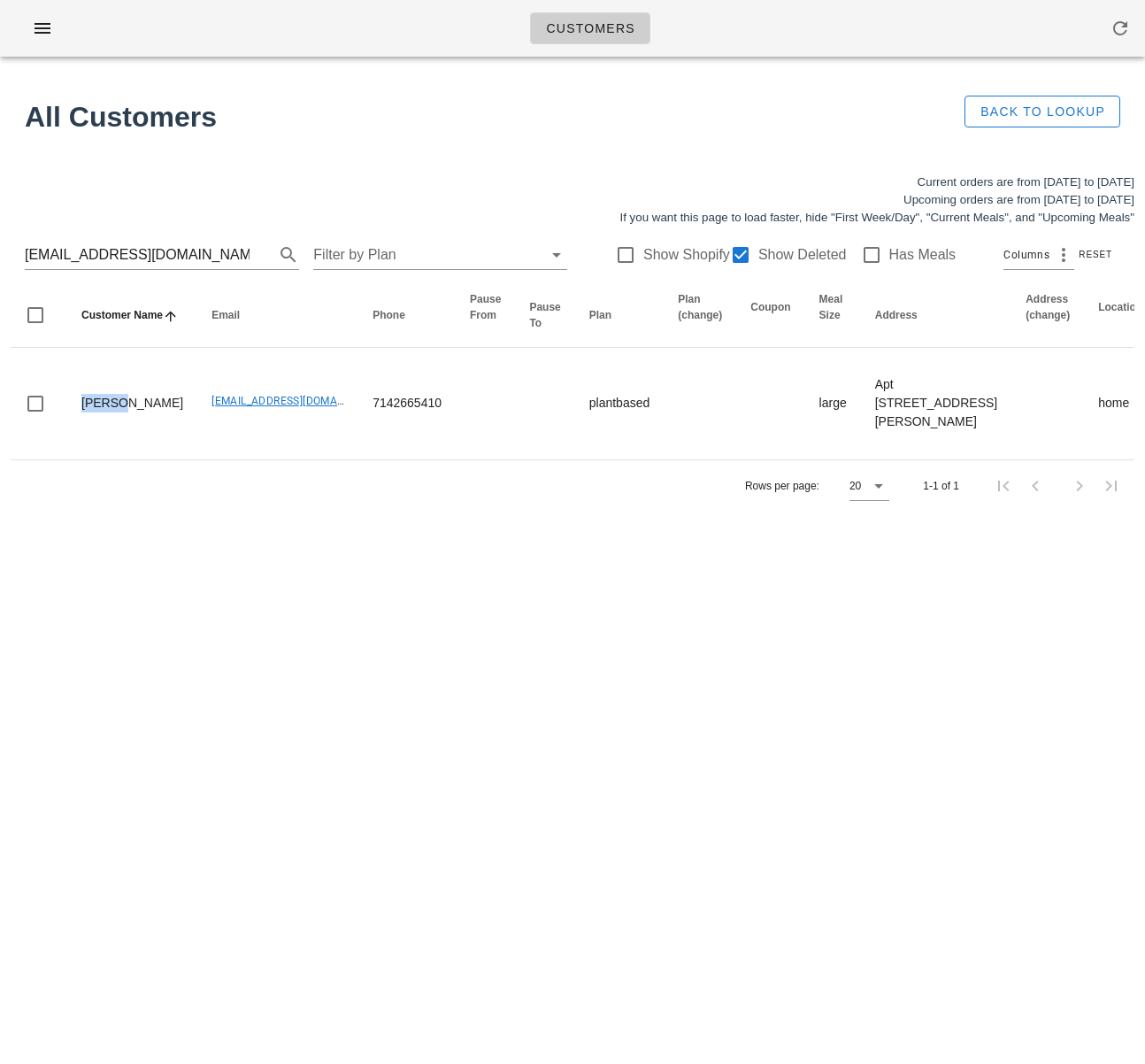
copy td "Ahilan"
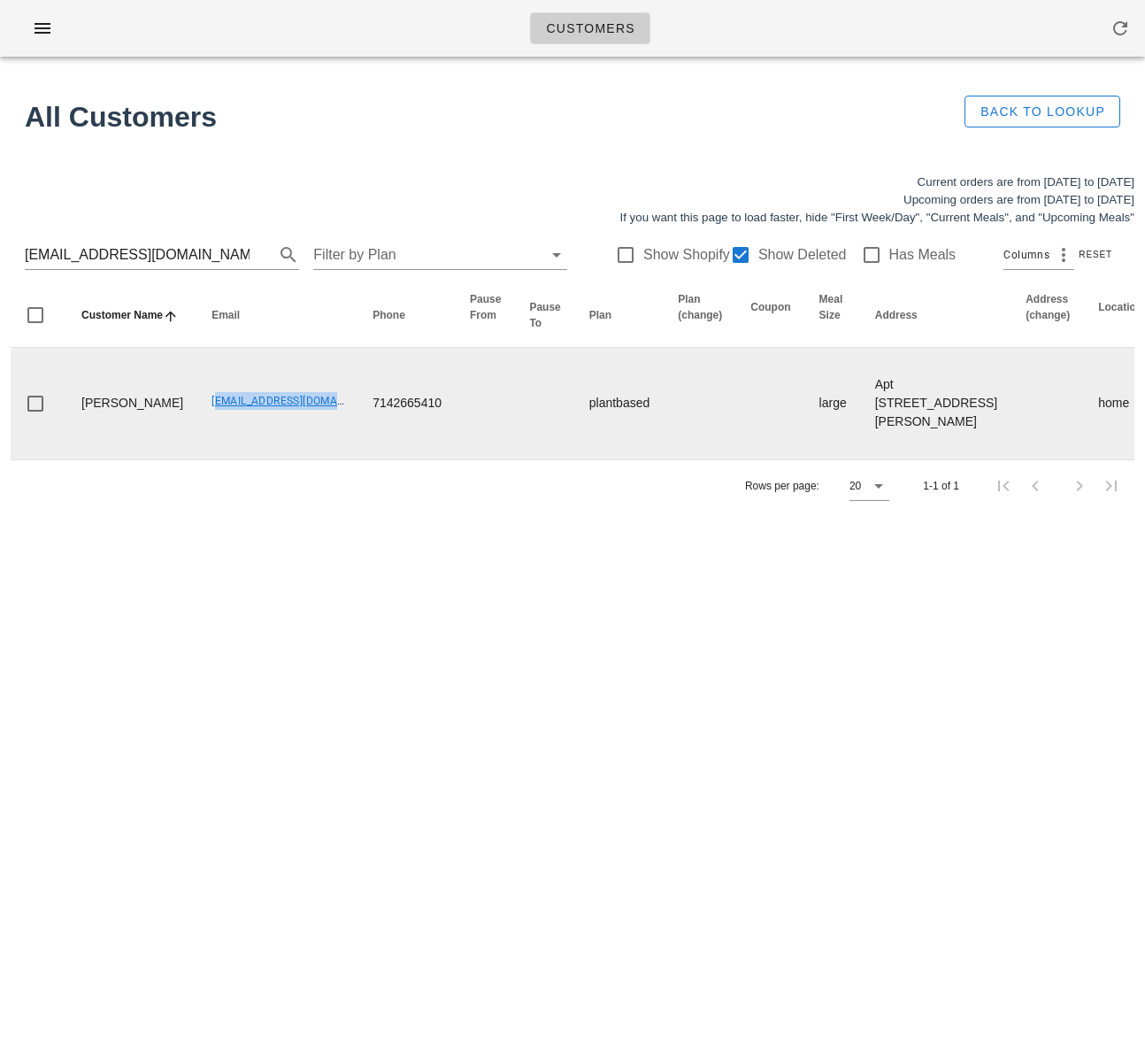
drag, startPoint x: 152, startPoint y: 402, endPoint x: 221, endPoint y: 393, distance: 69.6
click at [278, 404] on td "[EMAIL_ADDRESS][DOMAIN_NAME]" at bounding box center [278, 404] width 161 height 111
copy link "[EMAIL_ADDRESS][DOMAIN_NAME]"
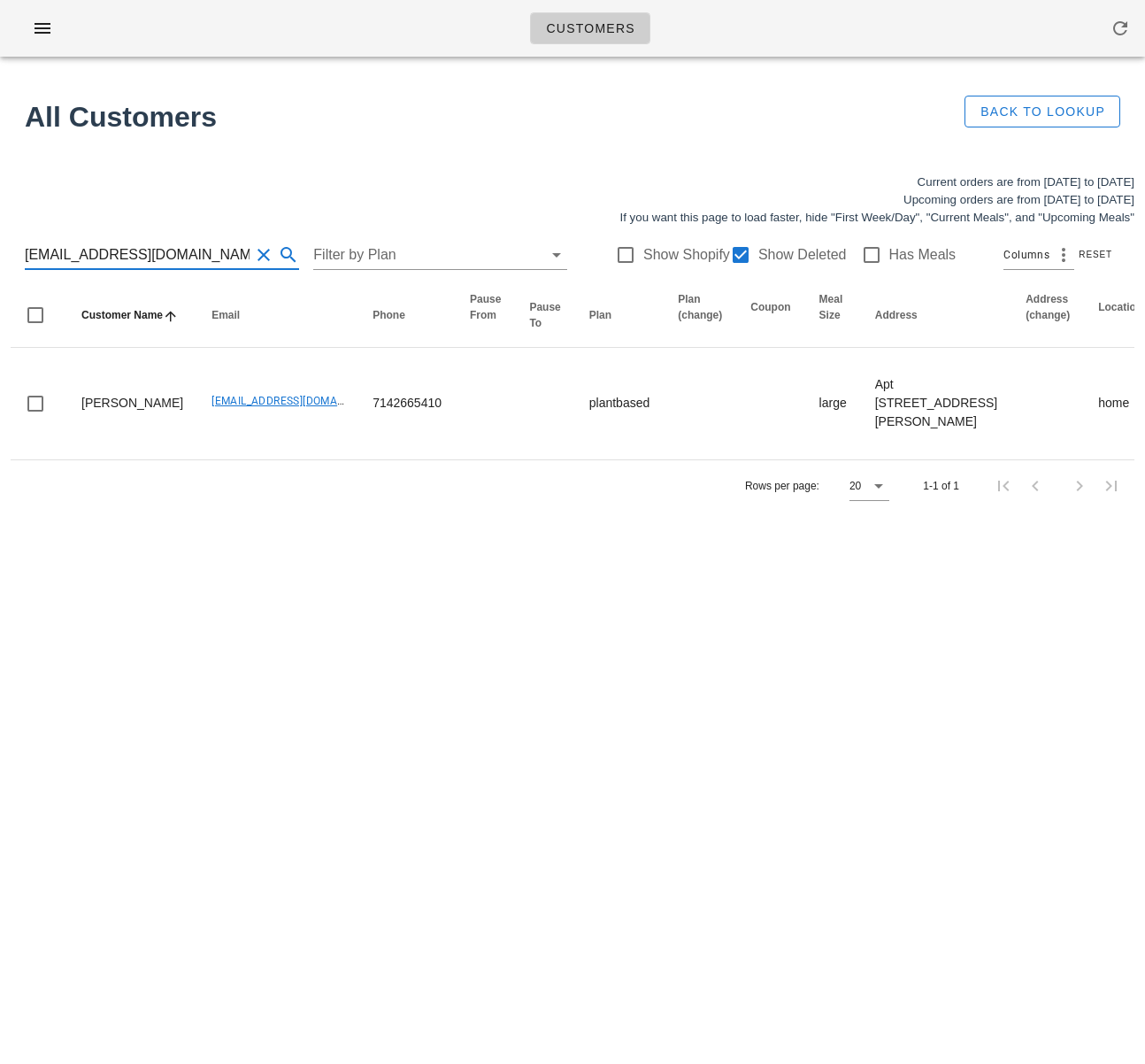
drag, startPoint x: 8, startPoint y: 246, endPoint x: -85, endPoint y: 245, distance: 93.0
click at [0, 245] on html "Customers Found 1 customer All Customers Back to Lookup Current orders are from…" at bounding box center [572, 532] width 1145 height 1064
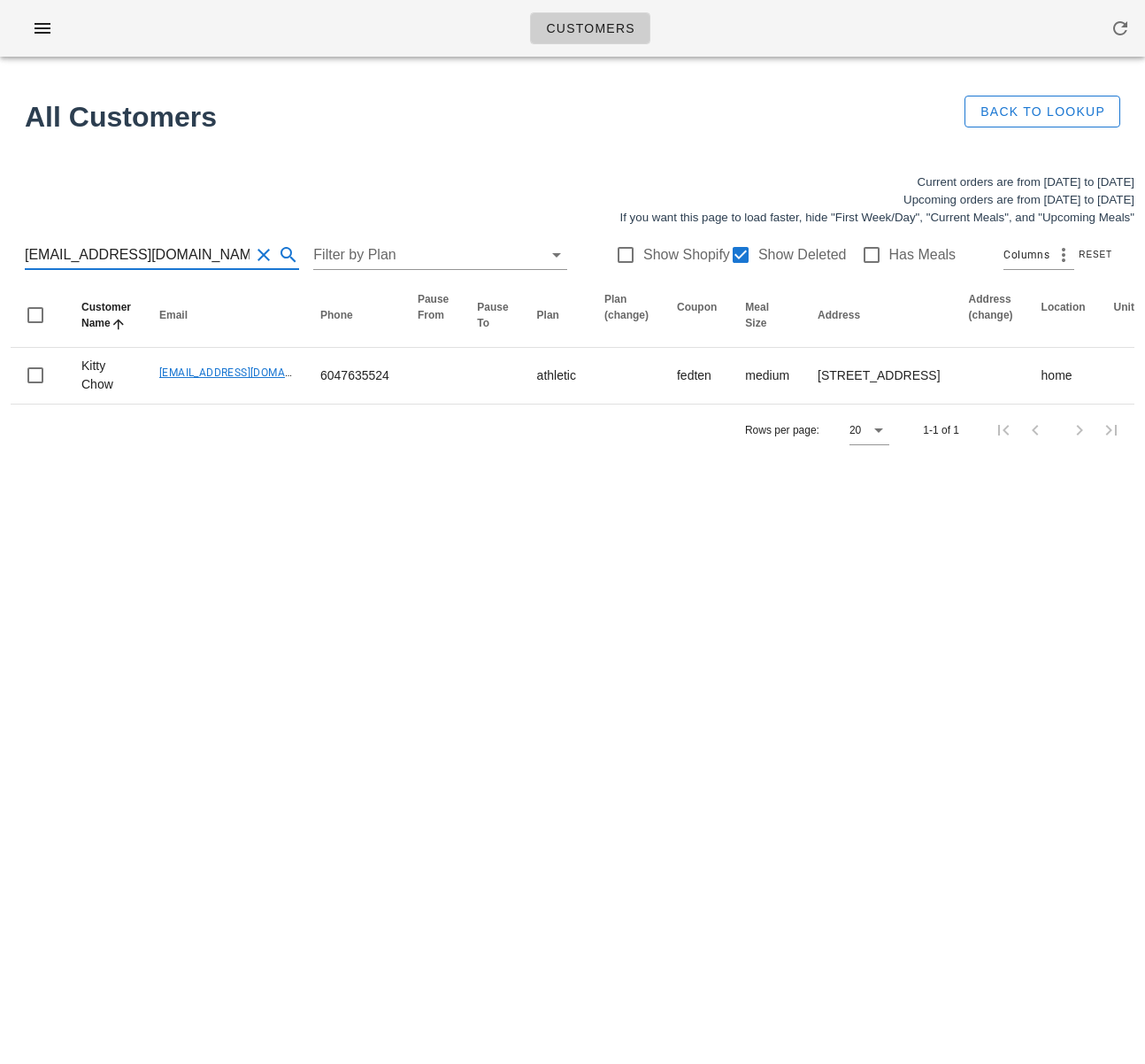
type input "[EMAIL_ADDRESS][DOMAIN_NAME]"
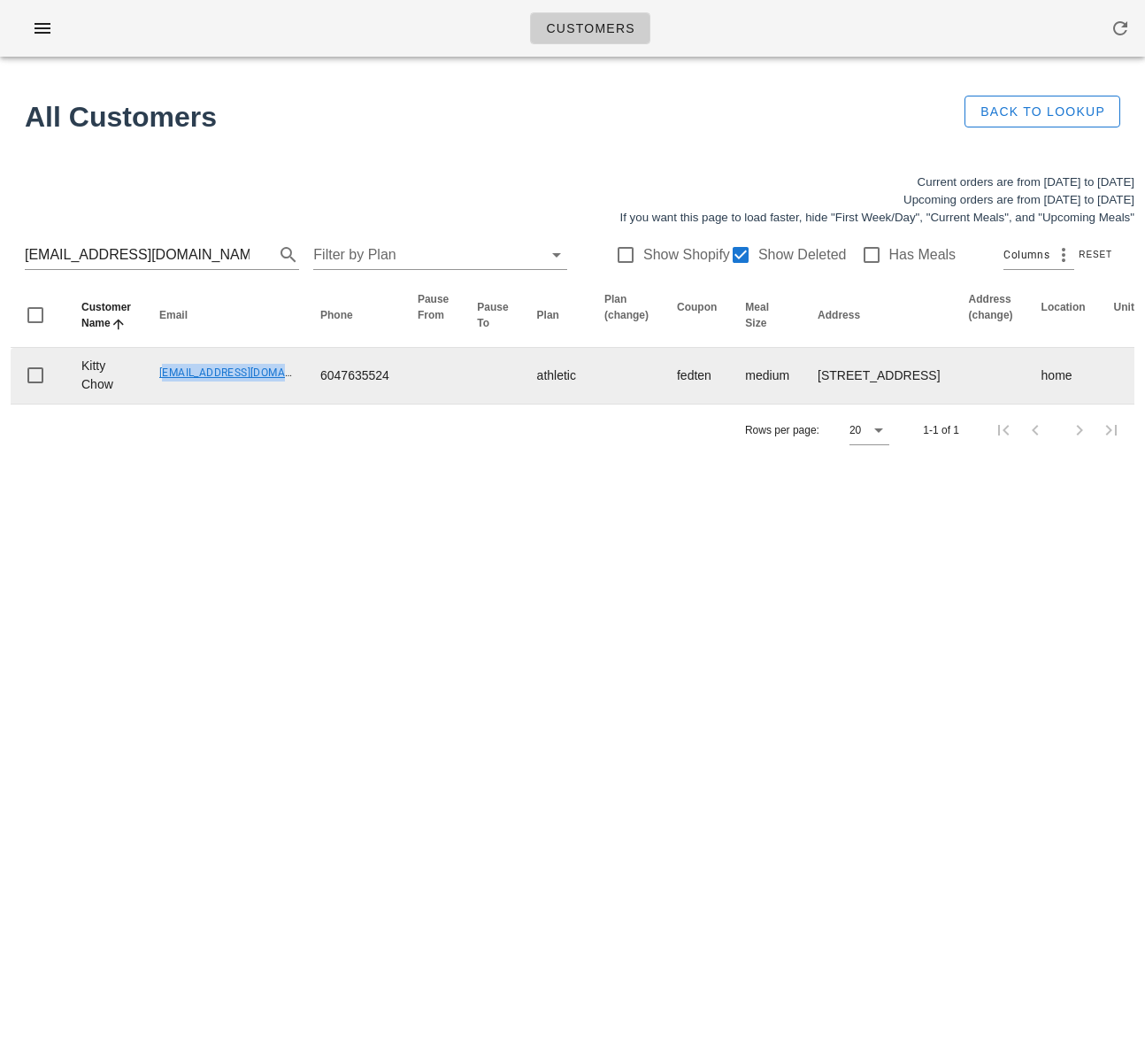
drag, startPoint x: 149, startPoint y: 383, endPoint x: 274, endPoint y: 386, distance: 125.0
click at [272, 387] on td "[EMAIL_ADDRESS][DOMAIN_NAME]" at bounding box center [225, 376] width 161 height 56
copy link "[EMAIL_ADDRESS][DOMAIN_NAME]"
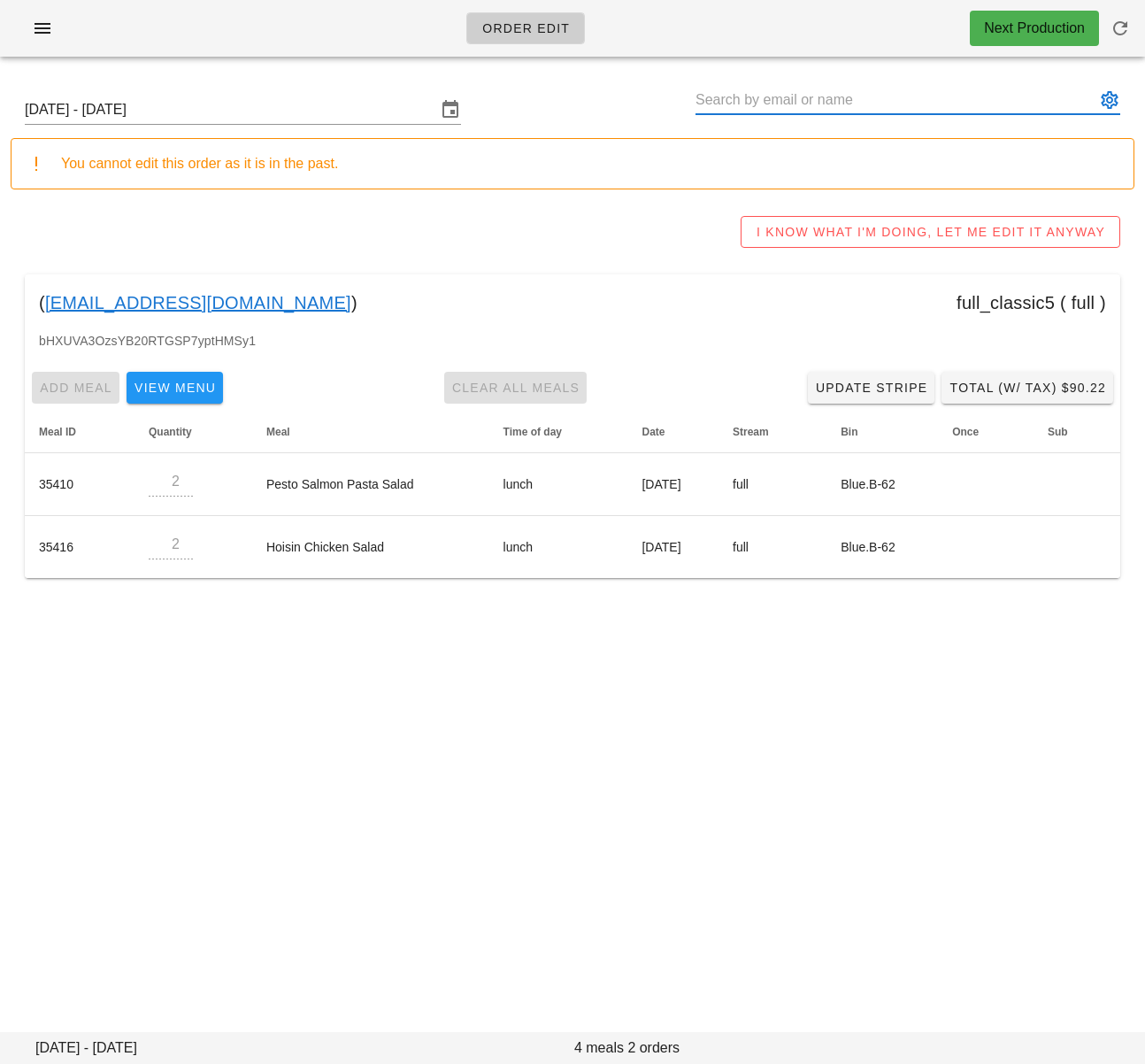
click at [737, 100] on input "text" at bounding box center [894, 100] width 400 height 29
paste input "[EMAIL_ADDRESS][DOMAIN_NAME]"
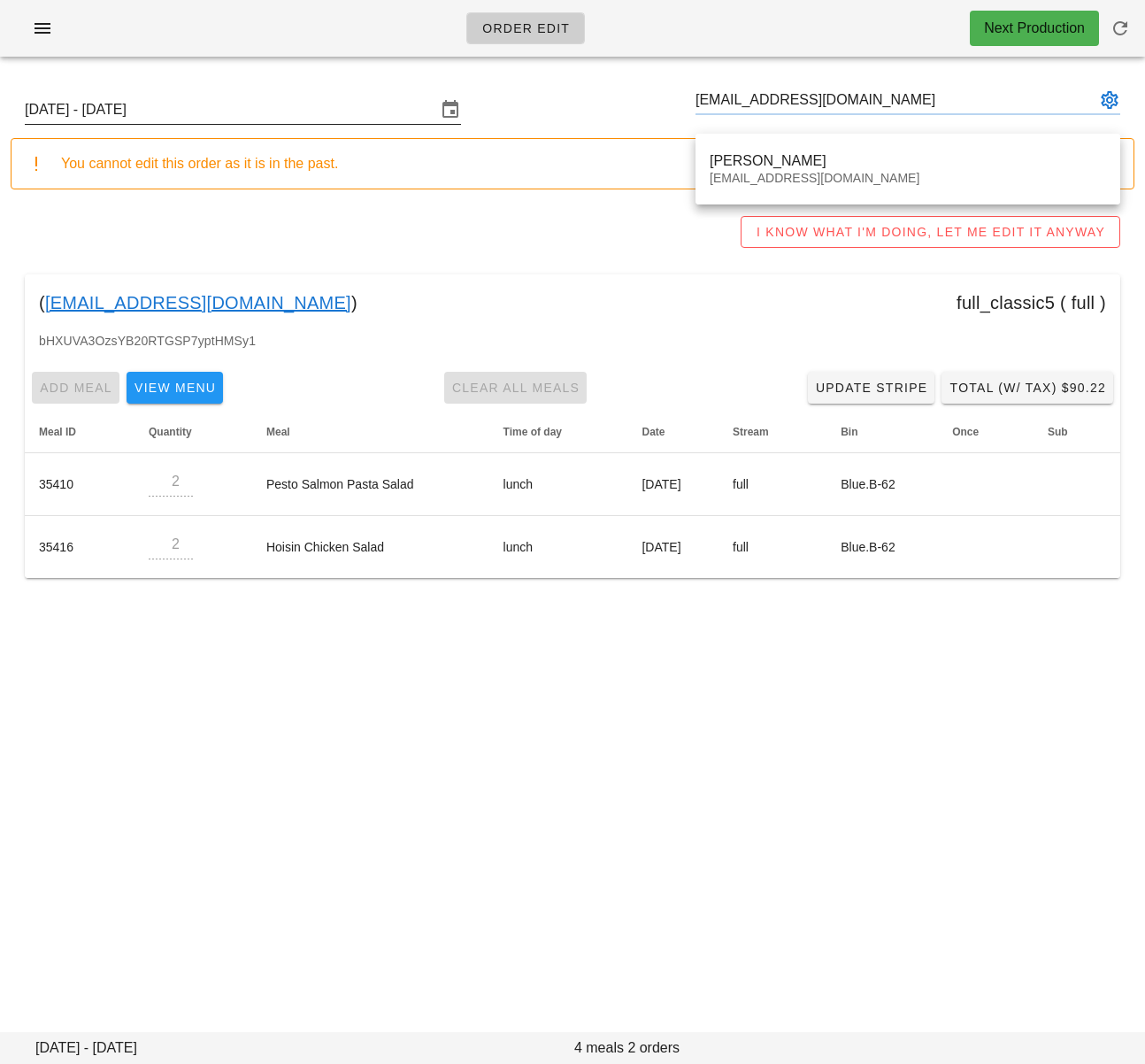
click at [289, 111] on input "[DATE] - [DATE]" at bounding box center [230, 109] width 411 height 29
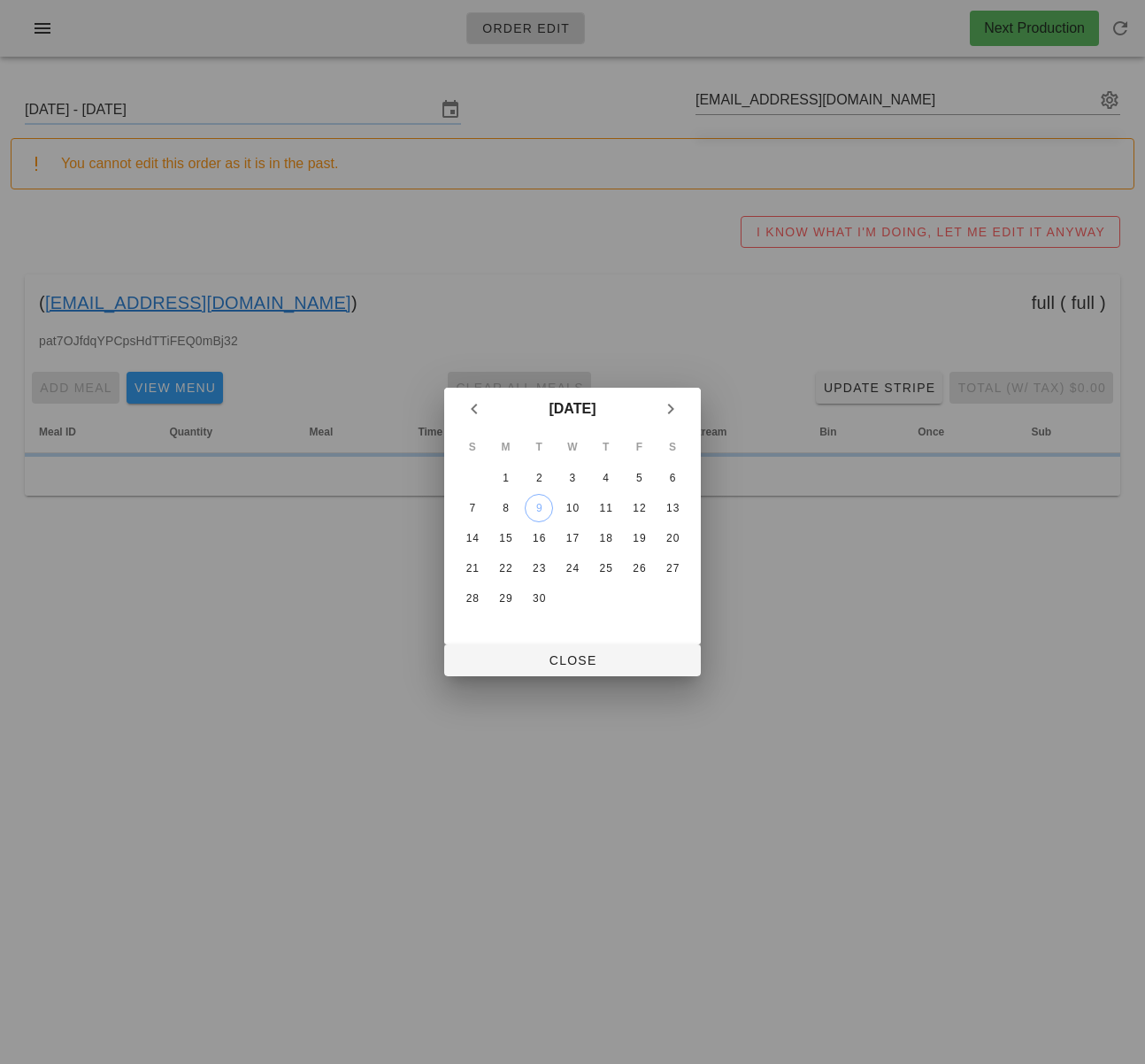
type input "[PERSON_NAME] ([EMAIL_ADDRESS][DOMAIN_NAME])"
click at [481, 533] on div "14" at bounding box center [472, 537] width 29 height 12
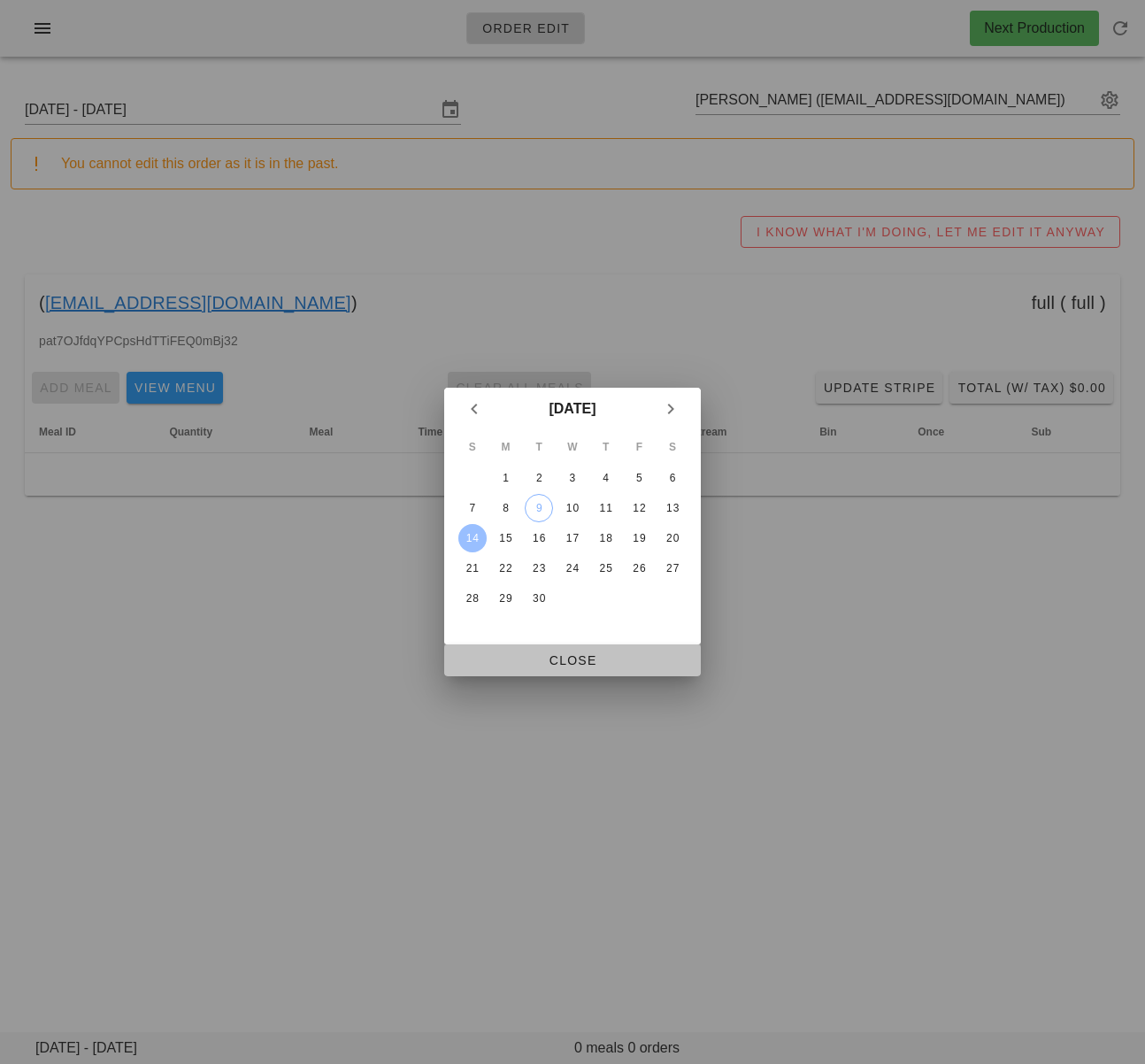
drag, startPoint x: 583, startPoint y: 664, endPoint x: 603, endPoint y: 543, distance: 122.6
click at [582, 662] on span "Close" at bounding box center [572, 660] width 228 height 14
type input "[DATE] - [DATE]"
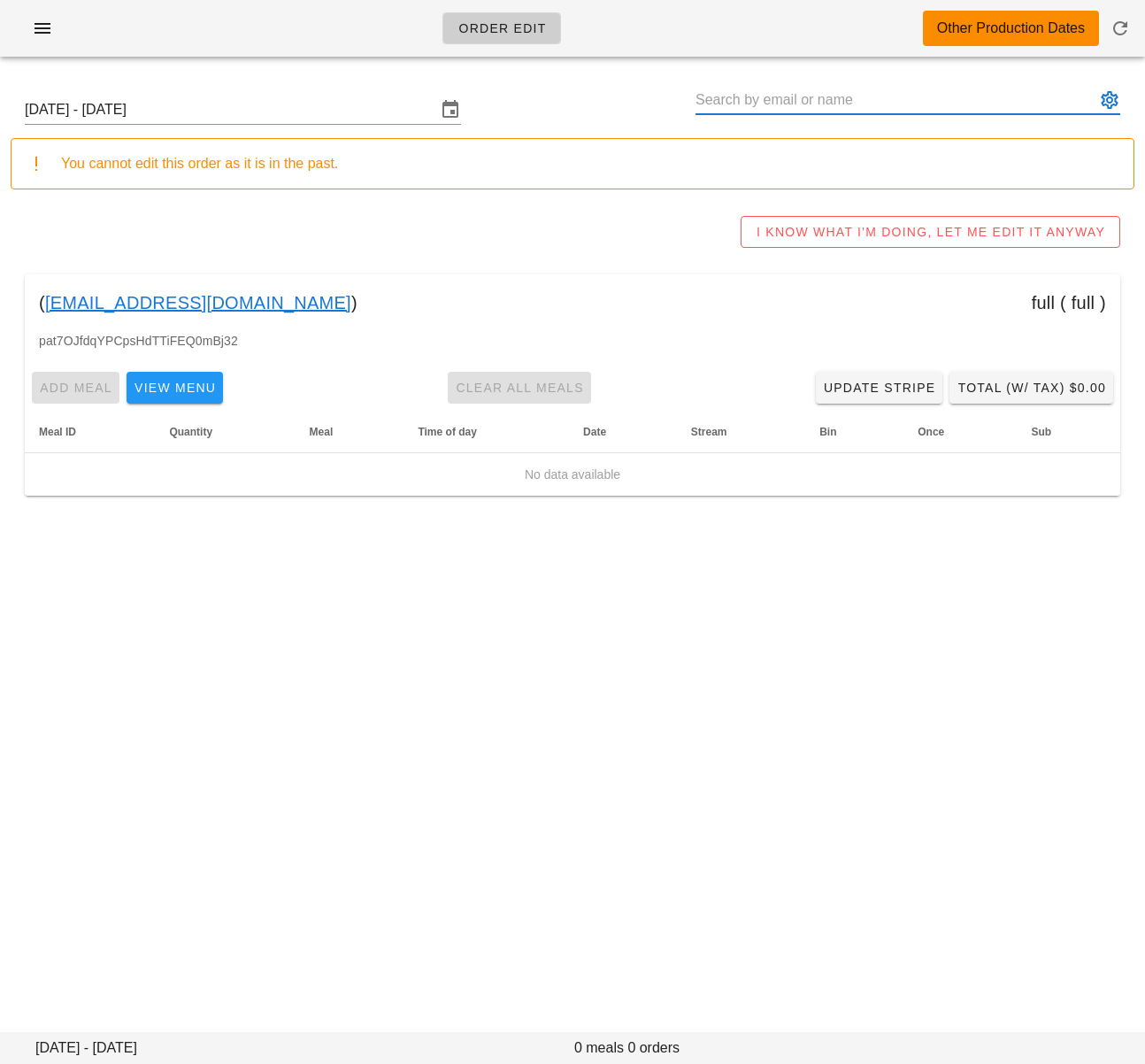
click at [905, 97] on input "text" at bounding box center [894, 100] width 400 height 29
paste input "[EMAIL_ADDRESS][DOMAIN_NAME]"
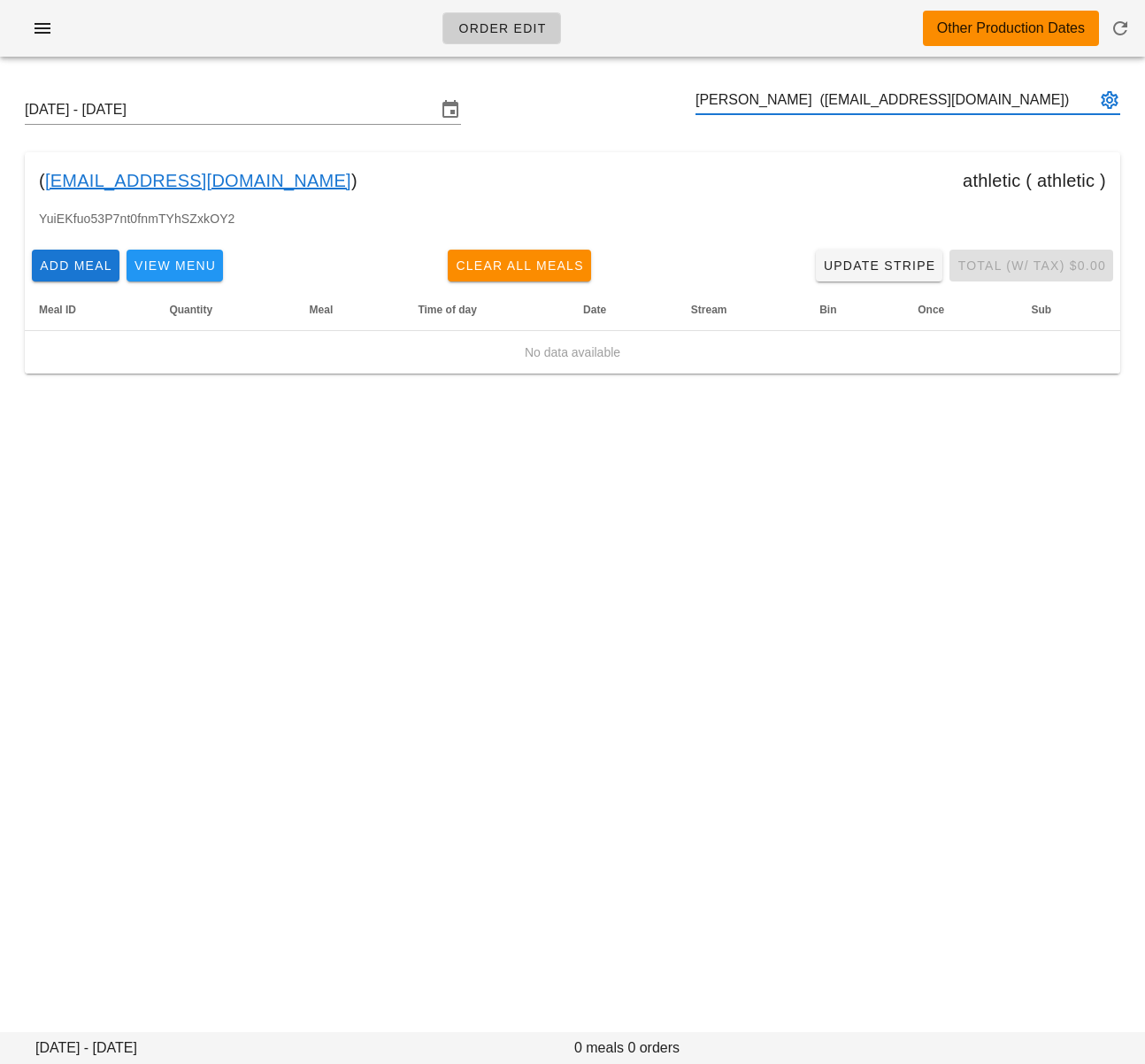
type input "[PERSON_NAME] ([EMAIL_ADDRESS][DOMAIN_NAME])"
drag, startPoint x: 440, startPoint y: 494, endPoint x: 574, endPoint y: 297, distance: 238.3
click at [440, 494] on div "Order Edit Other Production Dates [DATE] - [DATE] ( [EMAIL_ADDRESS][DOMAIN_NAME…" at bounding box center [572, 532] width 1145 height 1064
click at [731, 96] on input "text" at bounding box center [894, 100] width 400 height 29
paste input "[EMAIL_ADDRESS][DOMAIN_NAME]"
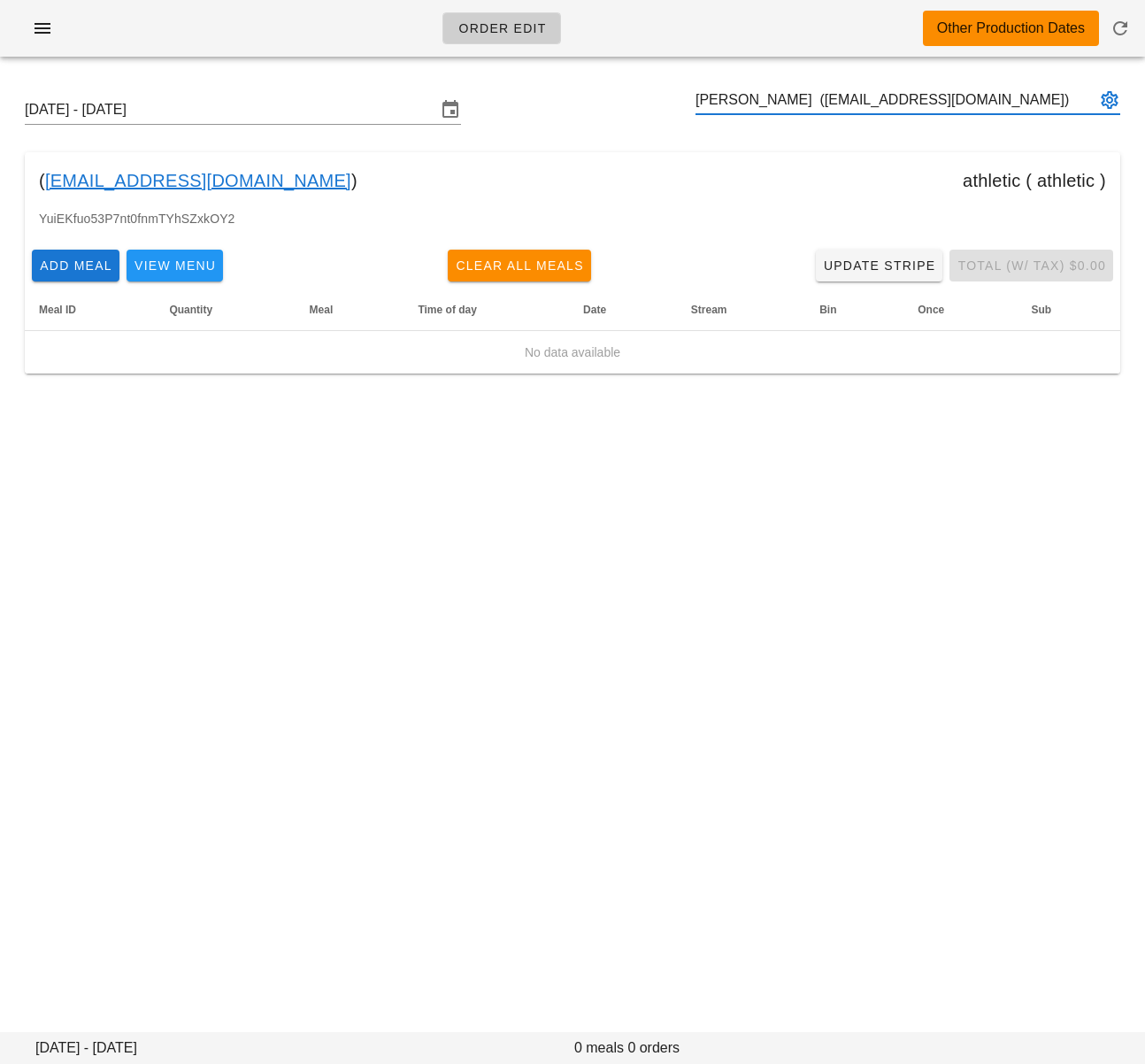
type input "[PERSON_NAME] ([EMAIL_ADDRESS][DOMAIN_NAME])"
drag, startPoint x: 506, startPoint y: 489, endPoint x: 319, endPoint y: 106, distance: 426.2
click at [505, 483] on div "Order Edit Other Production Dates [DATE] - [DATE] [PERSON_NAME] ([EMAIL_ADDRESS…" at bounding box center [572, 532] width 1145 height 1064
click at [844, 101] on input "text" at bounding box center [894, 100] width 400 height 29
paste input "[EMAIL_ADDRESS][DOMAIN_NAME]"
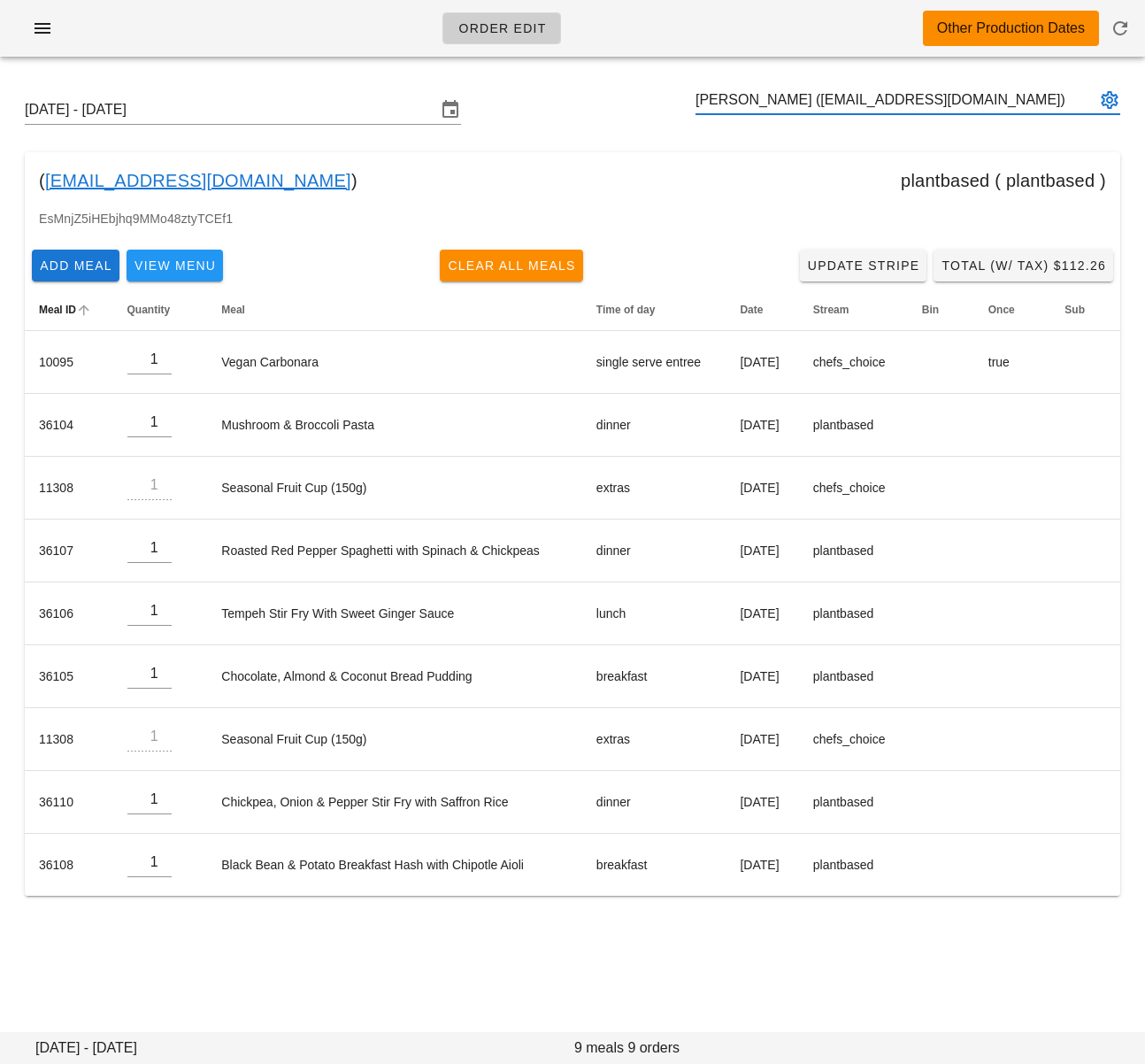
type input "[PERSON_NAME] ([EMAIL_ADDRESS][DOMAIN_NAME])"
click at [838, 90] on input "text" at bounding box center [894, 100] width 400 height 29
paste input "[EMAIL_ADDRESS][DOMAIN_NAME]"
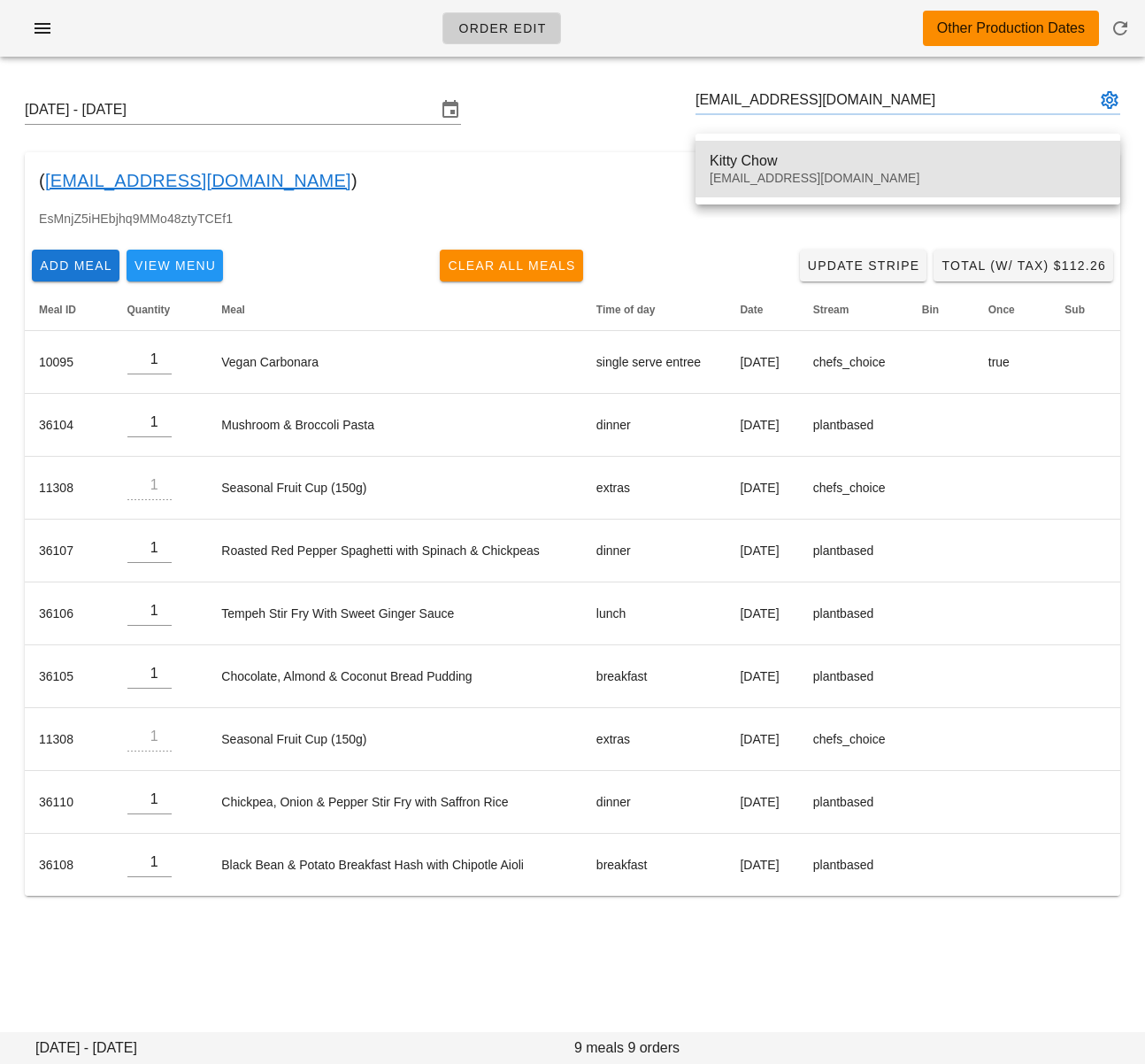
click at [808, 156] on div "Kitty Chow" at bounding box center [908, 161] width 397 height 17
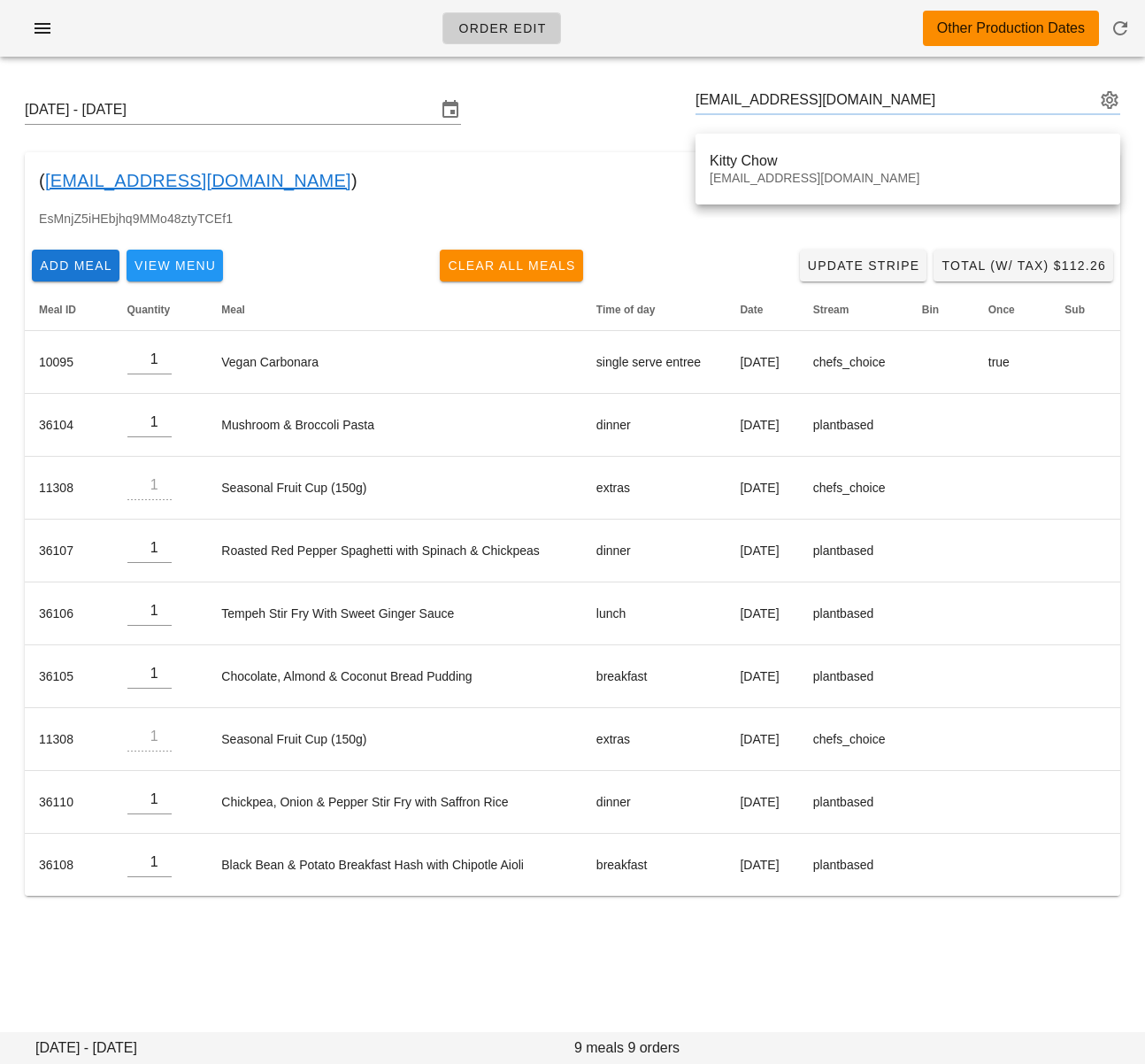
type input "[PERSON_NAME] ([EMAIL_ADDRESS][DOMAIN_NAME])"
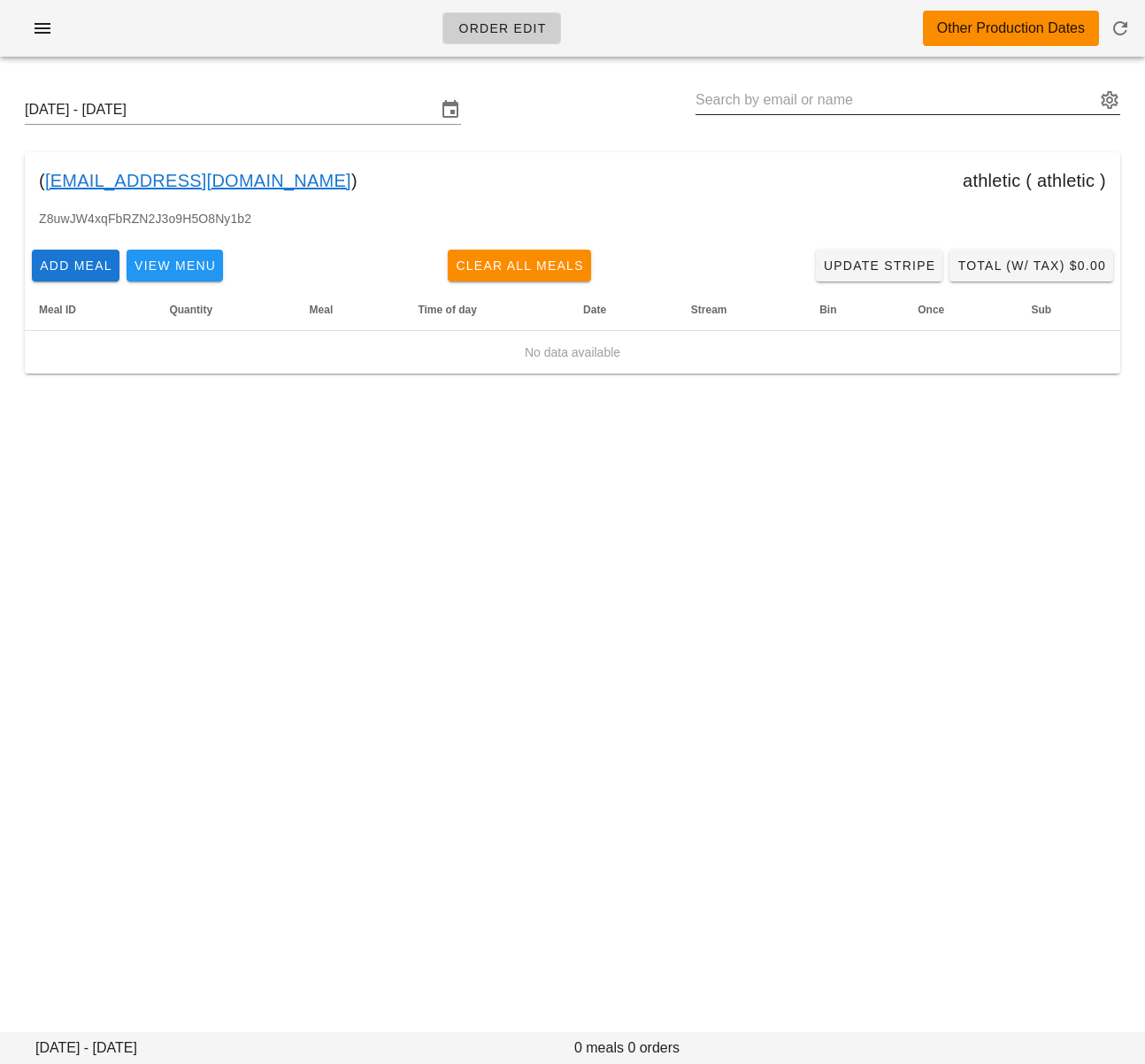
click at [750, 101] on input "text" at bounding box center [894, 100] width 400 height 29
paste input "[EMAIL_ADDRESS][DOMAIN_NAME]"
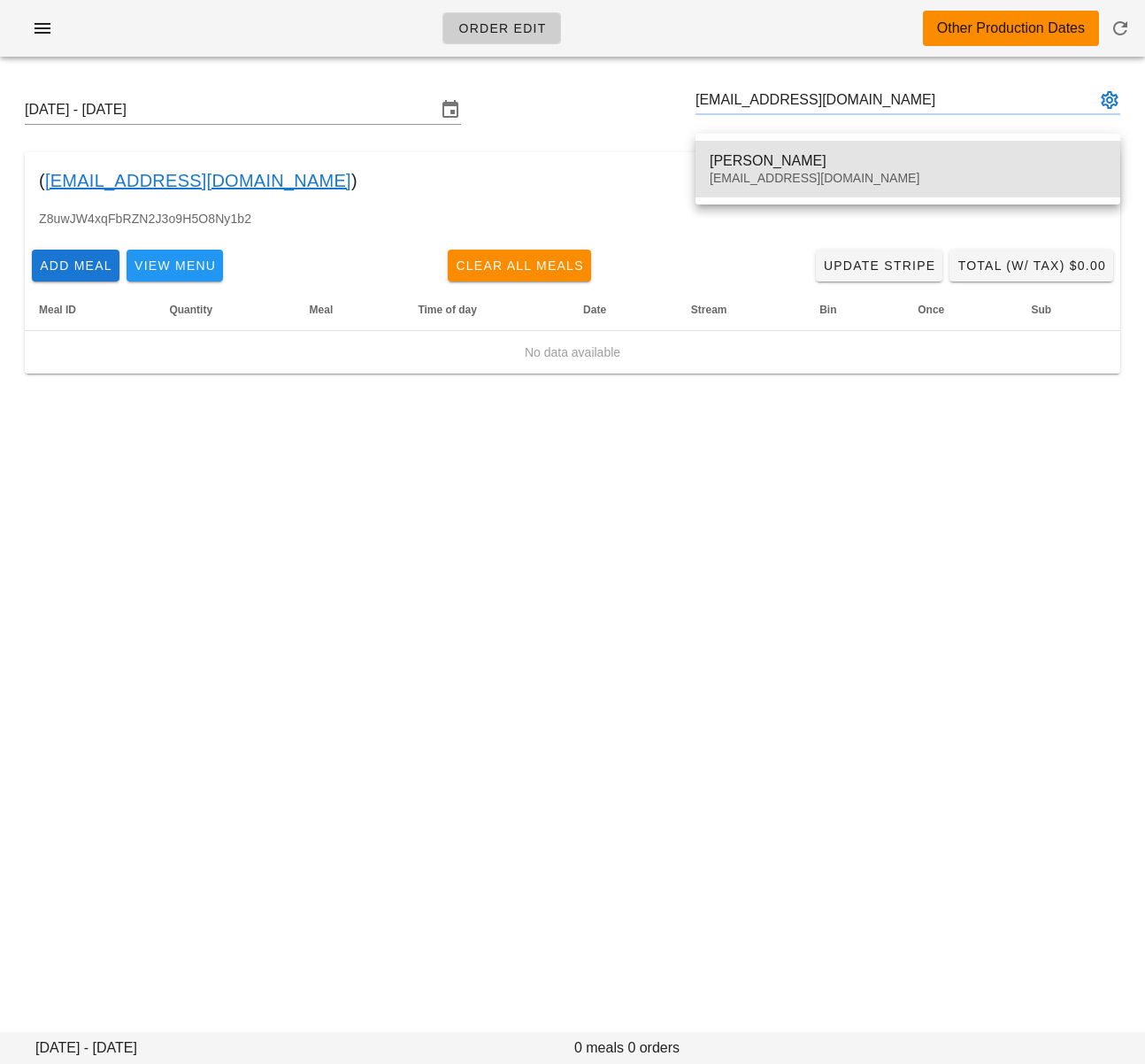
click at [750, 153] on div "[PERSON_NAME]" at bounding box center [908, 161] width 397 height 17
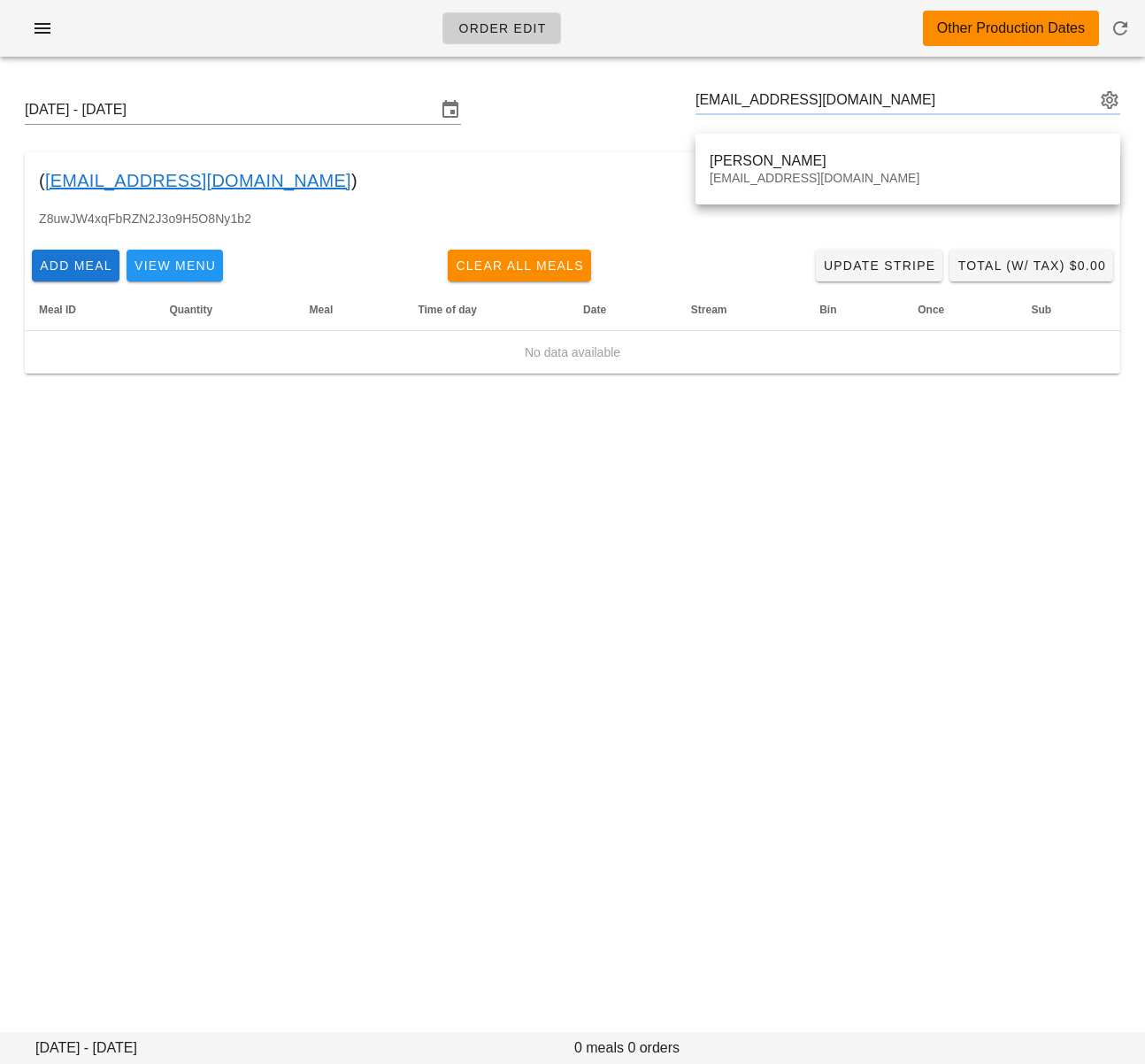
type input "[PERSON_NAME] ([EMAIL_ADDRESS][DOMAIN_NAME])"
